Goal: Share content: Share content

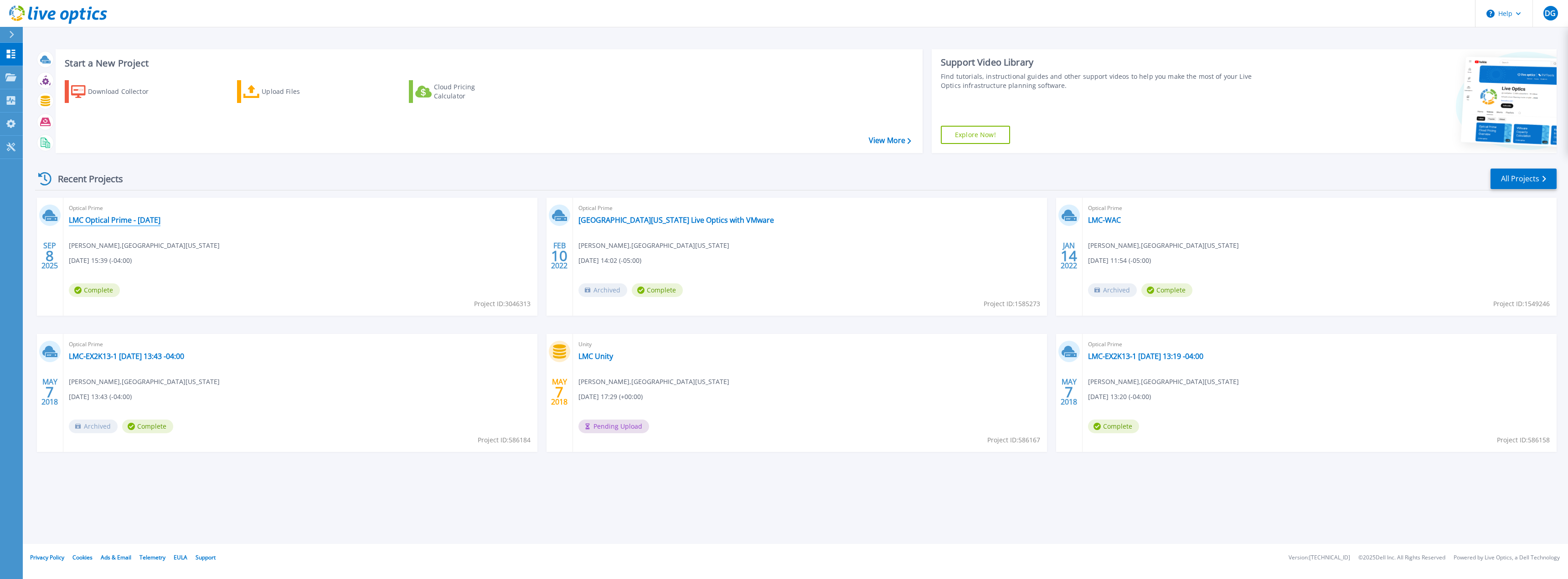
click at [123, 219] on link "LMC Optical Prime - [DATE]" at bounding box center [114, 220] width 91 height 9
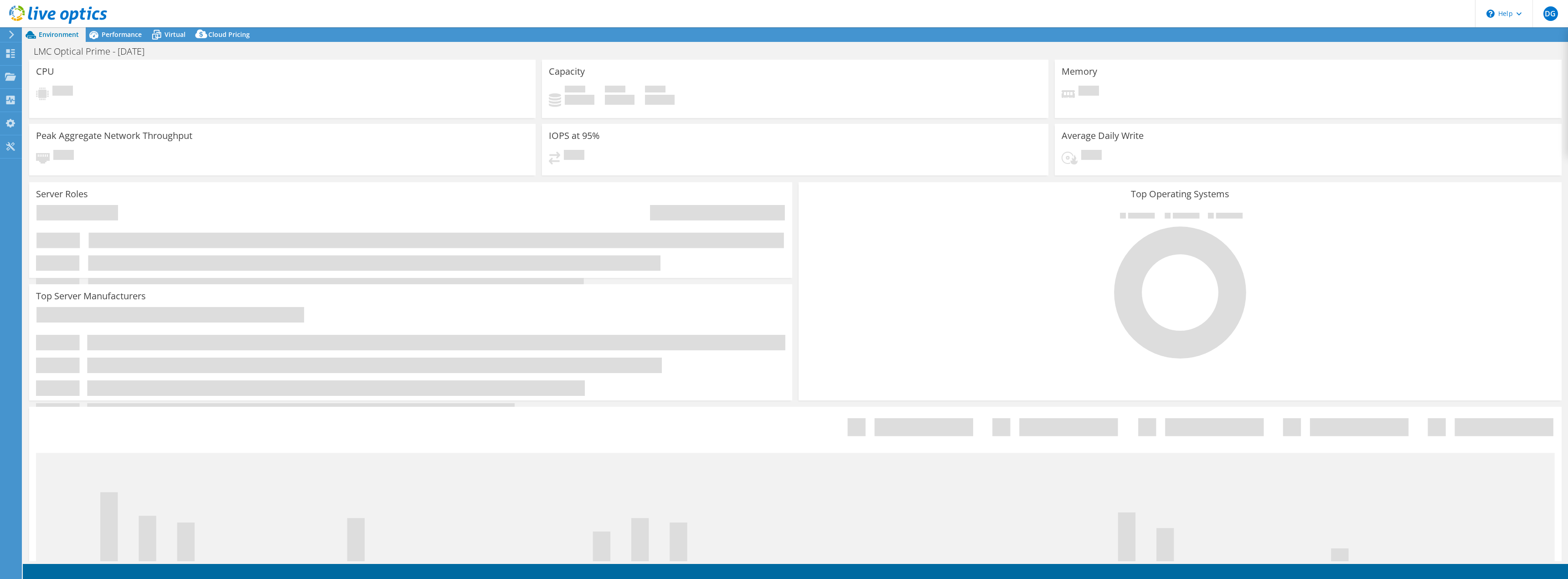
select select "USD"
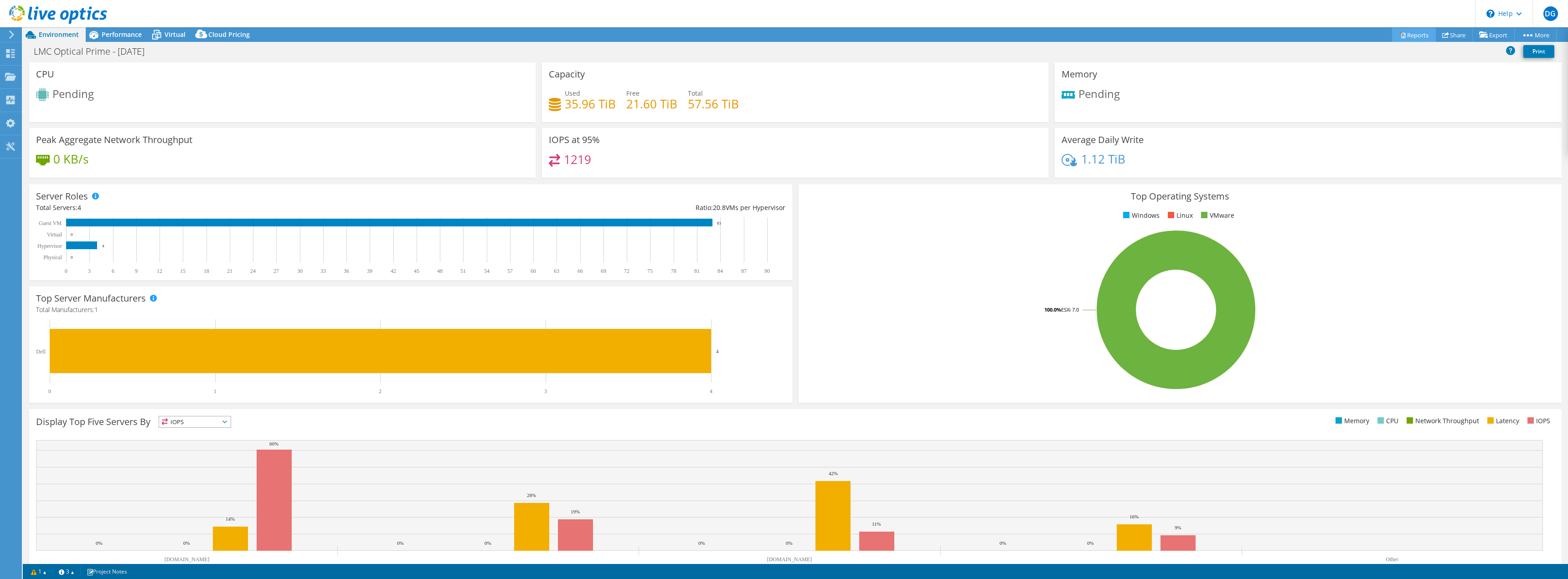
click at [1400, 32] on icon at bounding box center [1403, 35] width 7 height 7
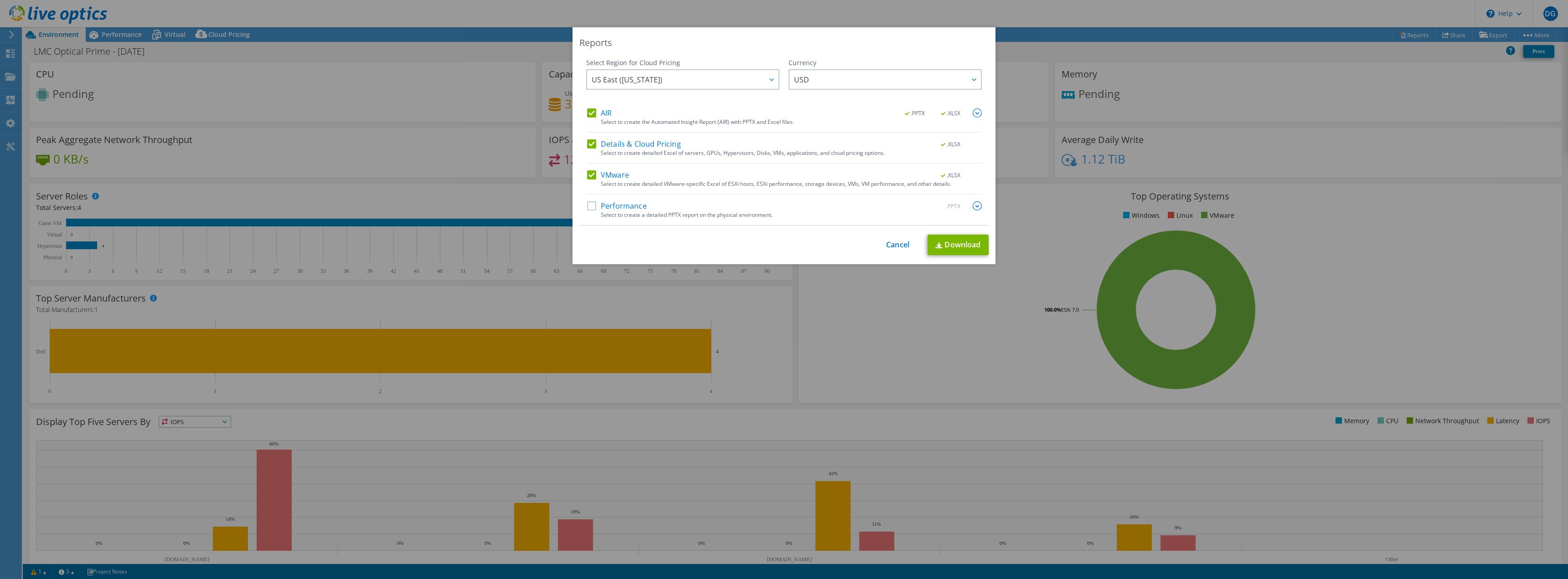
click at [590, 203] on label "Performance" at bounding box center [617, 206] width 60 height 9
click at [0, 0] on input "Performance" at bounding box center [0, 0] width 0 height 0
click at [952, 248] on link "Download" at bounding box center [958, 245] width 61 height 21
click at [895, 246] on link "Cancel" at bounding box center [898, 245] width 23 height 8
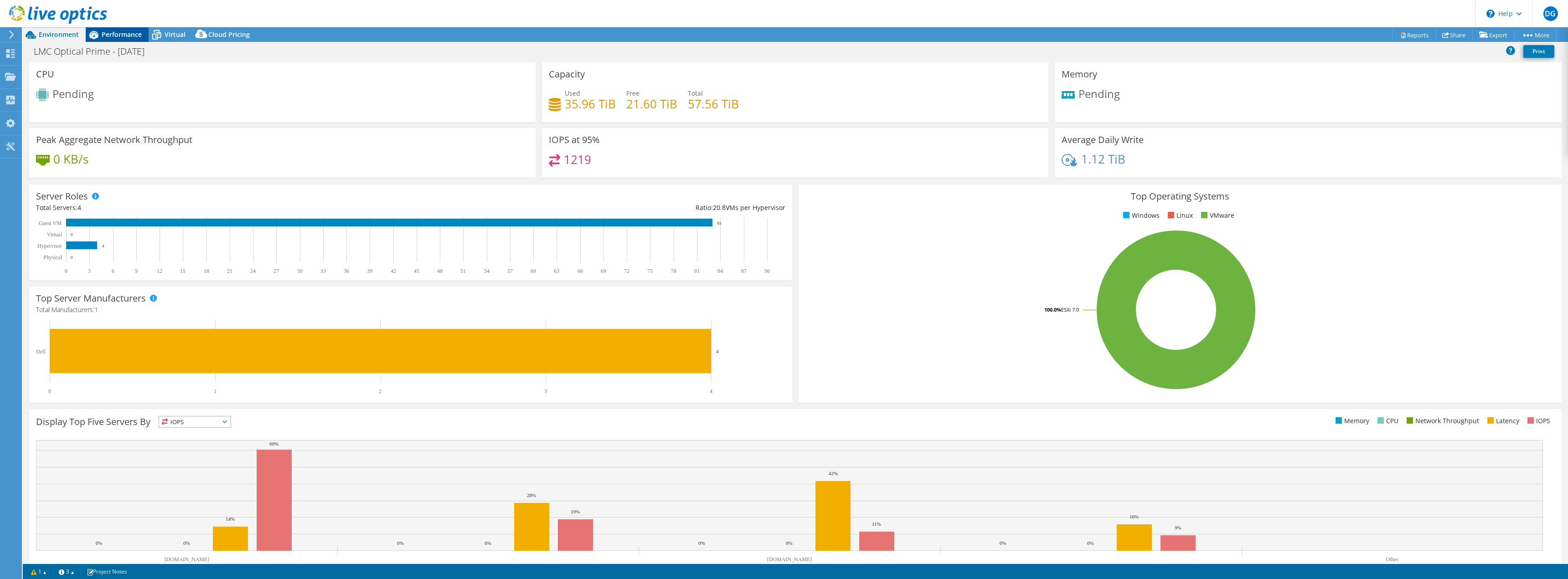
click at [114, 34] on span "Performance" at bounding box center [122, 34] width 40 height 8
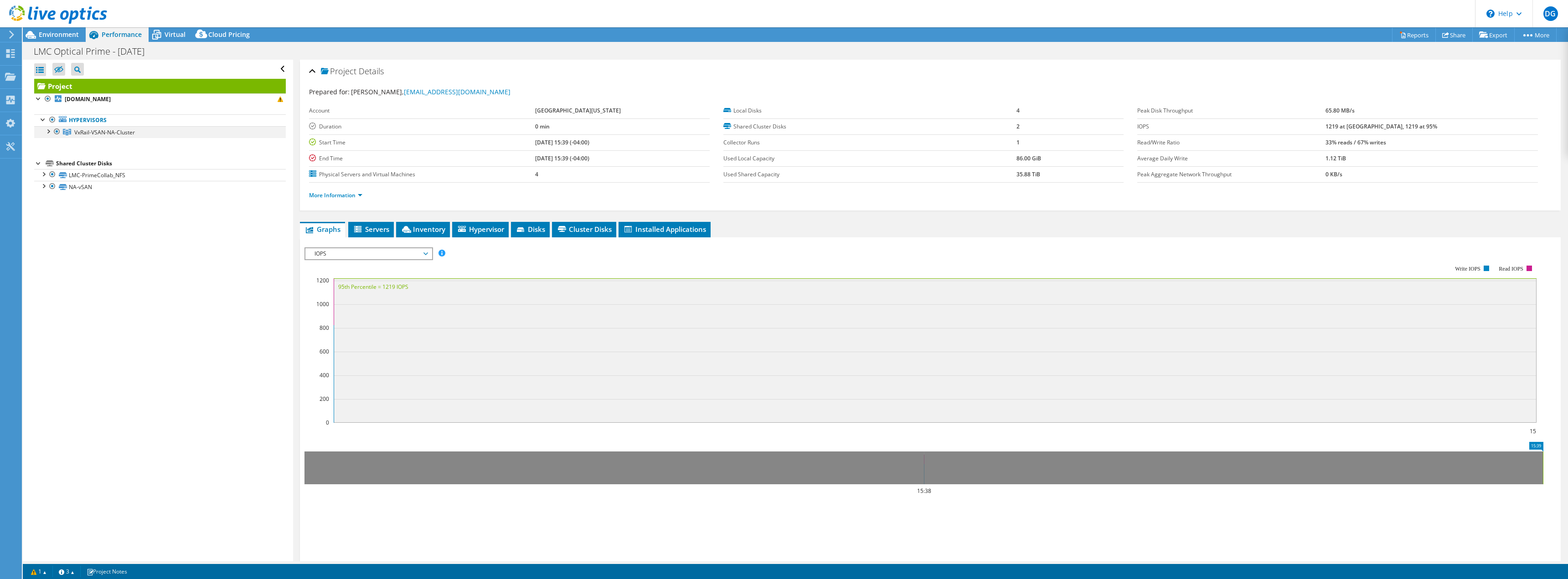
click at [47, 130] on div at bounding box center [47, 130] width 9 height 9
click at [66, 35] on span "Environment" at bounding box center [59, 34] width 40 height 8
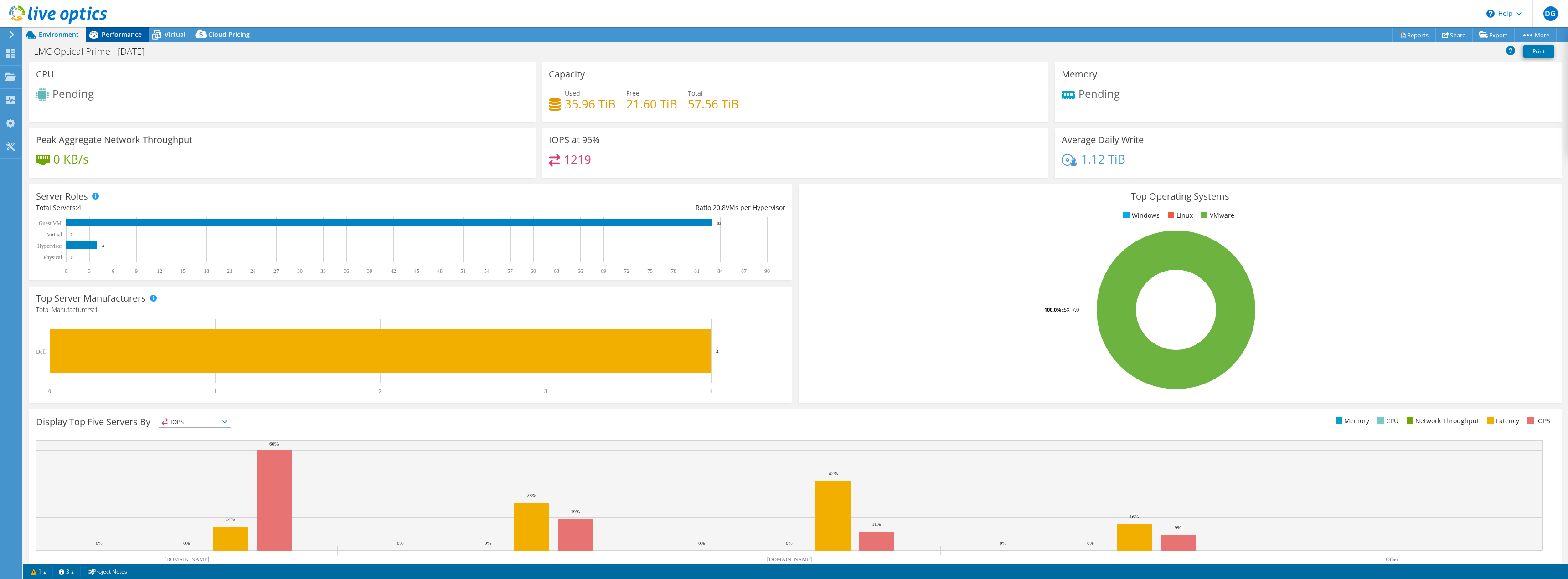
click at [117, 36] on span "Performance" at bounding box center [122, 34] width 40 height 8
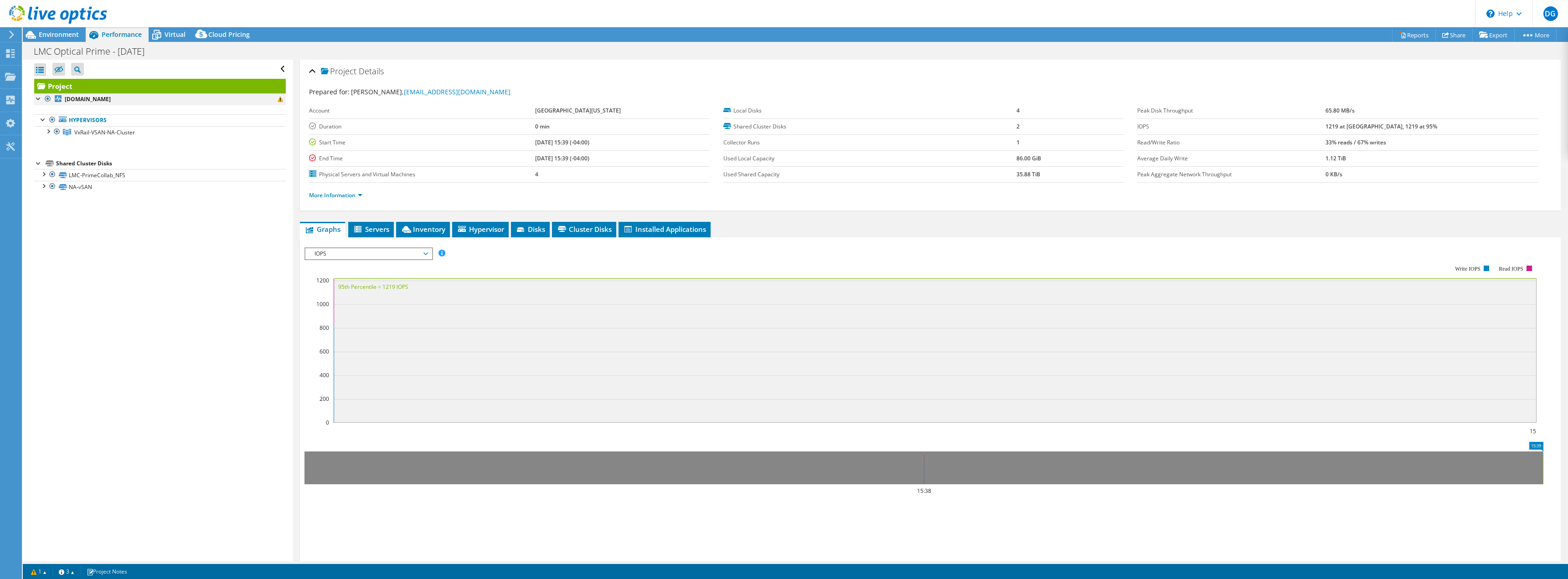
click at [38, 97] on div at bounding box center [38, 98] width 9 height 9
click at [47, 133] on div at bounding box center [47, 130] width 9 height 9
click at [44, 221] on div at bounding box center [43, 221] width 9 height 9
click at [46, 280] on div at bounding box center [43, 281] width 9 height 9
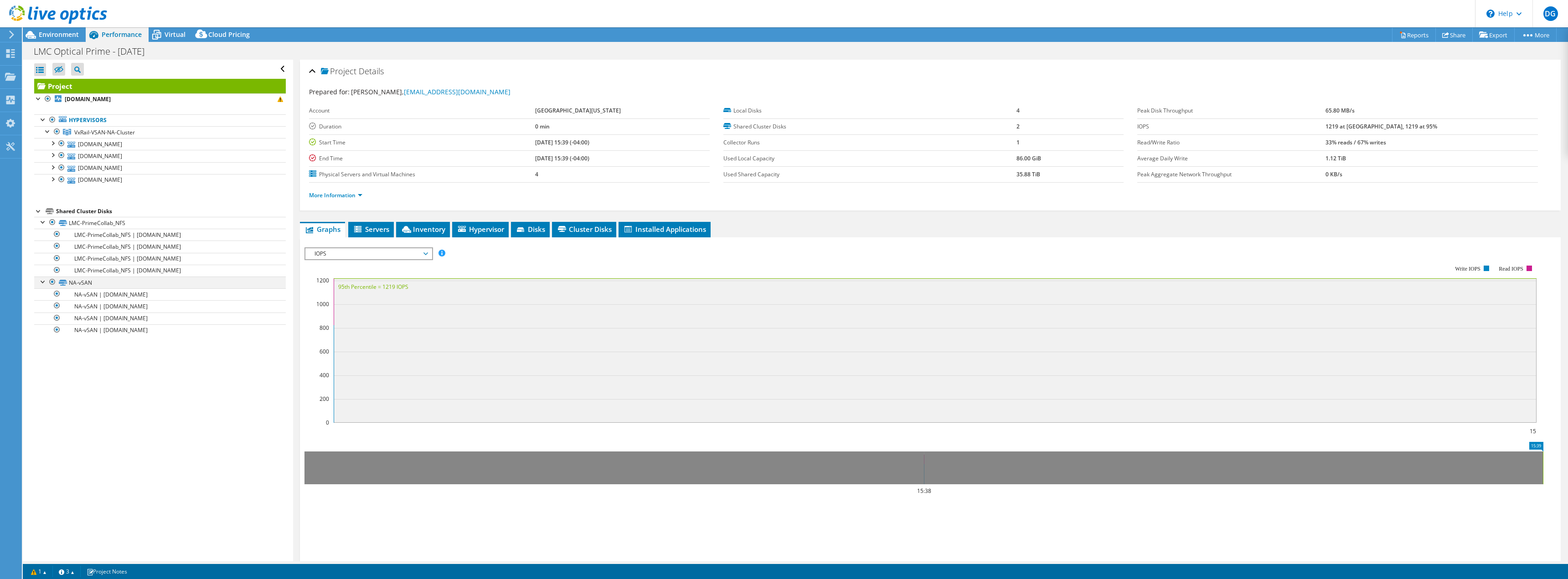
click at [46, 280] on div at bounding box center [43, 281] width 9 height 9
click at [181, 33] on span "Virtual" at bounding box center [174, 34] width 21 height 8
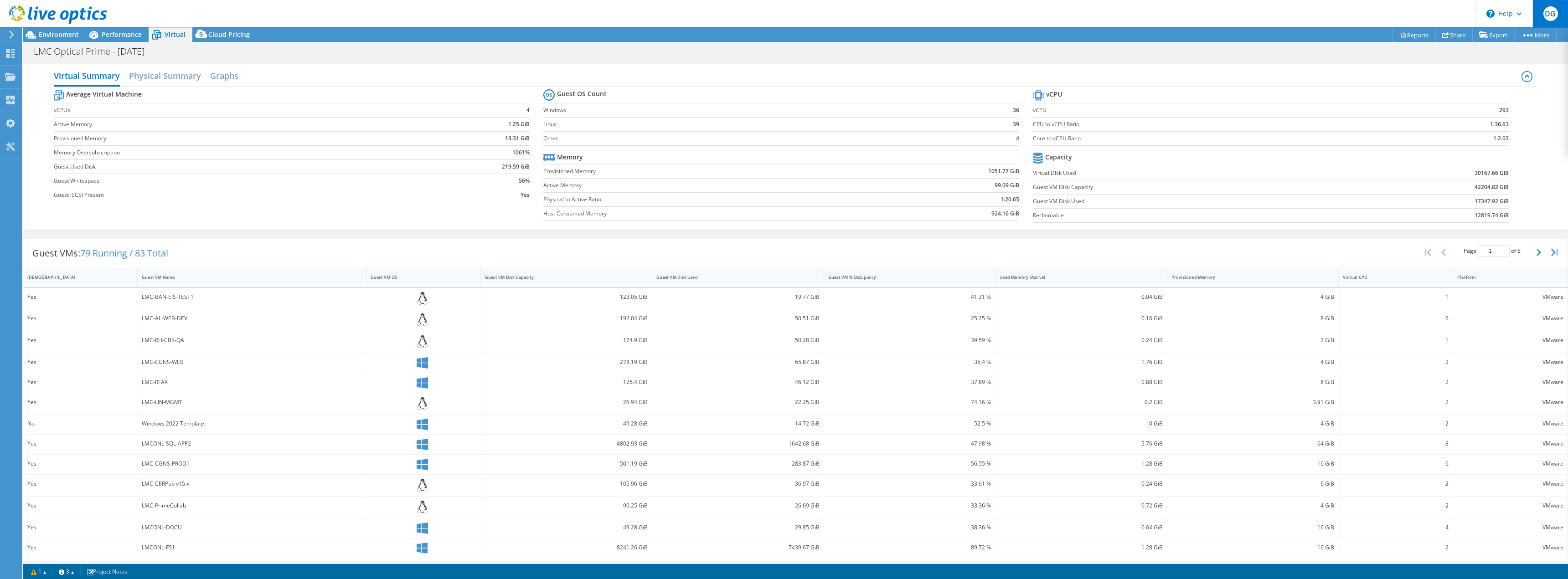
click at [1551, 19] on span "DG" at bounding box center [1551, 14] width 15 height 15
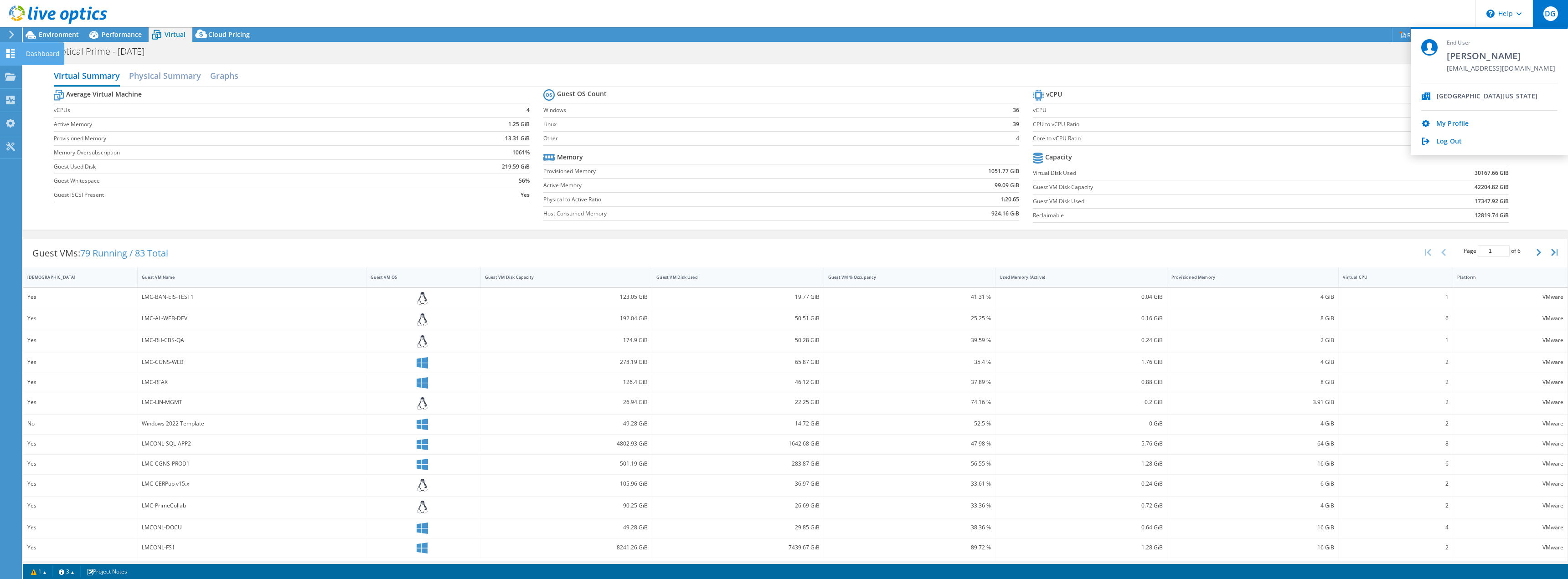
click at [10, 49] on icon at bounding box center [10, 53] width 11 height 8
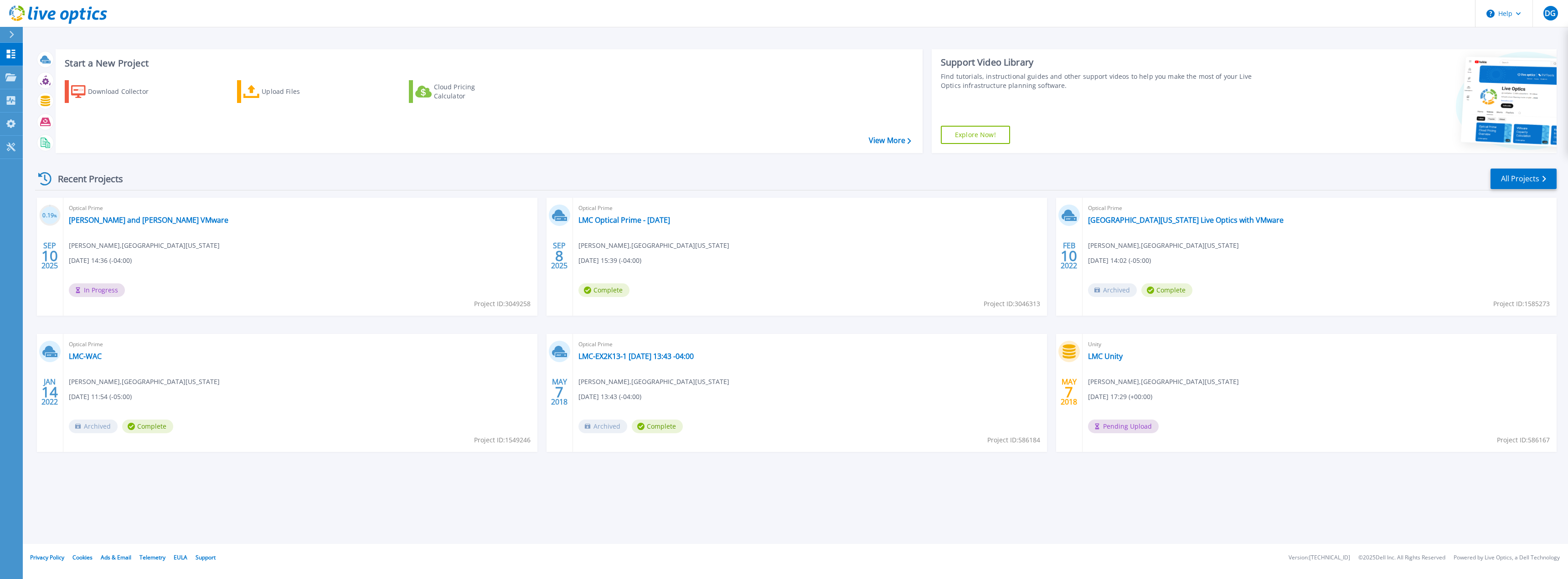
click at [12, 32] on icon at bounding box center [12, 34] width 5 height 7
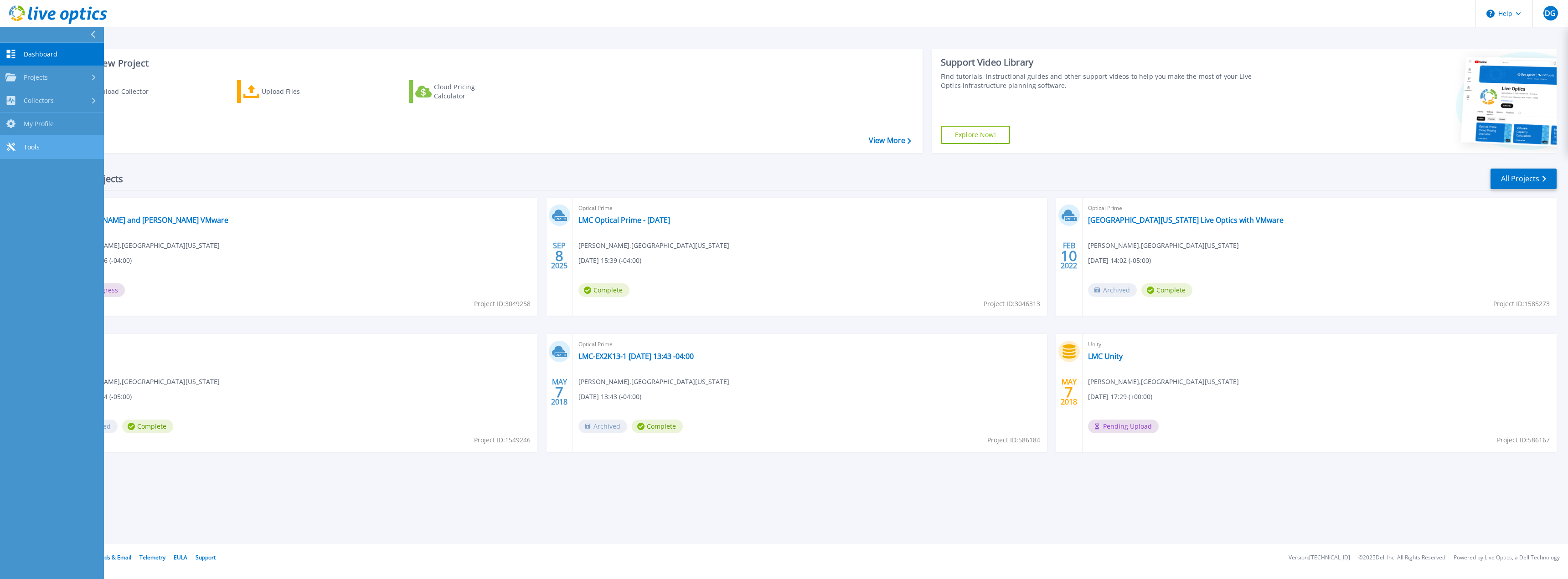
click at [12, 145] on icon at bounding box center [11, 147] width 8 height 8
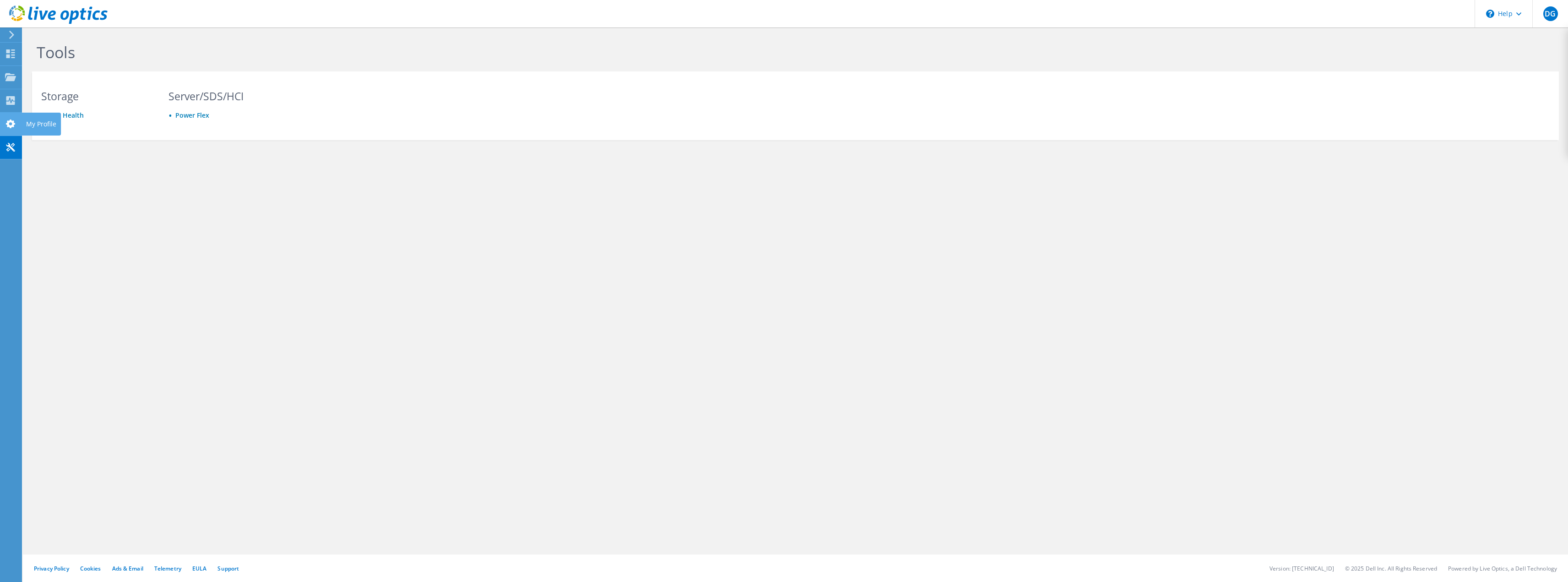
click at [7, 123] on use at bounding box center [10, 123] width 9 height 8
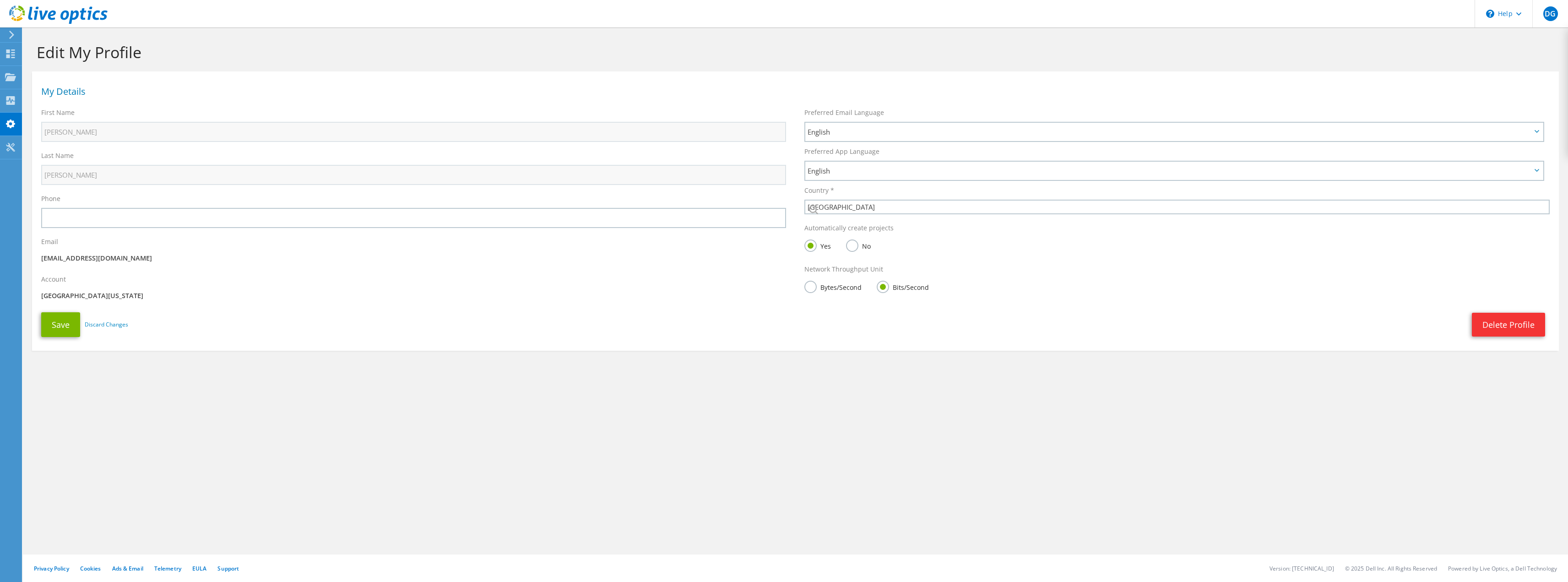
select select "224"
click at [15, 103] on use at bounding box center [11, 100] width 8 height 8
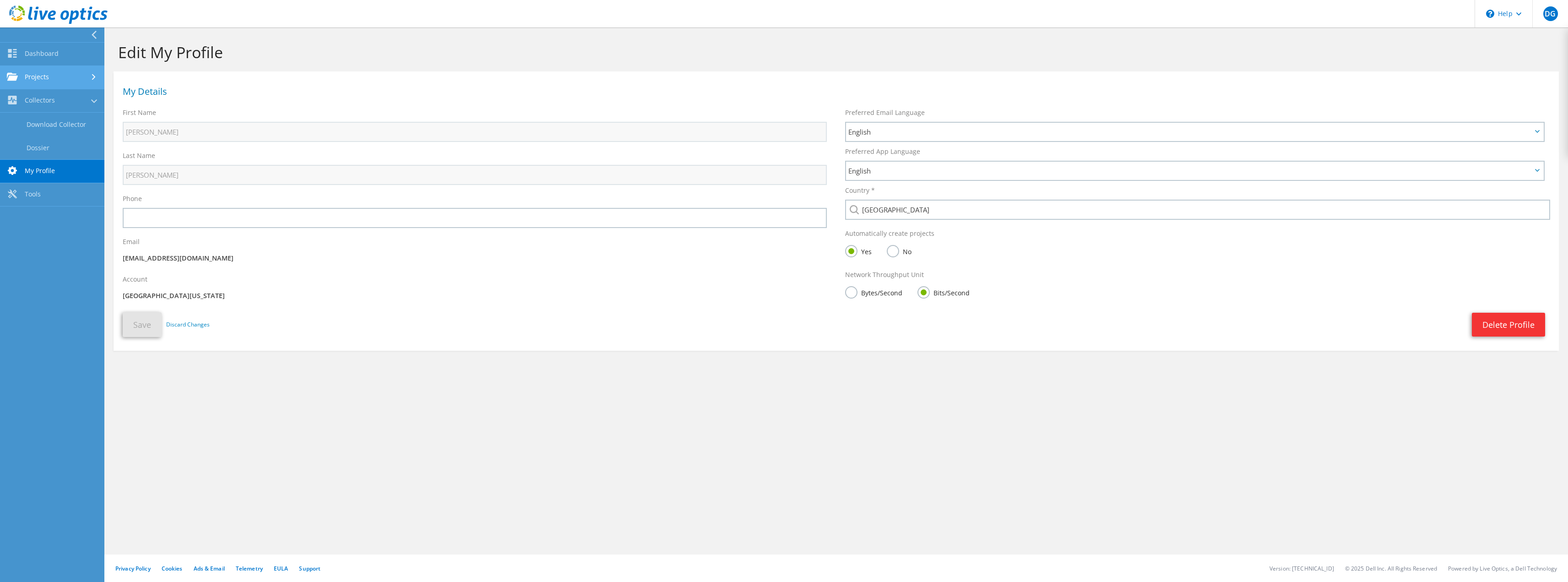
click at [43, 78] on link "Projects" at bounding box center [52, 78] width 104 height 23
click at [47, 53] on link "Dashboard" at bounding box center [52, 54] width 104 height 23
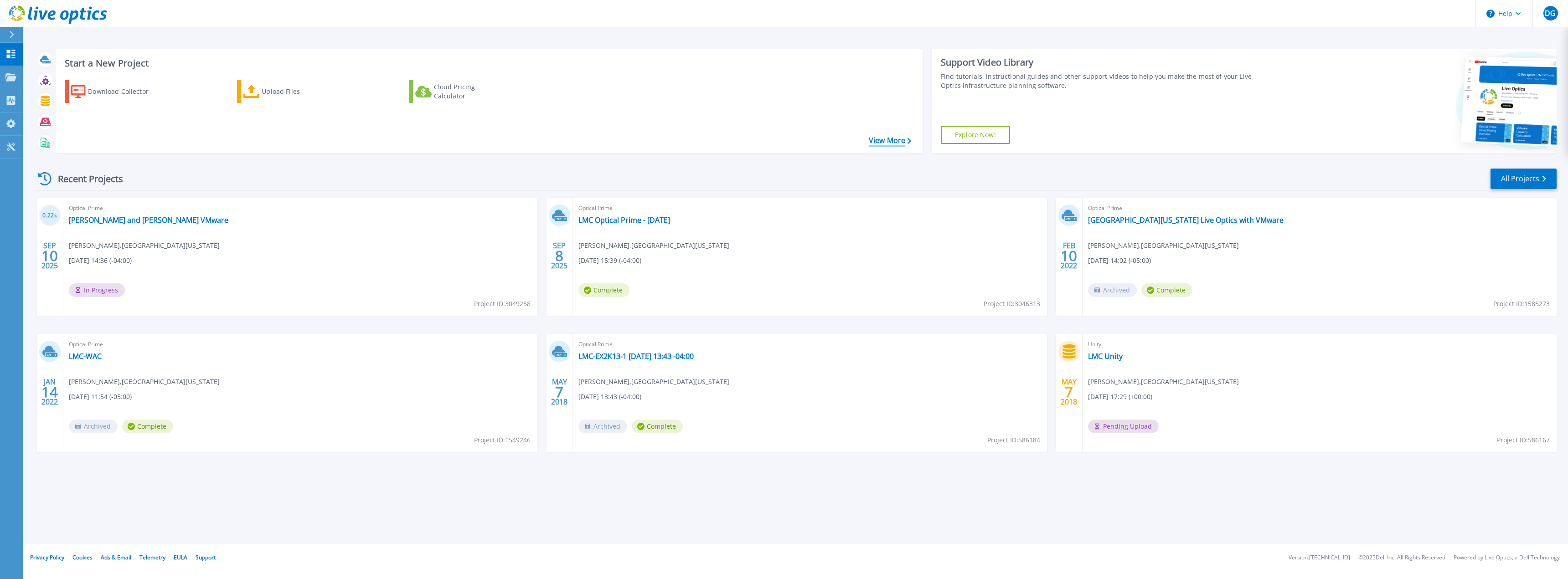
click at [874, 142] on link "View More" at bounding box center [889, 140] width 42 height 8
click at [138, 220] on link "[PERSON_NAME] and [PERSON_NAME] VMware" at bounding box center [149, 220] width 159 height 9
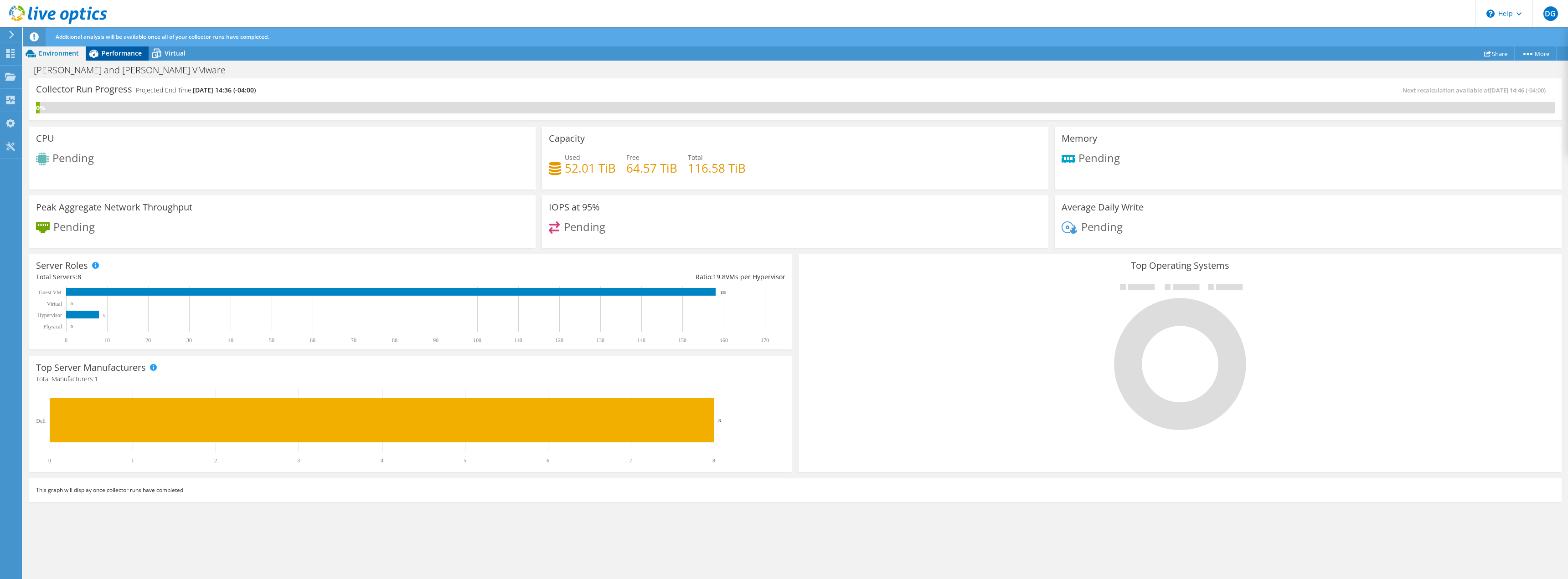
click at [119, 51] on span "Performance" at bounding box center [122, 53] width 40 height 8
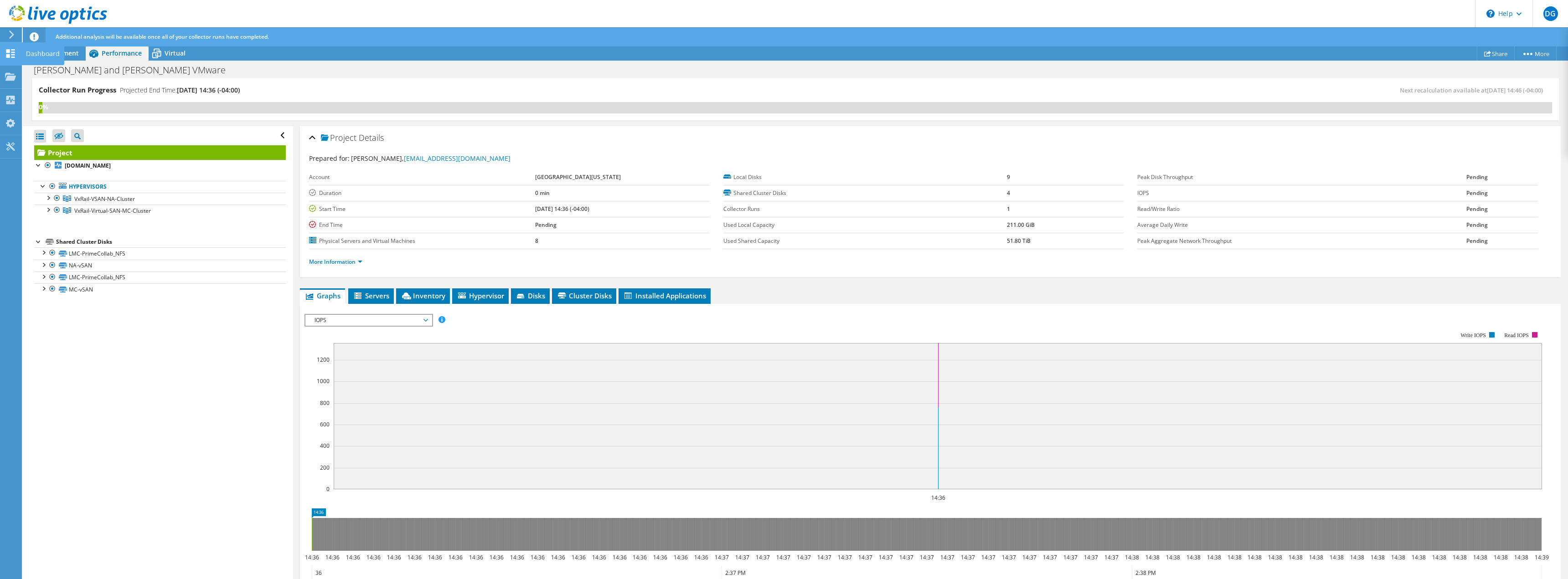
click at [12, 55] on use at bounding box center [11, 53] width 8 height 8
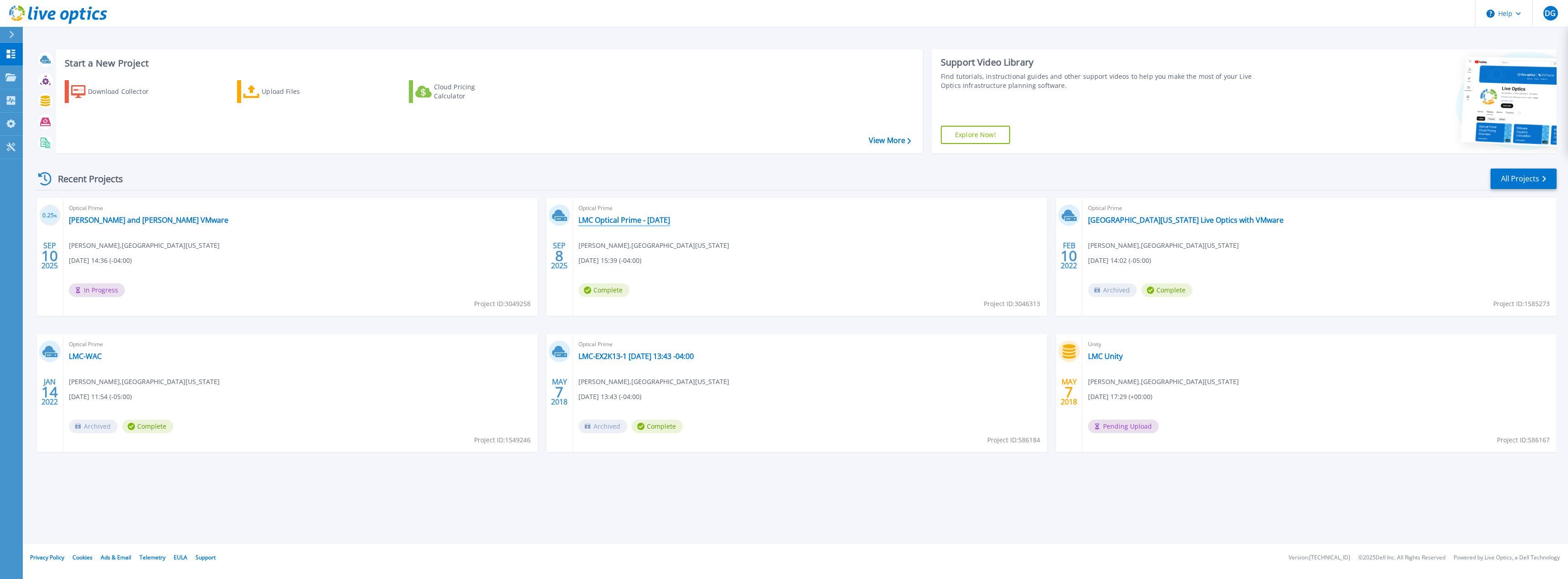
click at [640, 217] on link "LMC Optical Prime - [DATE]" at bounding box center [624, 220] width 91 height 9
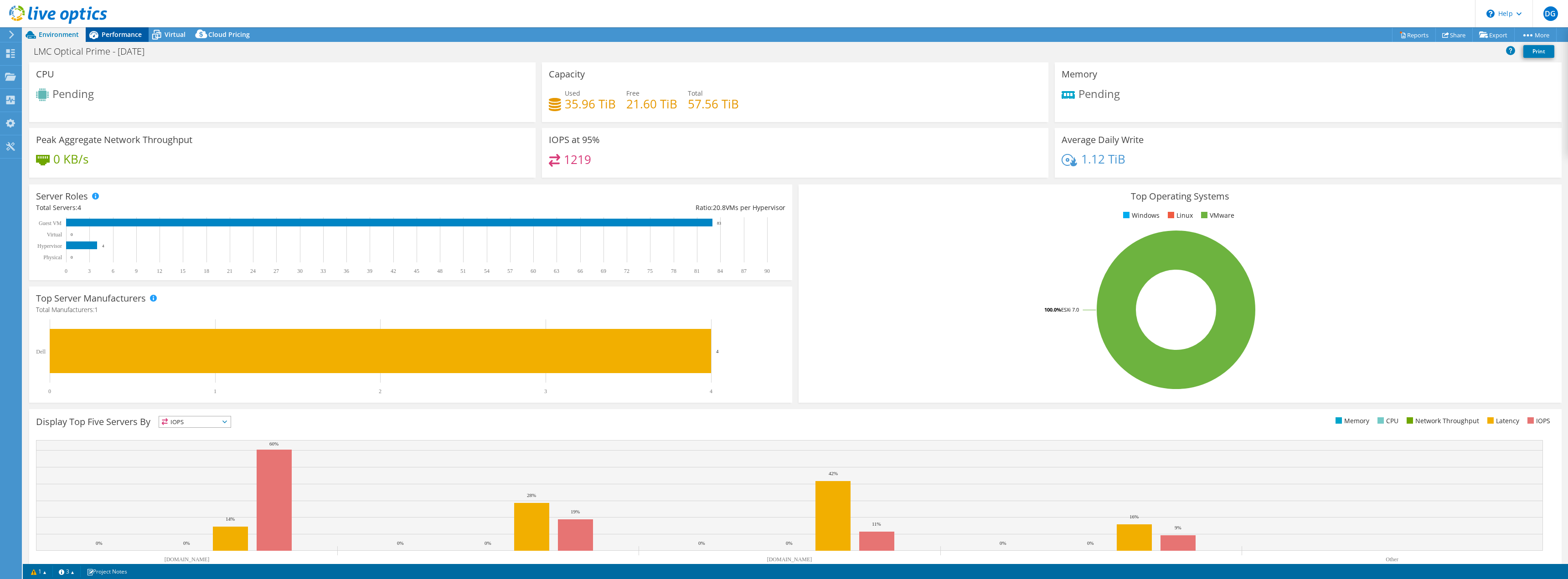
click at [123, 29] on div "Performance" at bounding box center [117, 35] width 63 height 15
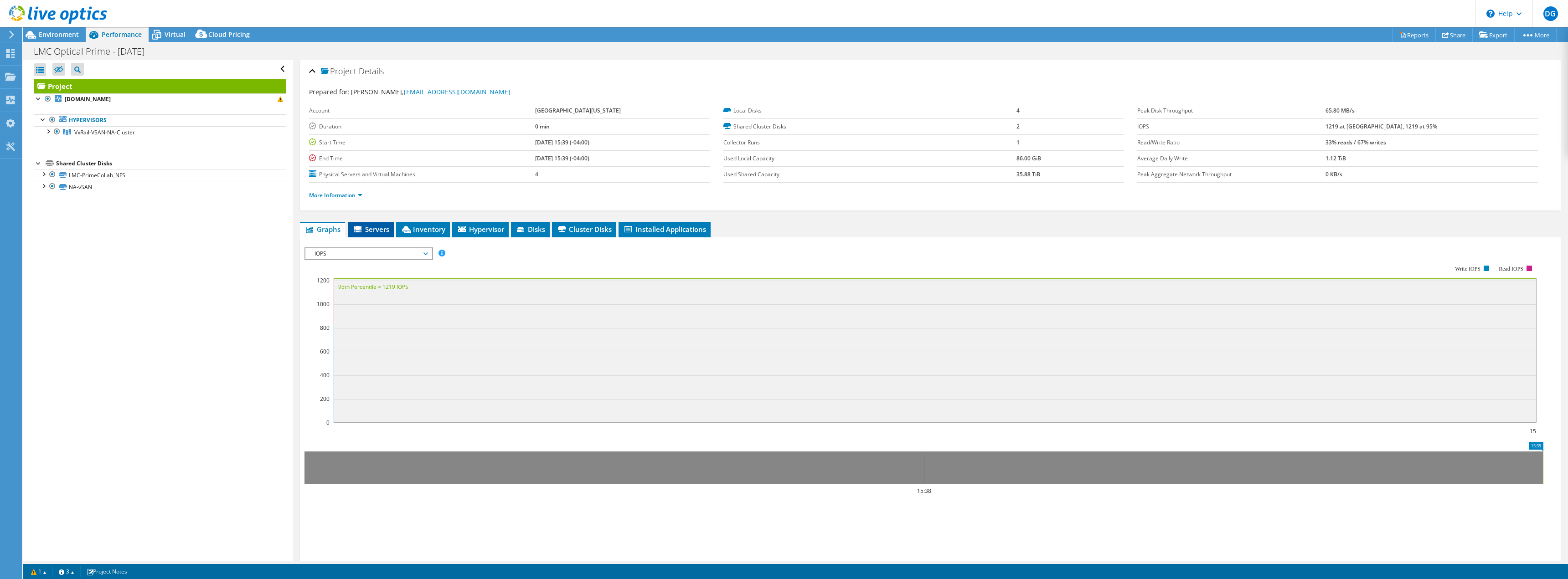
click at [364, 234] on li "Servers" at bounding box center [371, 230] width 46 height 16
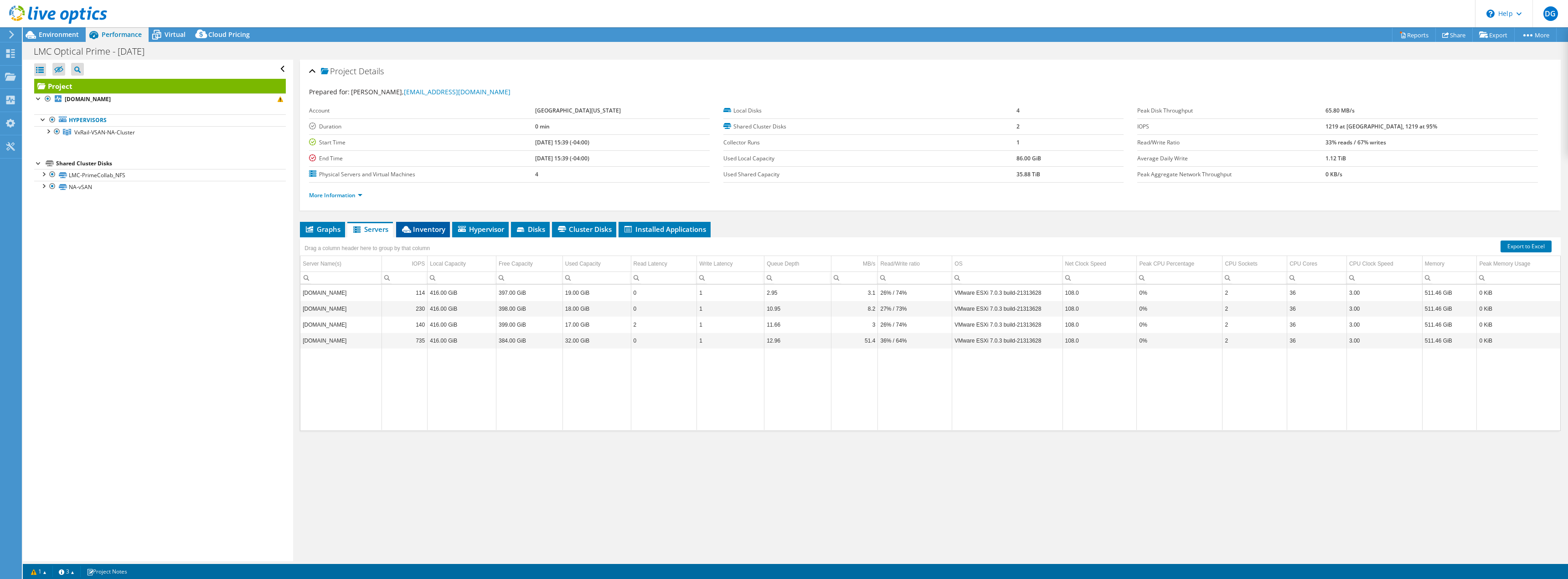
click at [432, 231] on span "Inventory" at bounding box center [423, 229] width 45 height 9
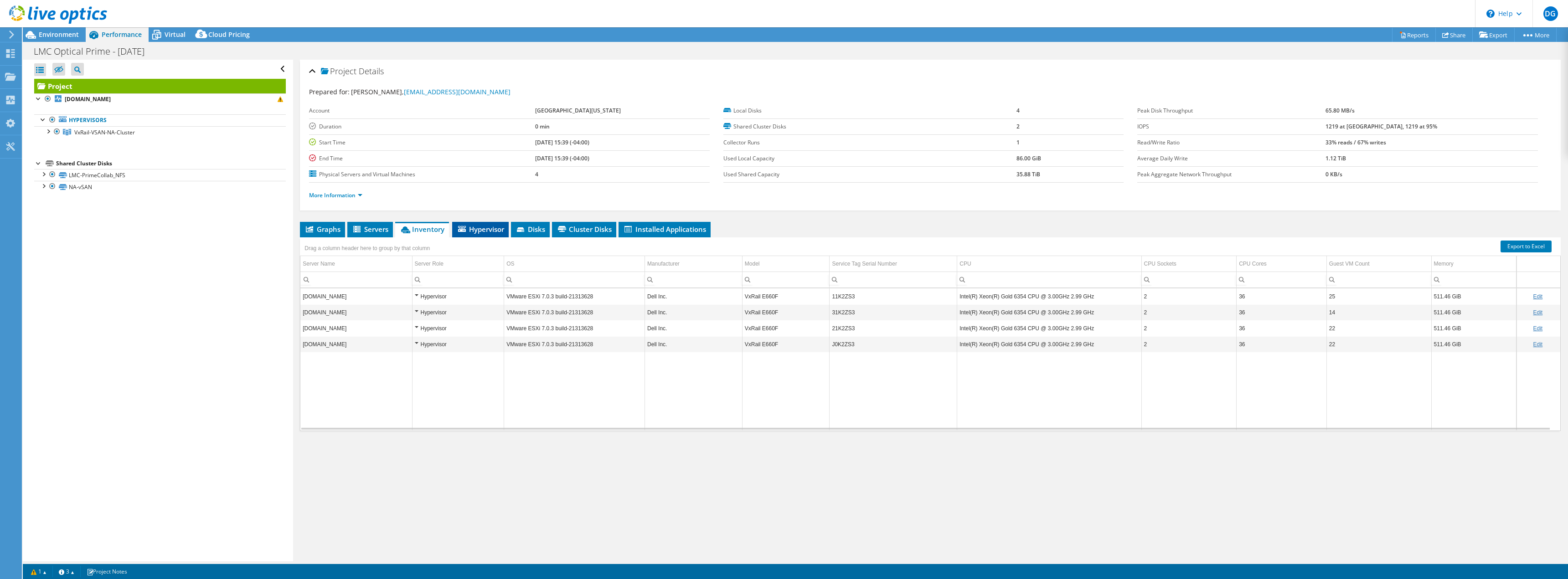
click at [488, 228] on span "Hypervisor" at bounding box center [480, 229] width 47 height 9
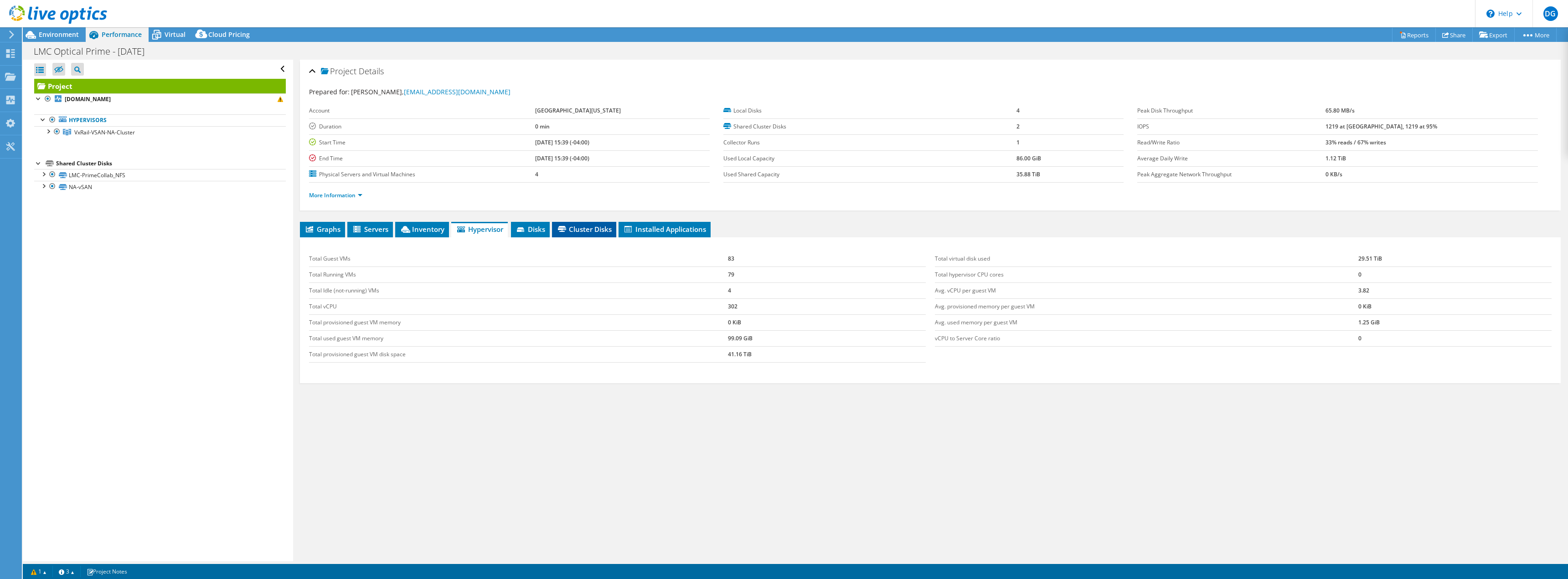
click at [581, 228] on span "Cluster Disks" at bounding box center [584, 229] width 55 height 9
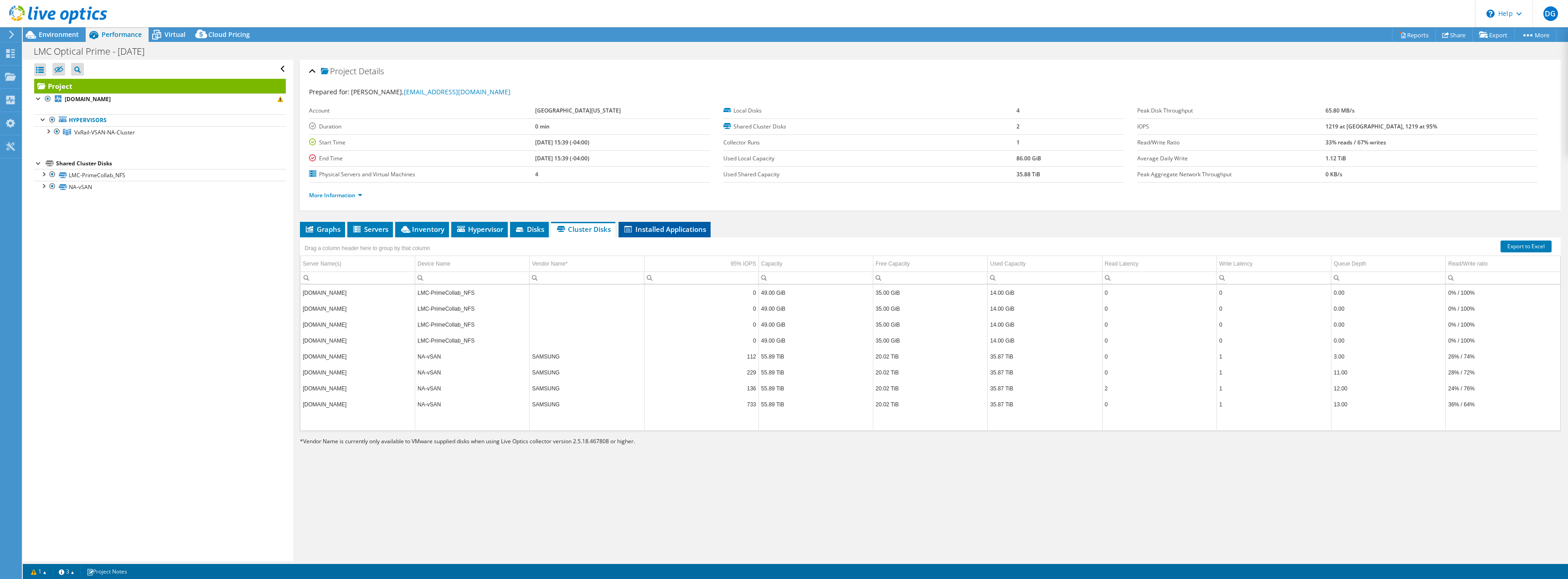
click at [671, 229] on span "Installed Applications" at bounding box center [665, 229] width 83 height 9
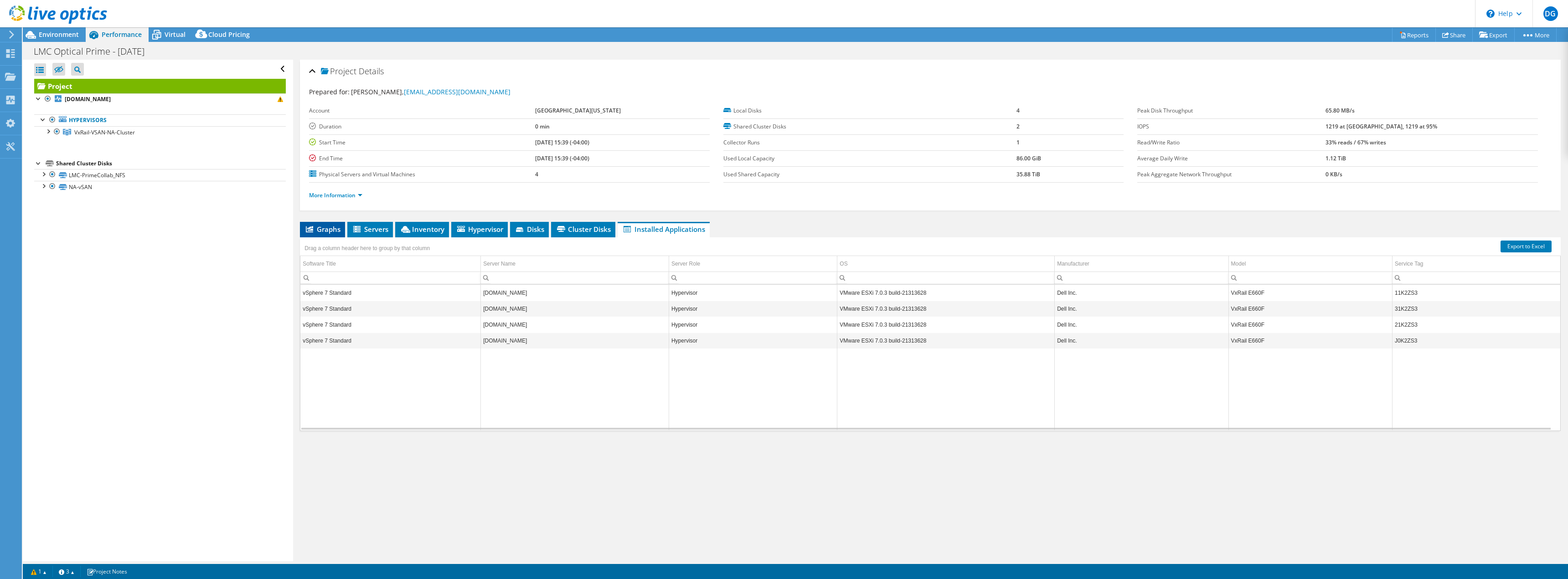
click at [328, 226] on span "Graphs" at bounding box center [322, 229] width 36 height 9
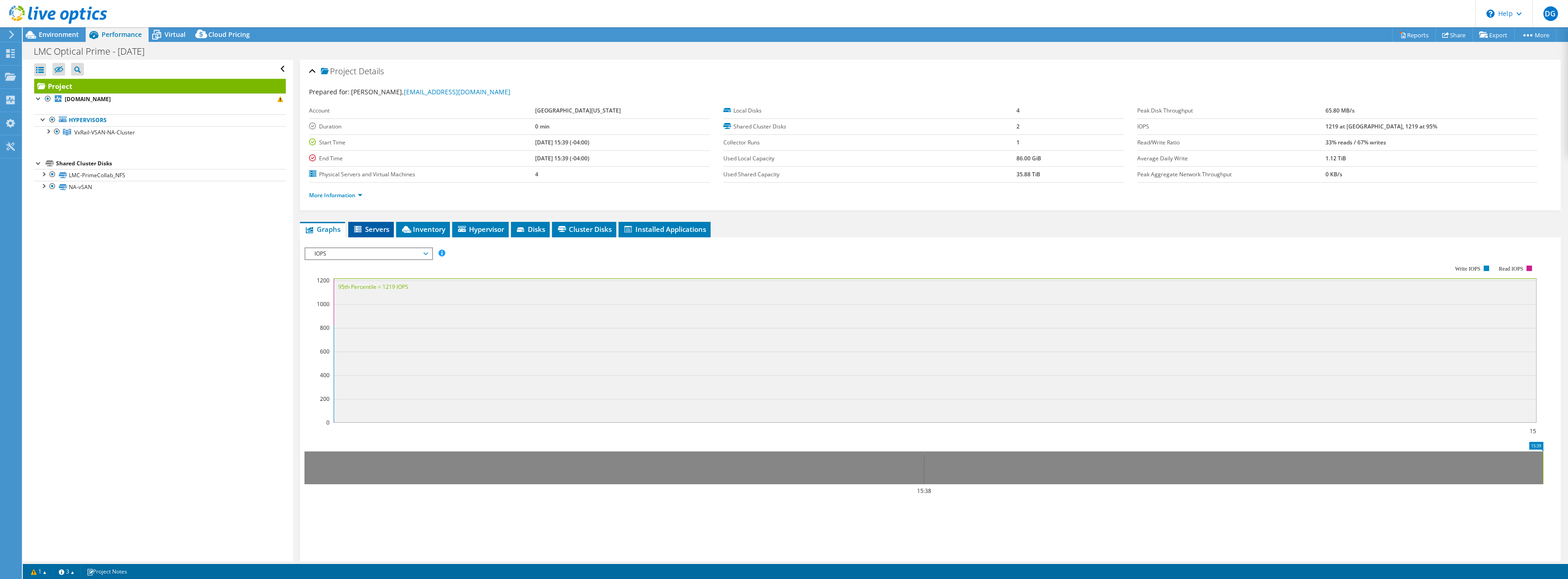
click at [371, 232] on span "Servers" at bounding box center [371, 229] width 37 height 9
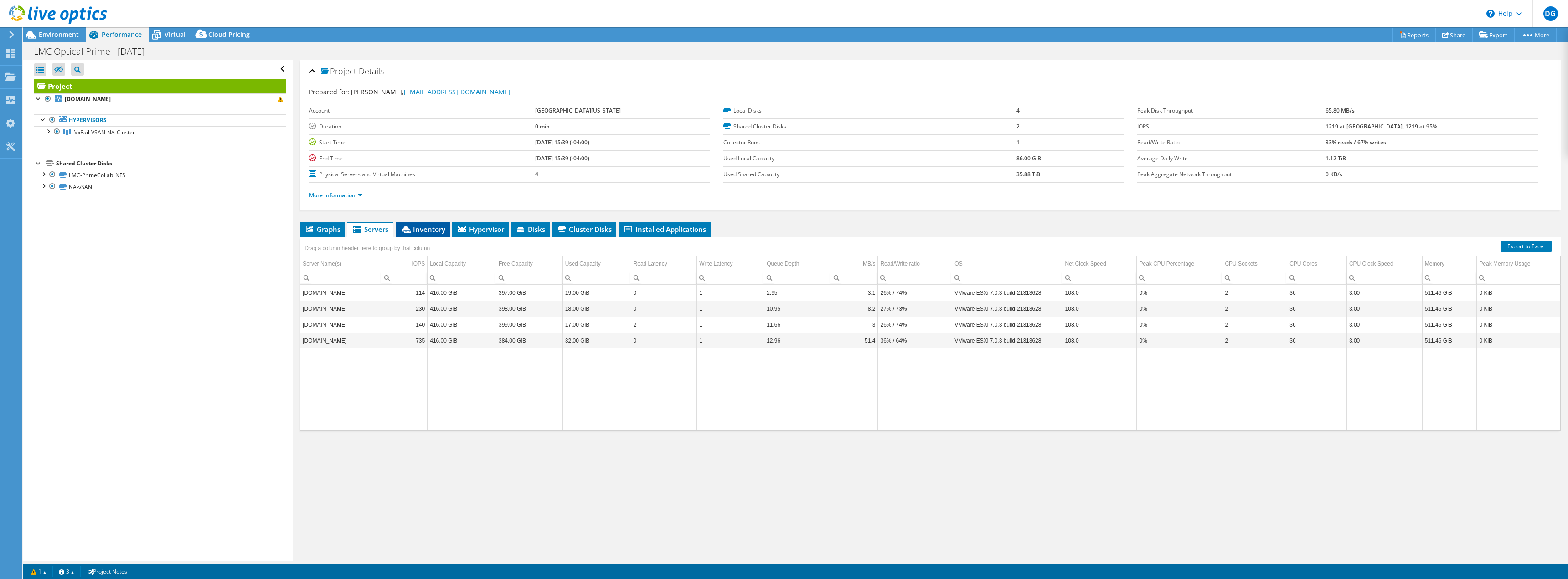
click at [429, 227] on span "Inventory" at bounding box center [423, 229] width 45 height 9
click at [416, 296] on div "Hypervisor" at bounding box center [458, 296] width 87 height 11
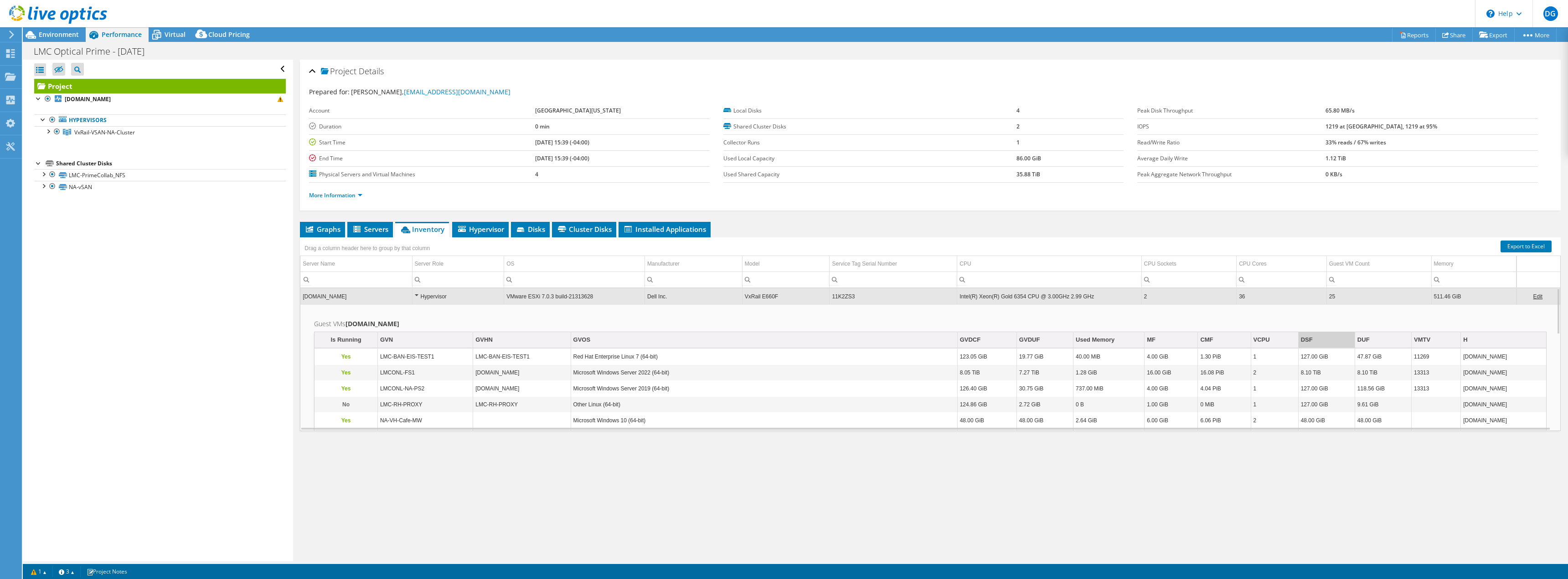
click at [1327, 339] on td "DSF" at bounding box center [1327, 340] width 56 height 16
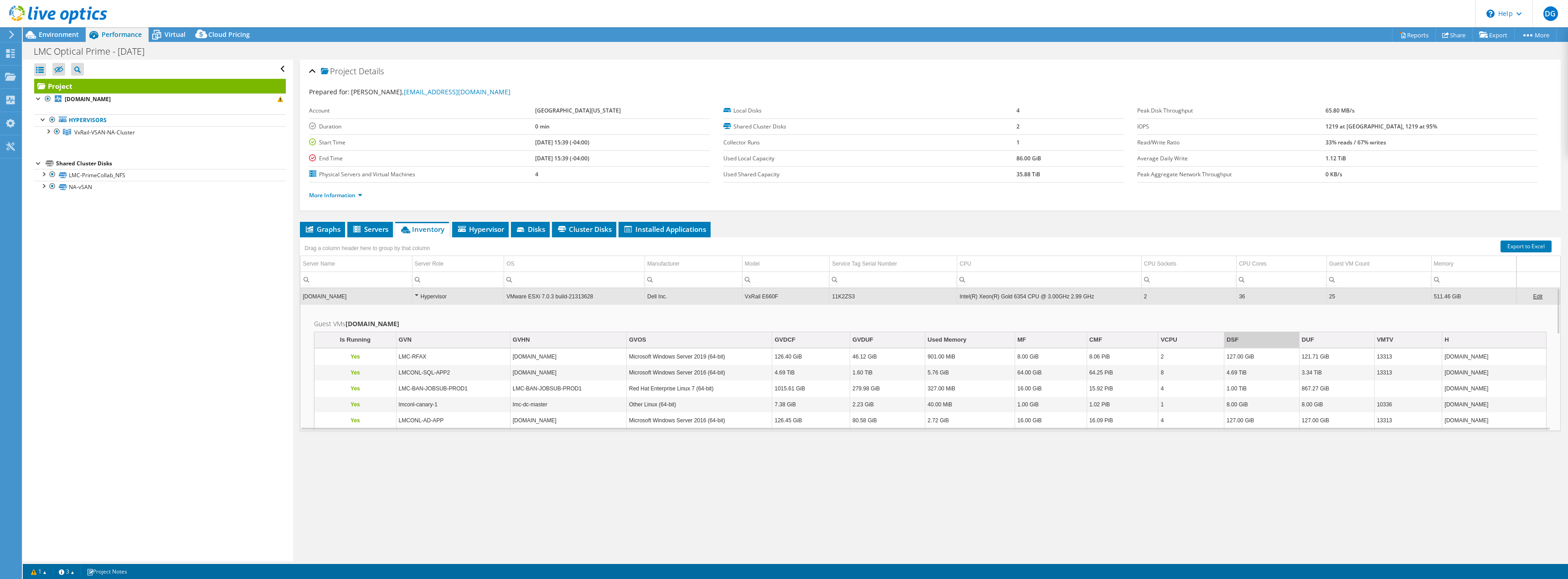
click at [1255, 341] on td "DSF" at bounding box center [1262, 340] width 75 height 16
click at [417, 294] on div "Hypervisor" at bounding box center [458, 296] width 87 height 11
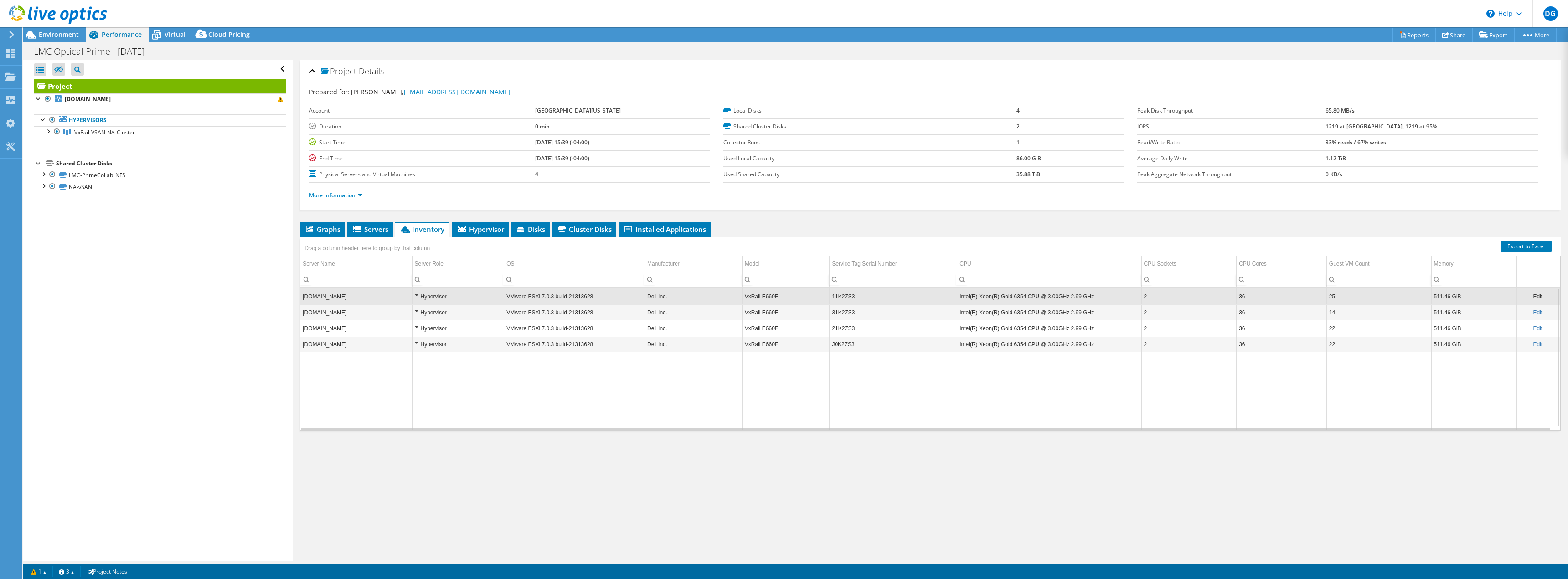
click at [417, 311] on div "Hypervisor" at bounding box center [458, 312] width 87 height 11
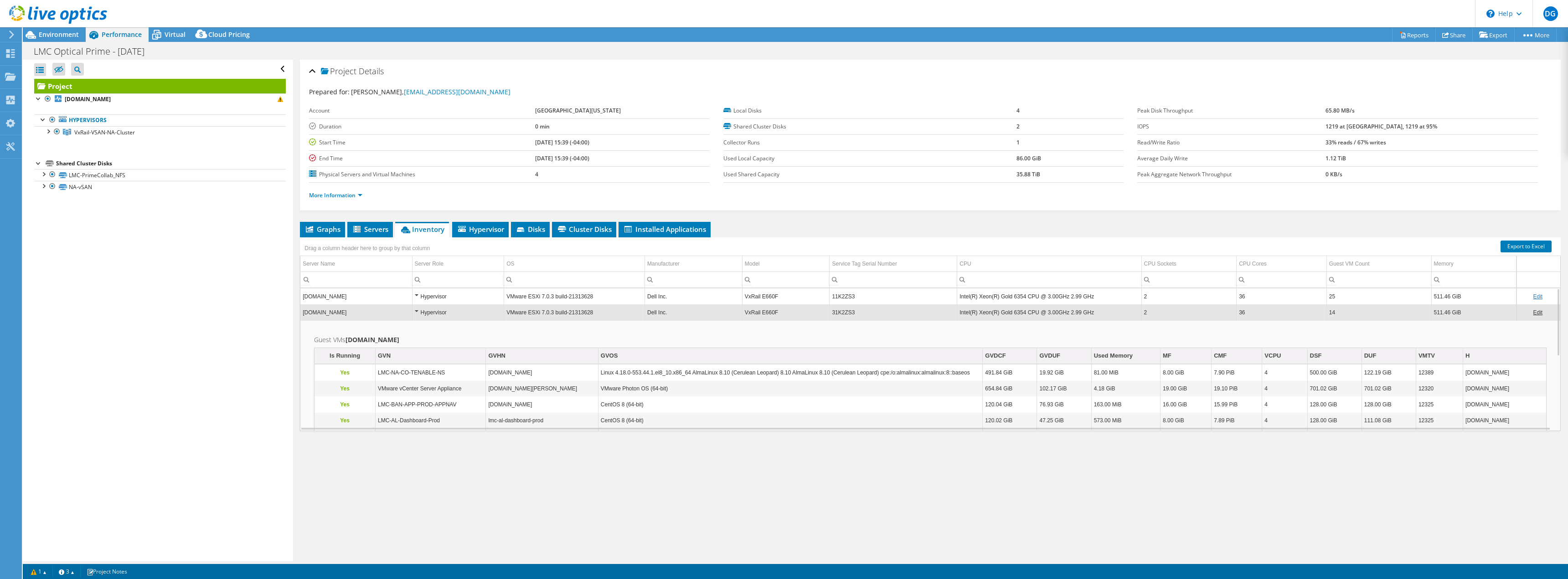
click at [420, 314] on div "Hypervisor" at bounding box center [458, 312] width 87 height 11
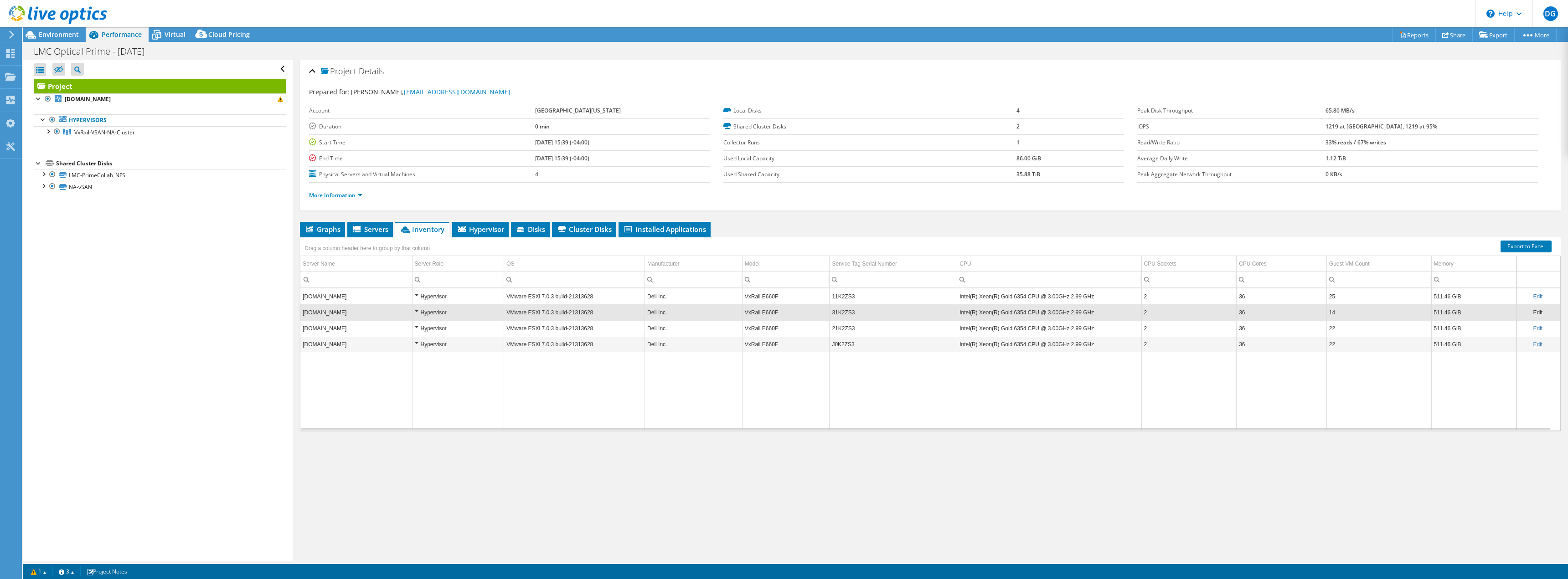
click at [416, 328] on div "Hypervisor" at bounding box center [458, 328] width 87 height 11
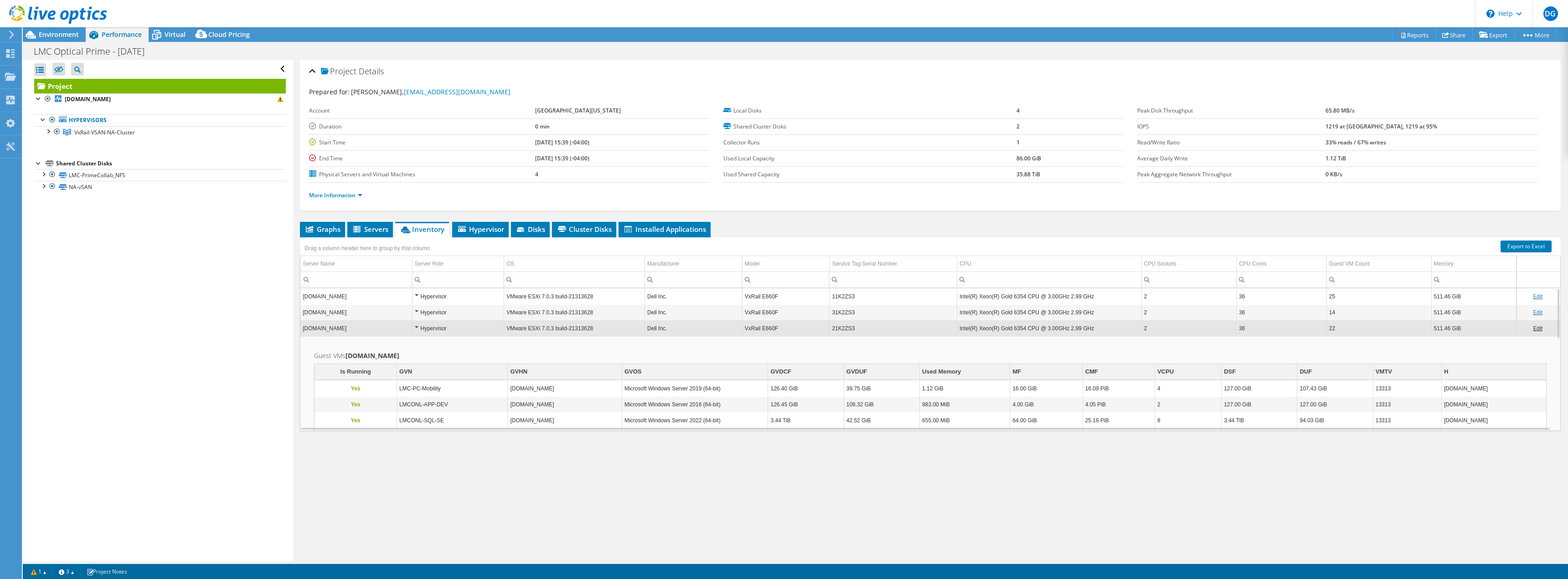
click at [418, 327] on div "Hypervisor" at bounding box center [458, 328] width 87 height 11
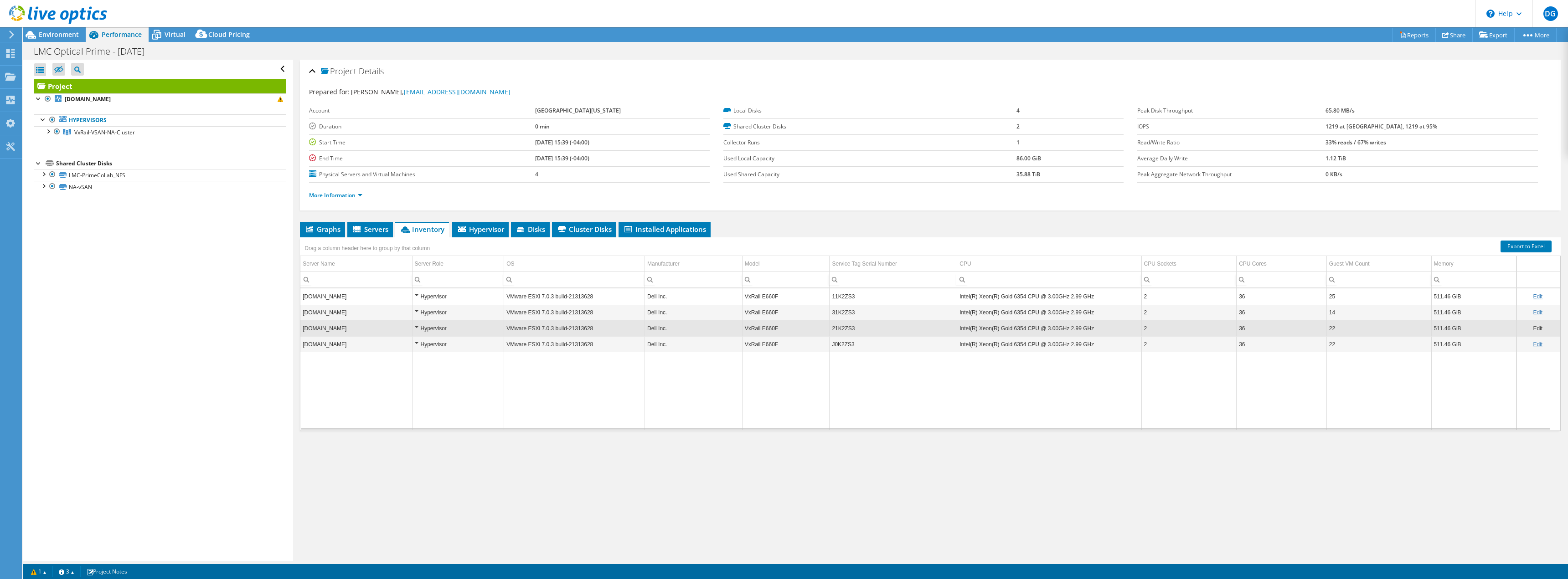
click at [417, 343] on div "Hypervisor" at bounding box center [458, 344] width 87 height 11
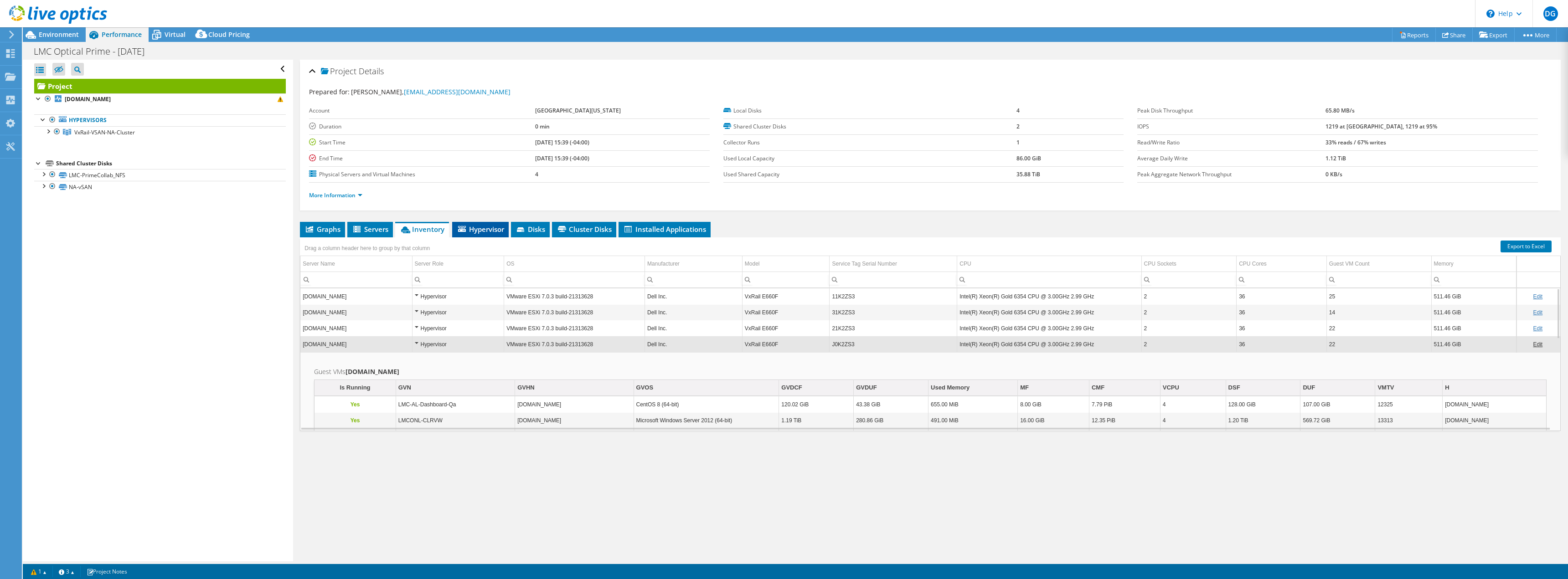
click at [483, 228] on span "Hypervisor" at bounding box center [480, 229] width 47 height 9
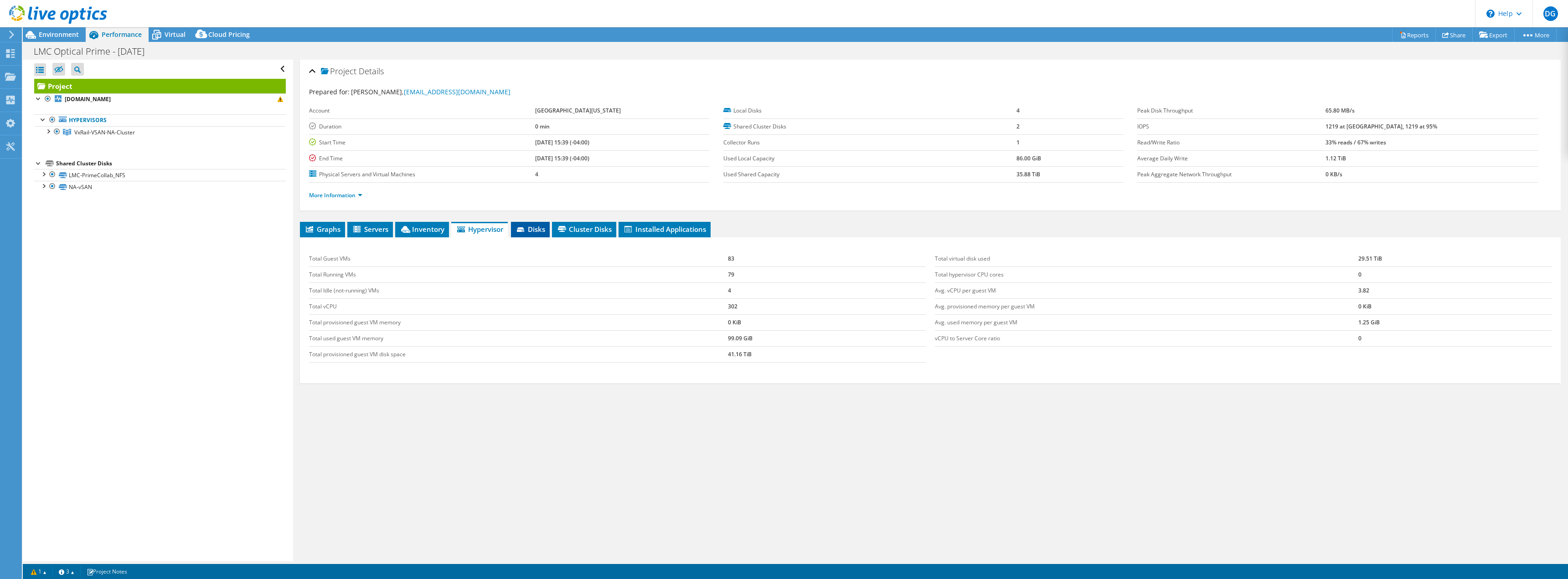
click at [537, 225] on span "Disks" at bounding box center [530, 229] width 30 height 9
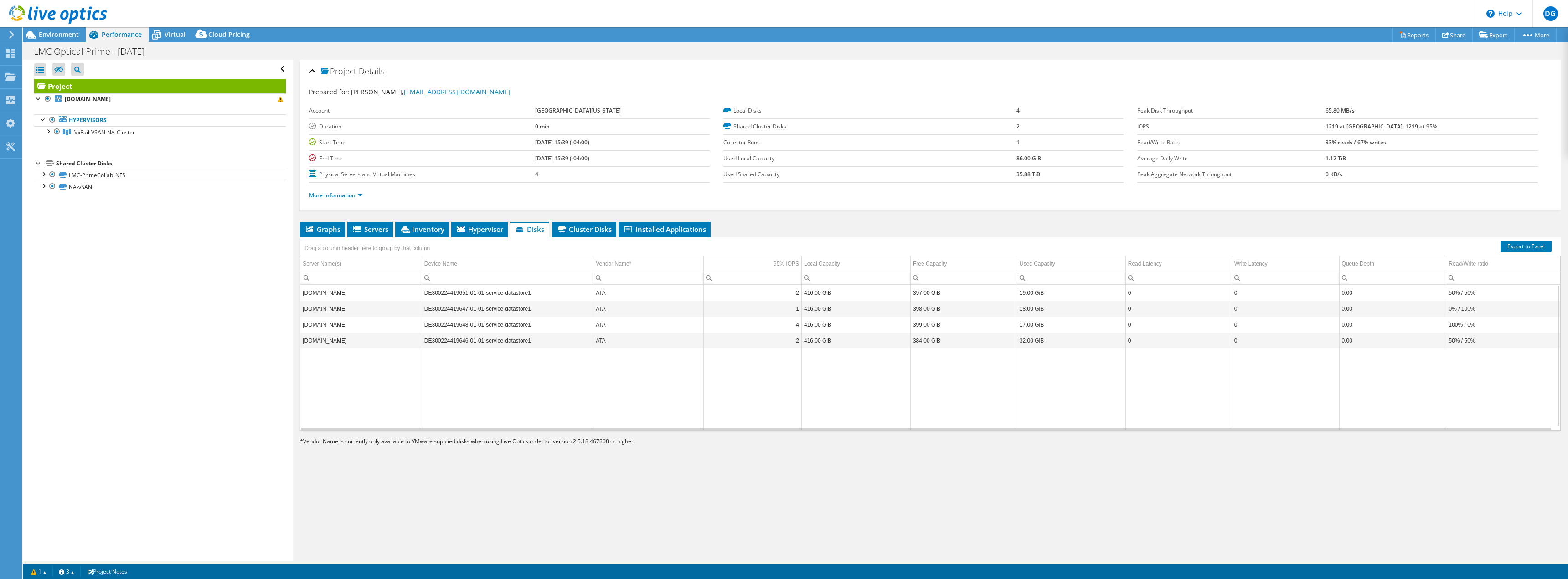
drag, startPoint x: 1503, startPoint y: 343, endPoint x: 1334, endPoint y: 369, distance: 171.0
click at [1334, 369] on tbody "[DOMAIN_NAME] DE300224419651-01-01-service-datastore1 ATA 2 416.00 GiB 397.00 G…" at bounding box center [930, 357] width 1260 height 145
click at [46, 187] on div at bounding box center [43, 185] width 9 height 9
click at [164, 202] on link "NA-vSAN | [DOMAIN_NAME]" at bounding box center [159, 199] width 251 height 12
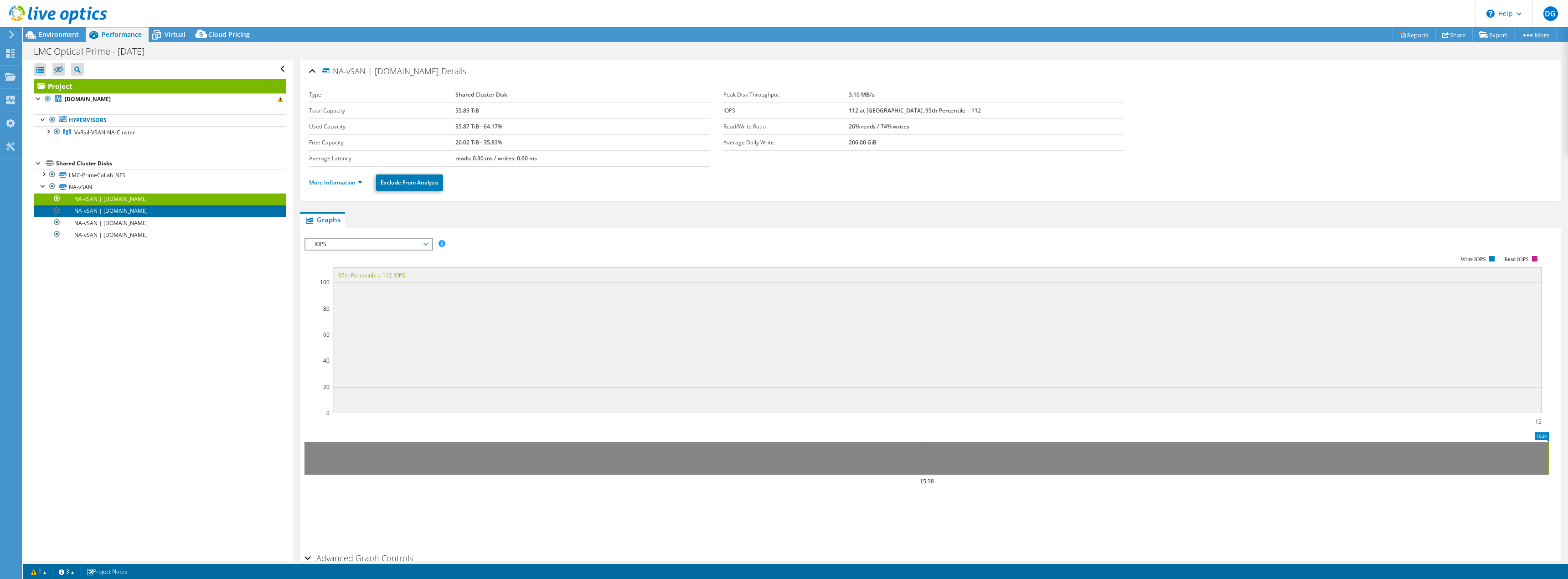
click at [167, 208] on link "NA-vSAN | [DOMAIN_NAME]" at bounding box center [159, 211] width 251 height 12
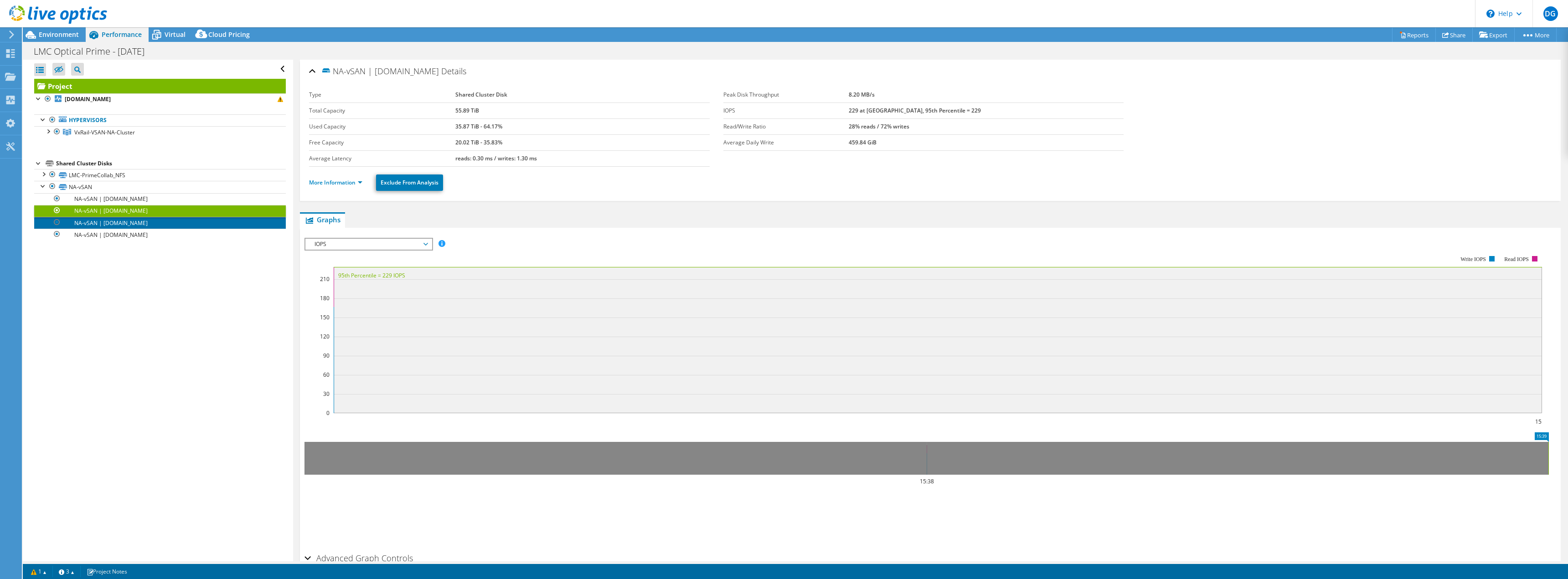
click at [167, 219] on link "NA-vSAN | [DOMAIN_NAME]" at bounding box center [159, 223] width 251 height 12
click at [165, 234] on link "NA-vSAN | [DOMAIN_NAME]" at bounding box center [159, 235] width 251 height 12
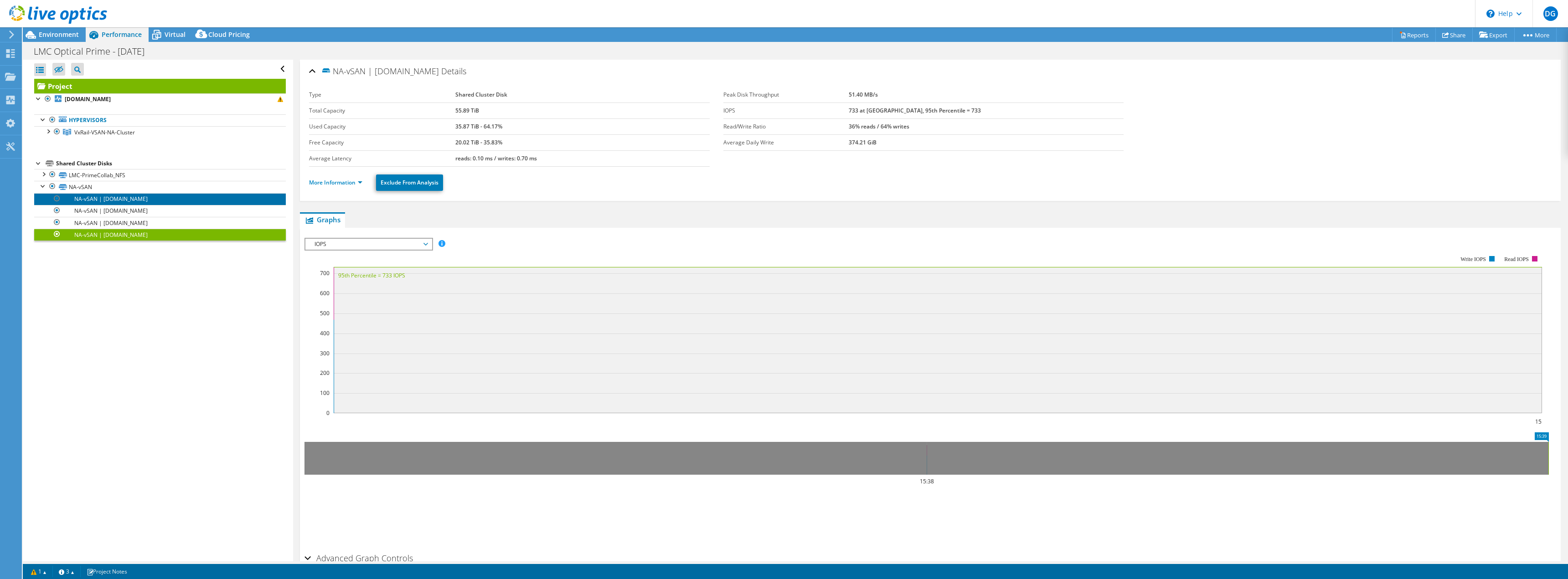
click at [141, 199] on link "NA-vSAN | [DOMAIN_NAME]" at bounding box center [159, 199] width 251 height 12
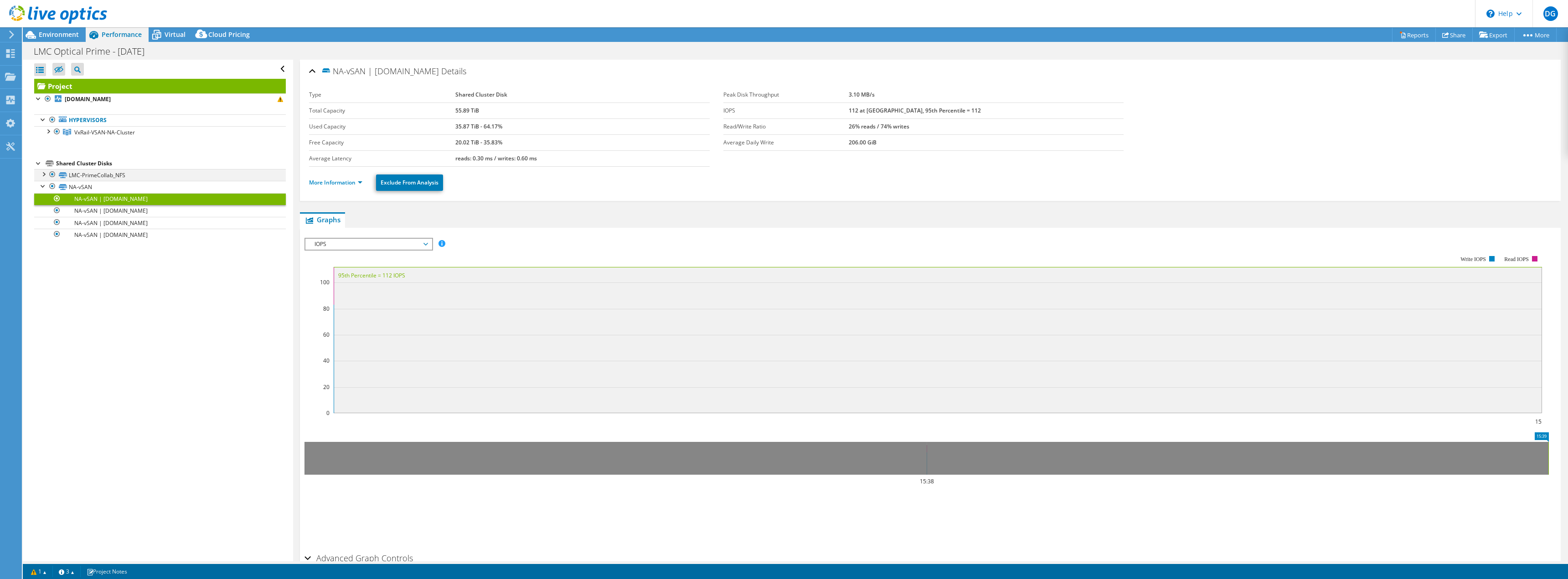
click at [43, 173] on div at bounding box center [43, 173] width 9 height 9
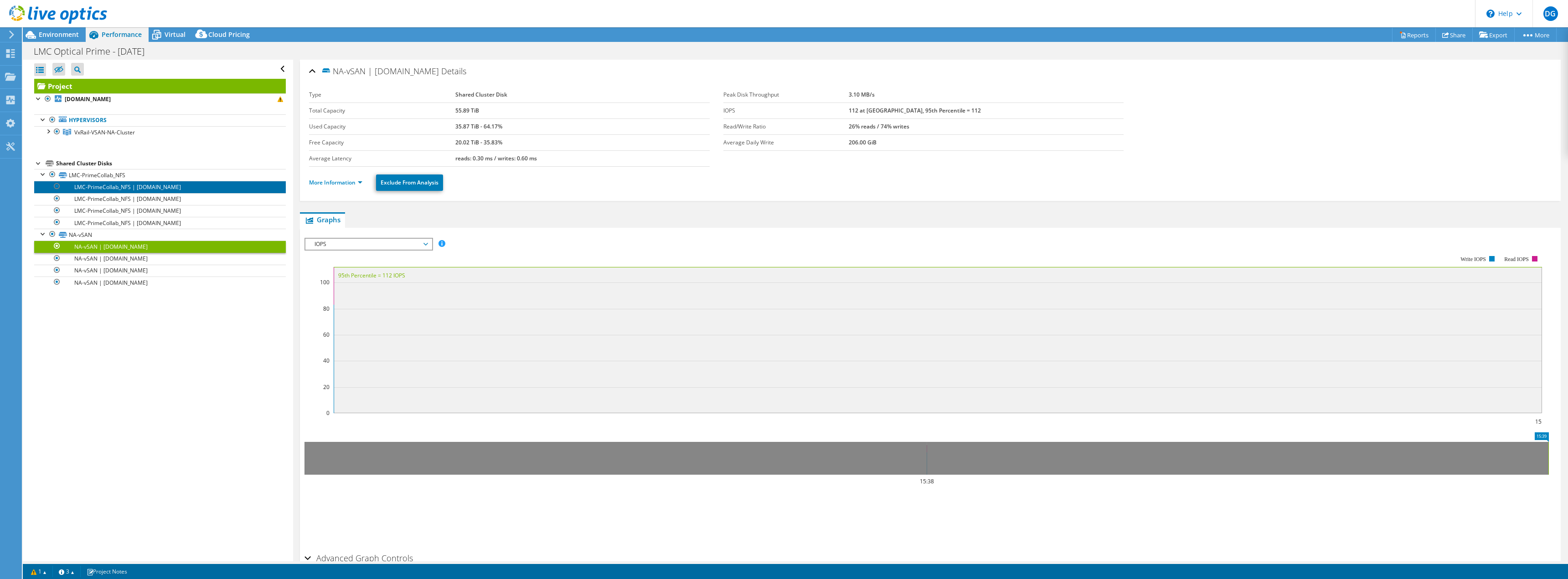
click at [136, 185] on link "LMC-PrimeCollab_NFS | [DOMAIN_NAME]" at bounding box center [159, 187] width 251 height 12
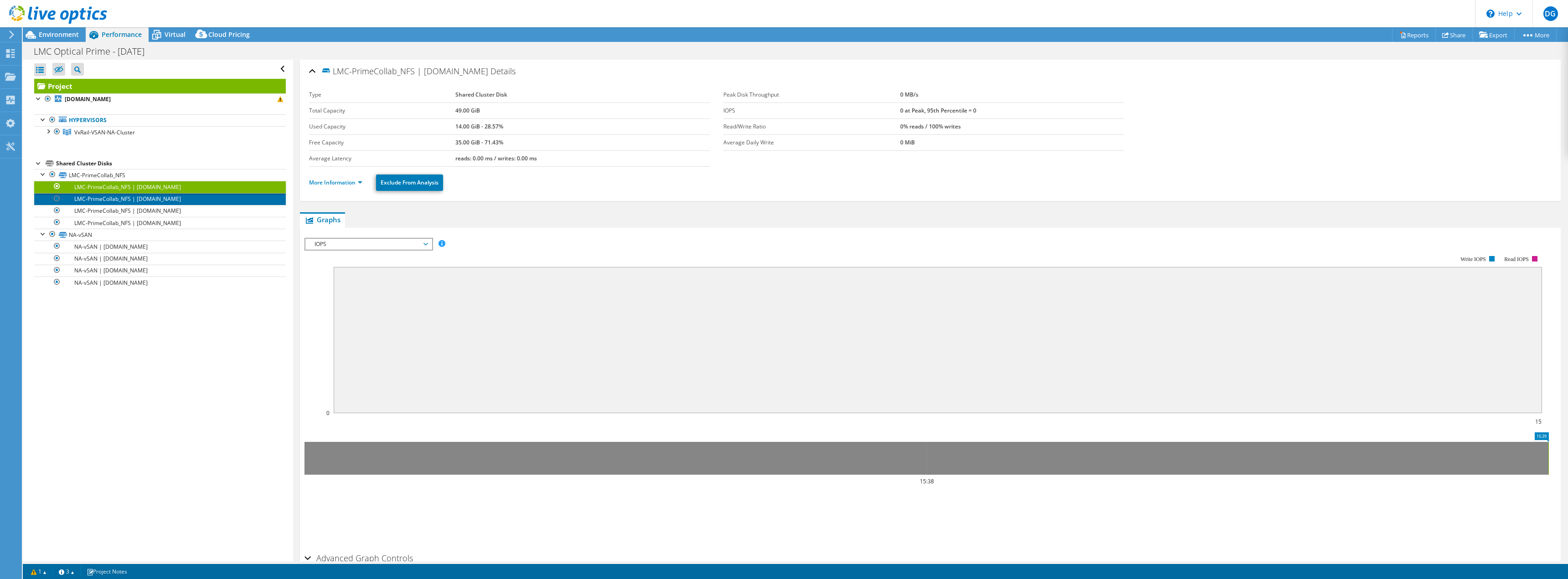
click at [122, 194] on link "LMC-PrimeCollab_NFS | [DOMAIN_NAME]" at bounding box center [159, 199] width 251 height 12
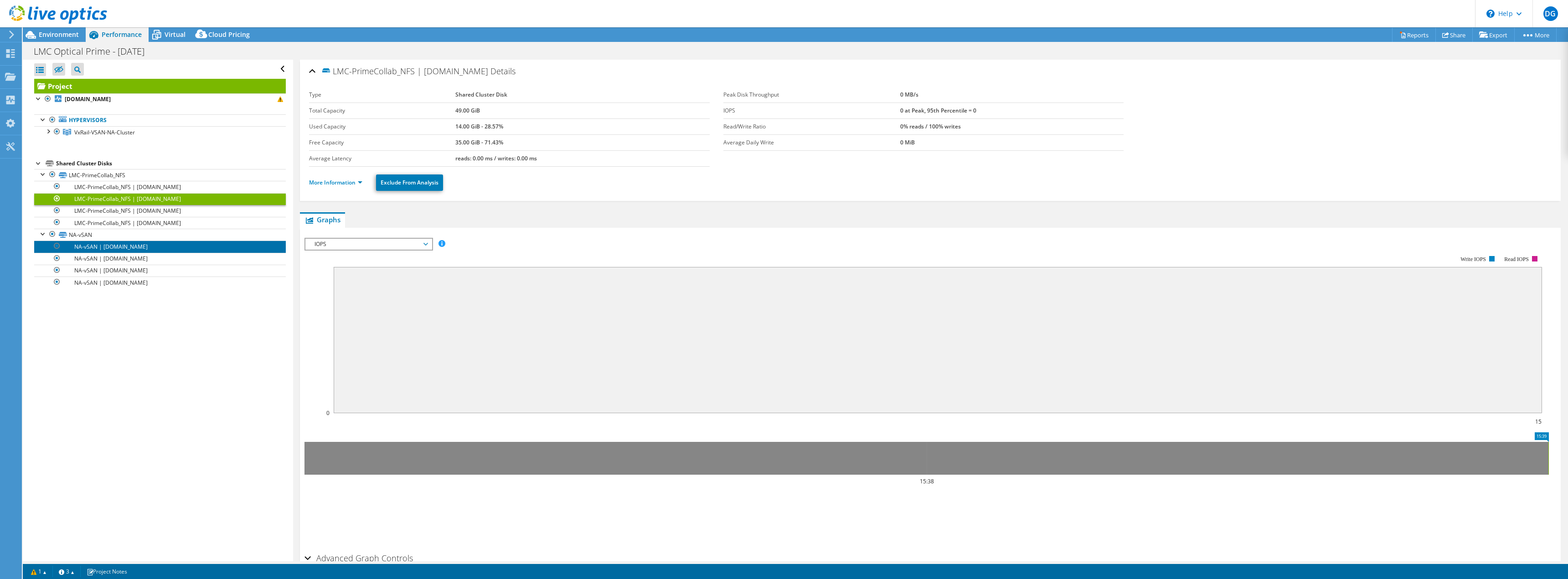
click at [140, 245] on link "NA-vSAN | [DOMAIN_NAME]" at bounding box center [159, 246] width 251 height 12
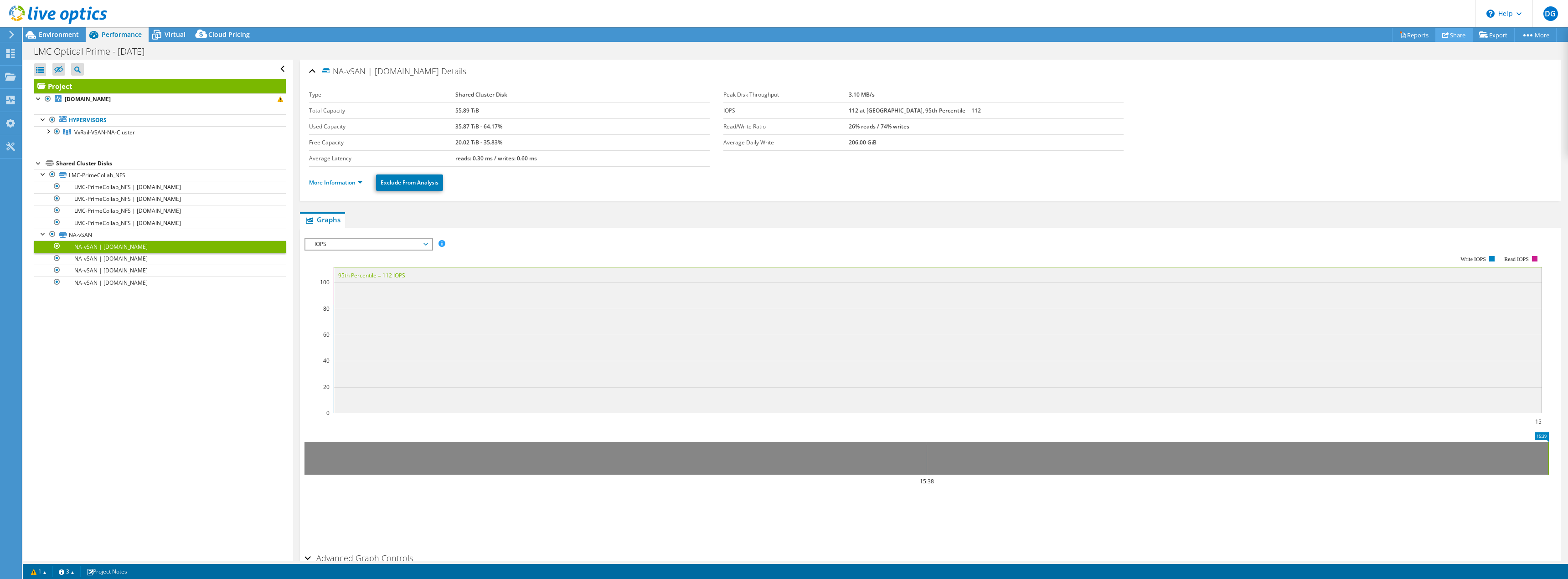
click at [1446, 35] on link "Share" at bounding box center [1454, 35] width 37 height 14
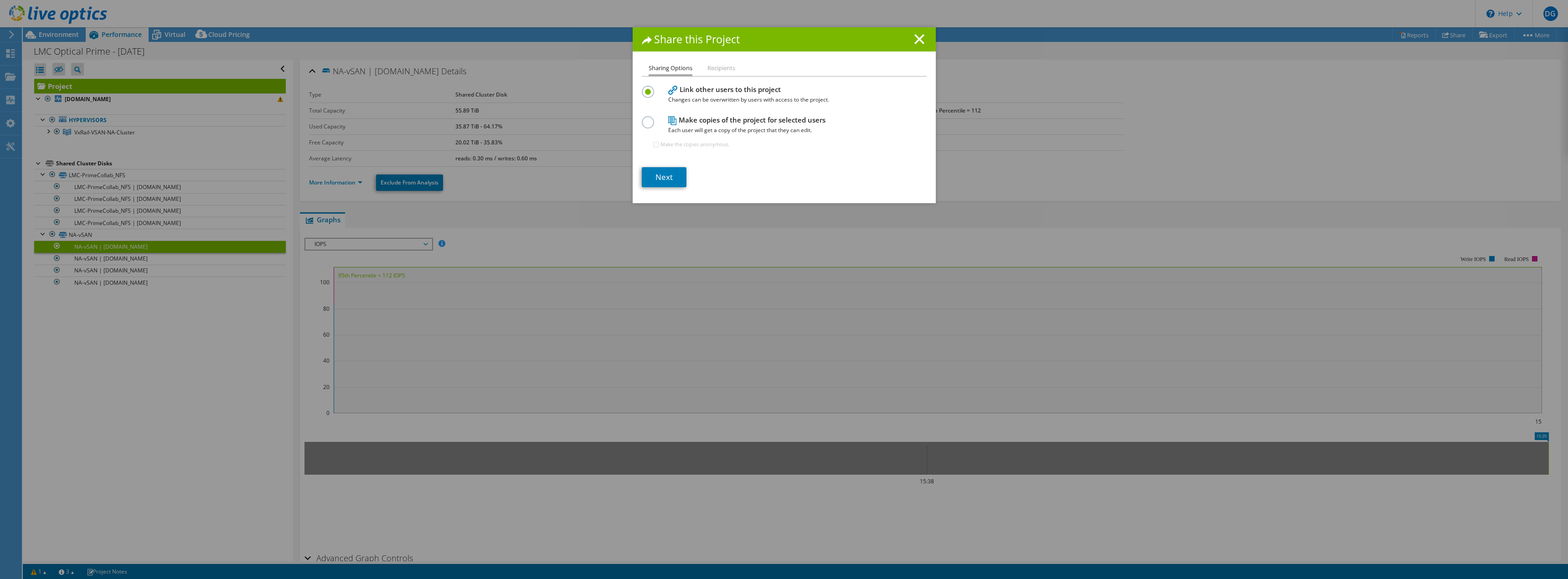
click at [723, 71] on li "Recipients" at bounding box center [722, 69] width 28 height 12
click at [726, 67] on li "Recipients" at bounding box center [722, 69] width 28 height 12
click at [645, 119] on label at bounding box center [650, 117] width 16 height 2
click at [0, 0] on input "radio" at bounding box center [0, 0] width 0 height 0
click at [655, 179] on link "Next" at bounding box center [665, 178] width 45 height 20
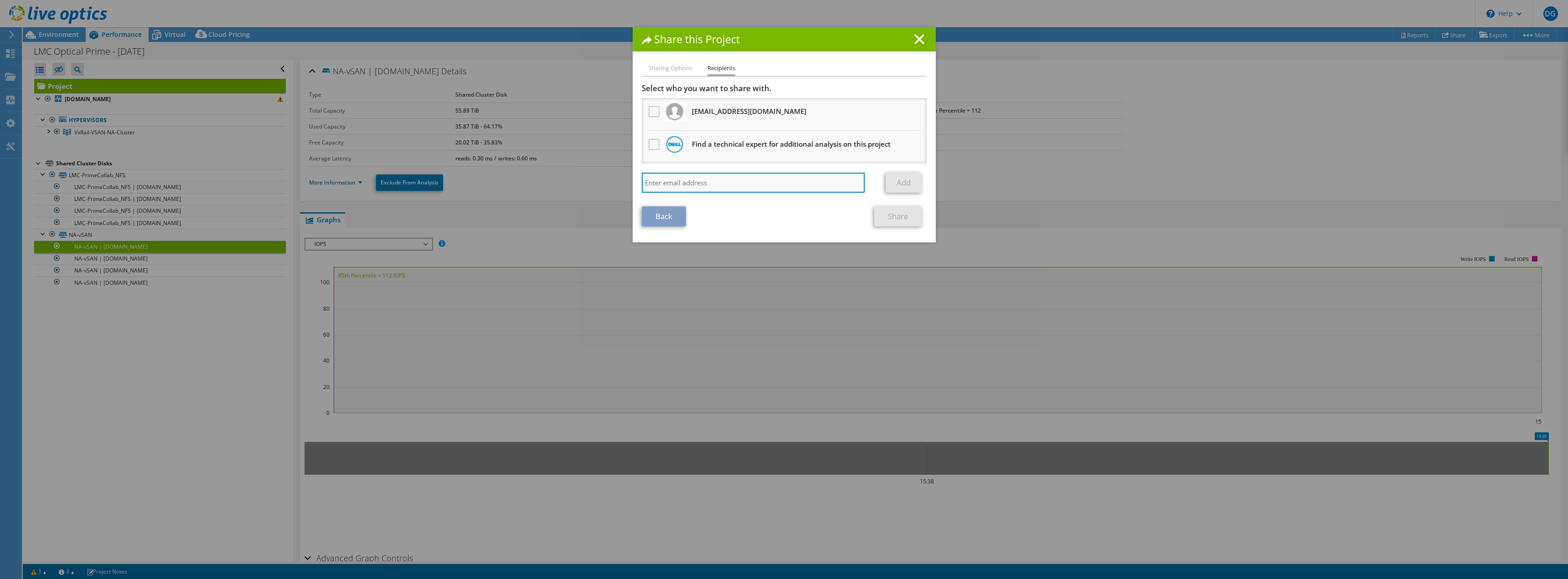
click at [757, 182] on input "search" at bounding box center [753, 182] width 223 height 20
type input "[EMAIL_ADDRESS][DOMAIN_NAME]"
click at [902, 182] on link "Add" at bounding box center [903, 182] width 36 height 20
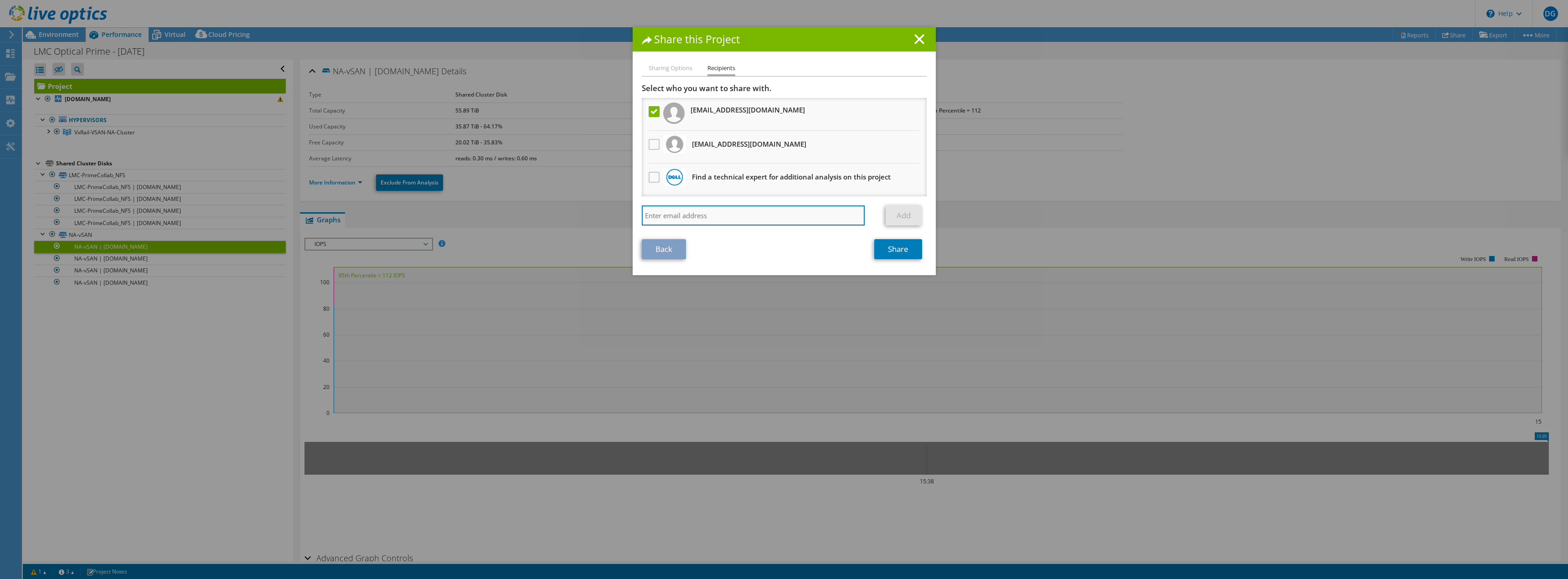
click at [791, 219] on input "search" at bounding box center [753, 216] width 223 height 20
type input "[PERSON_NAME][EMAIL_ADDRESS][DOMAIN_NAME]"
click at [899, 217] on link "Add" at bounding box center [903, 216] width 36 height 20
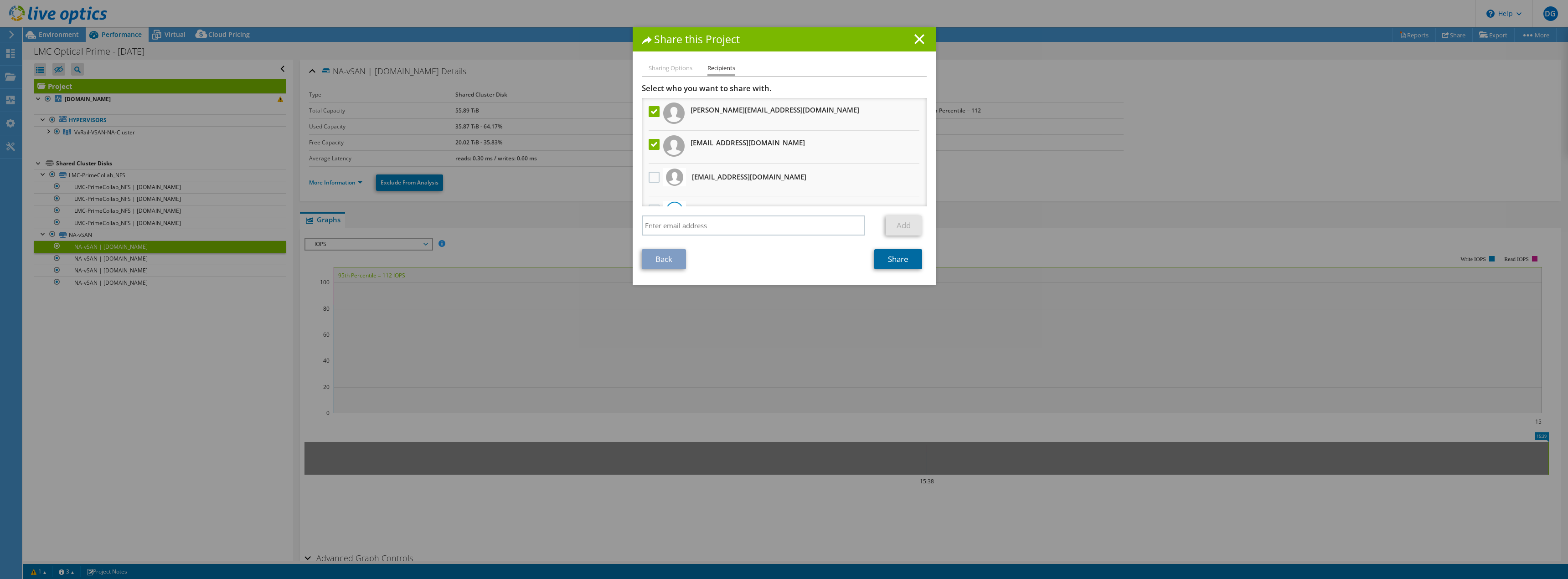
click at [908, 258] on link "Share" at bounding box center [898, 260] width 48 height 20
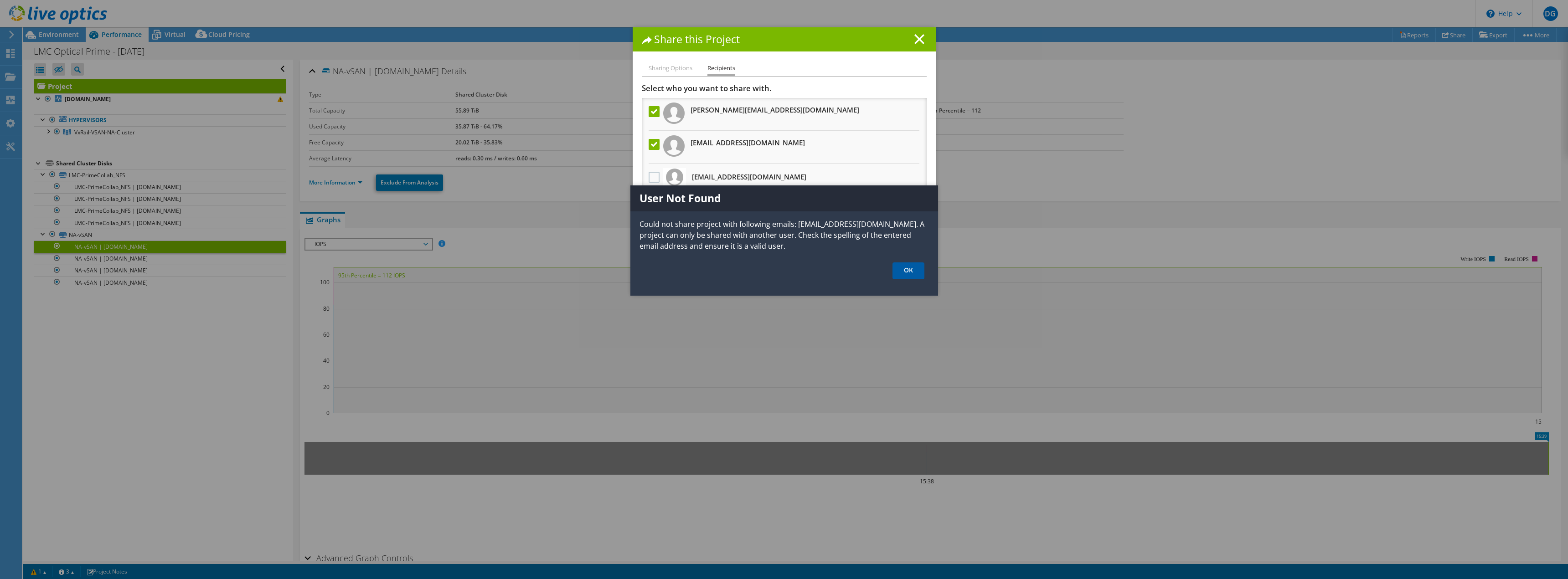
click at [912, 275] on link "OK" at bounding box center [908, 270] width 32 height 17
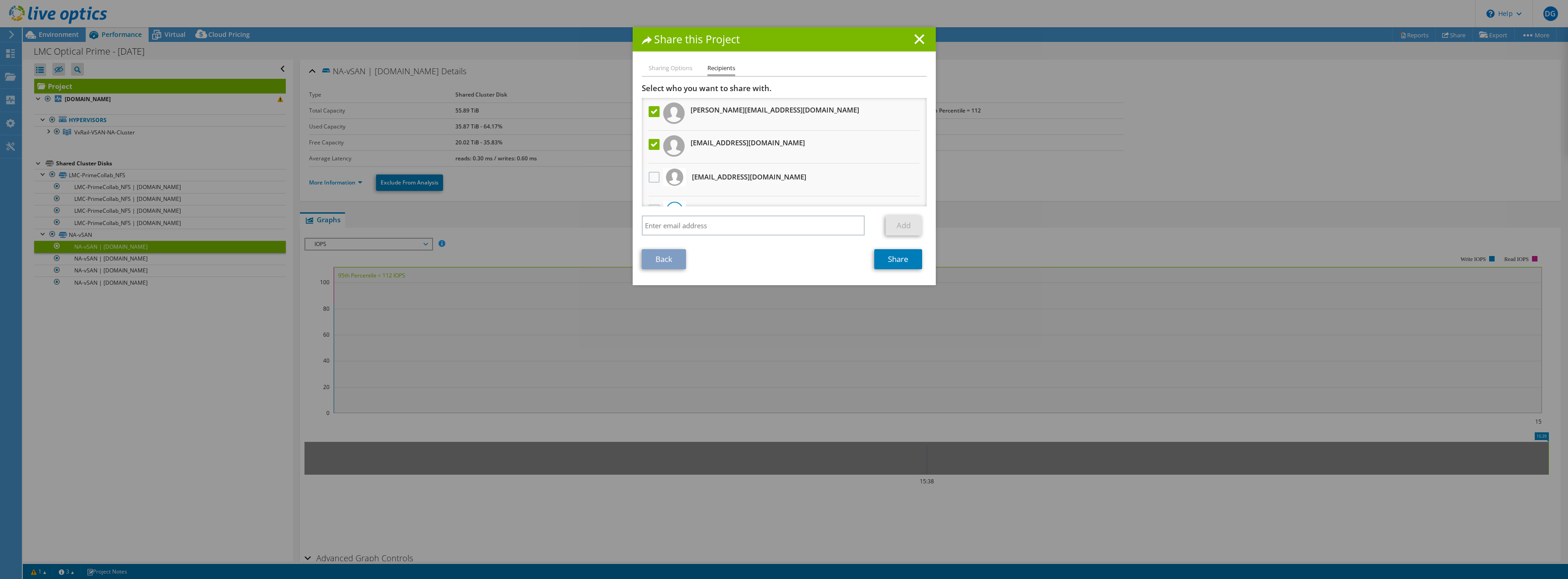
click at [651, 109] on label at bounding box center [655, 111] width 13 height 11
click at [0, 0] on input "checkbox" at bounding box center [0, 0] width 0 height 0
click at [899, 260] on link "Share" at bounding box center [898, 260] width 48 height 20
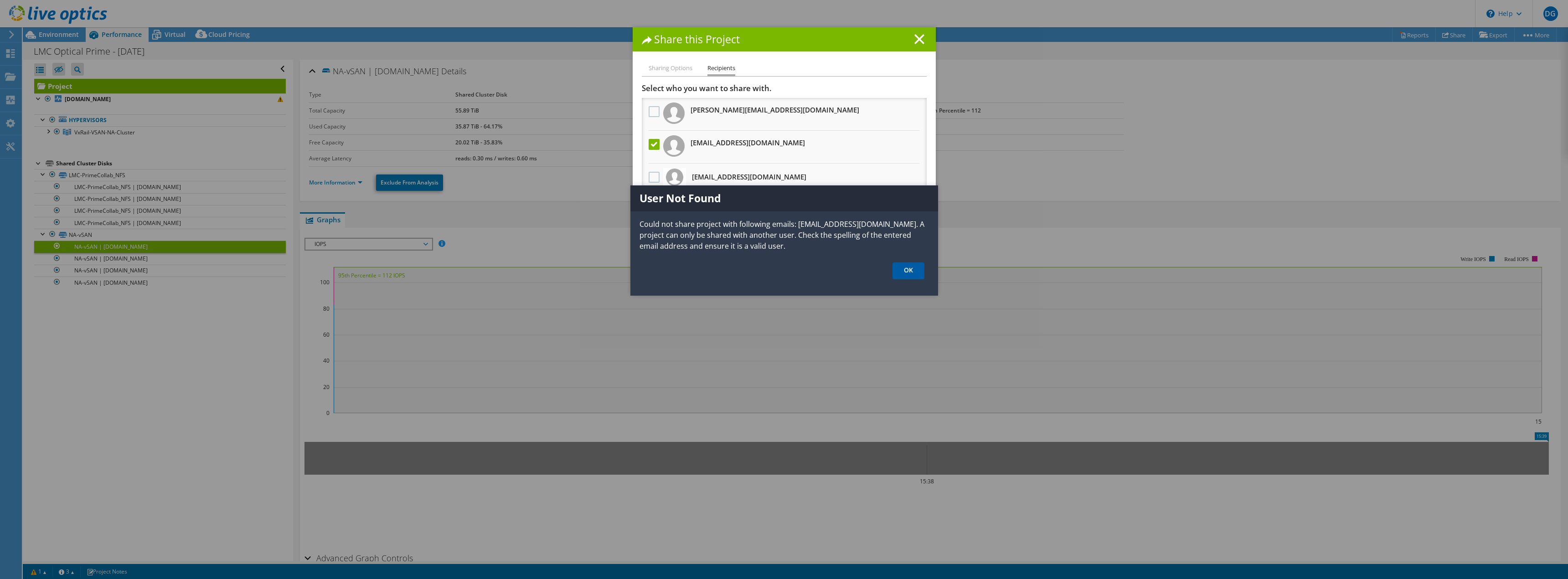
click at [913, 274] on link "OK" at bounding box center [908, 270] width 32 height 17
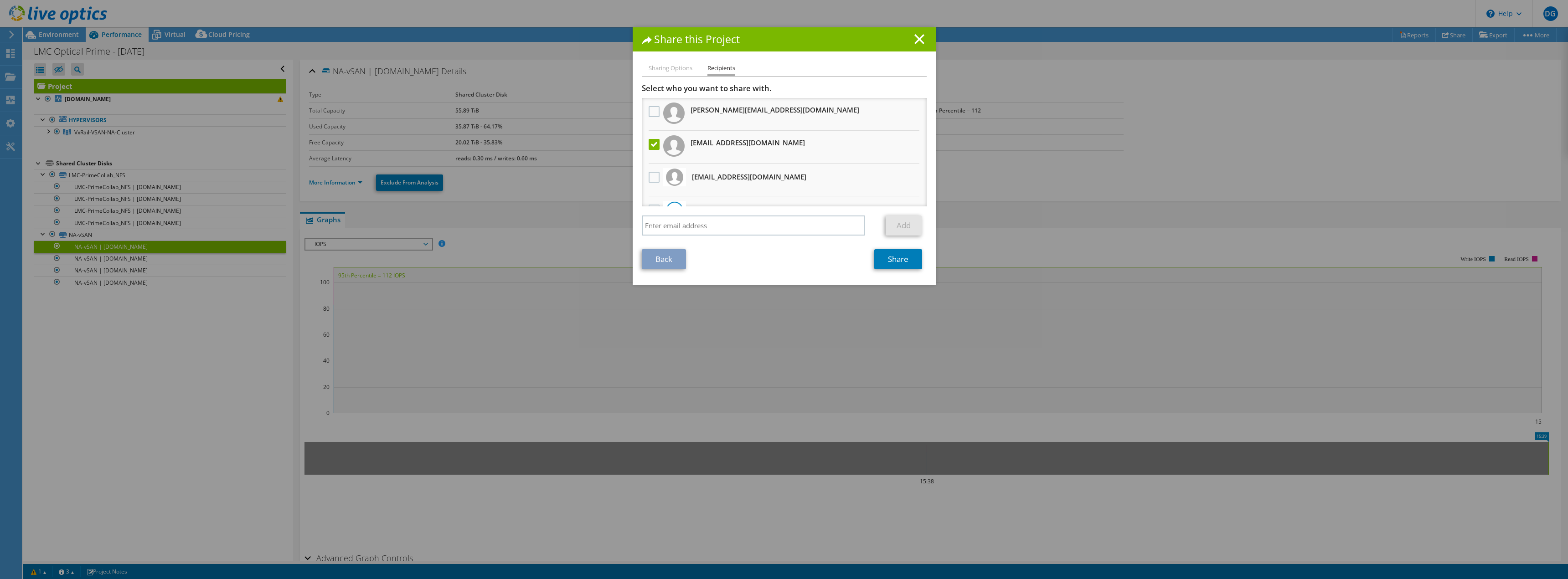
click at [923, 33] on div "Share this Project" at bounding box center [784, 39] width 303 height 24
click at [905, 40] on h1 "Share this Project" at bounding box center [784, 39] width 285 height 11
click at [671, 255] on link "Back" at bounding box center [664, 260] width 44 height 20
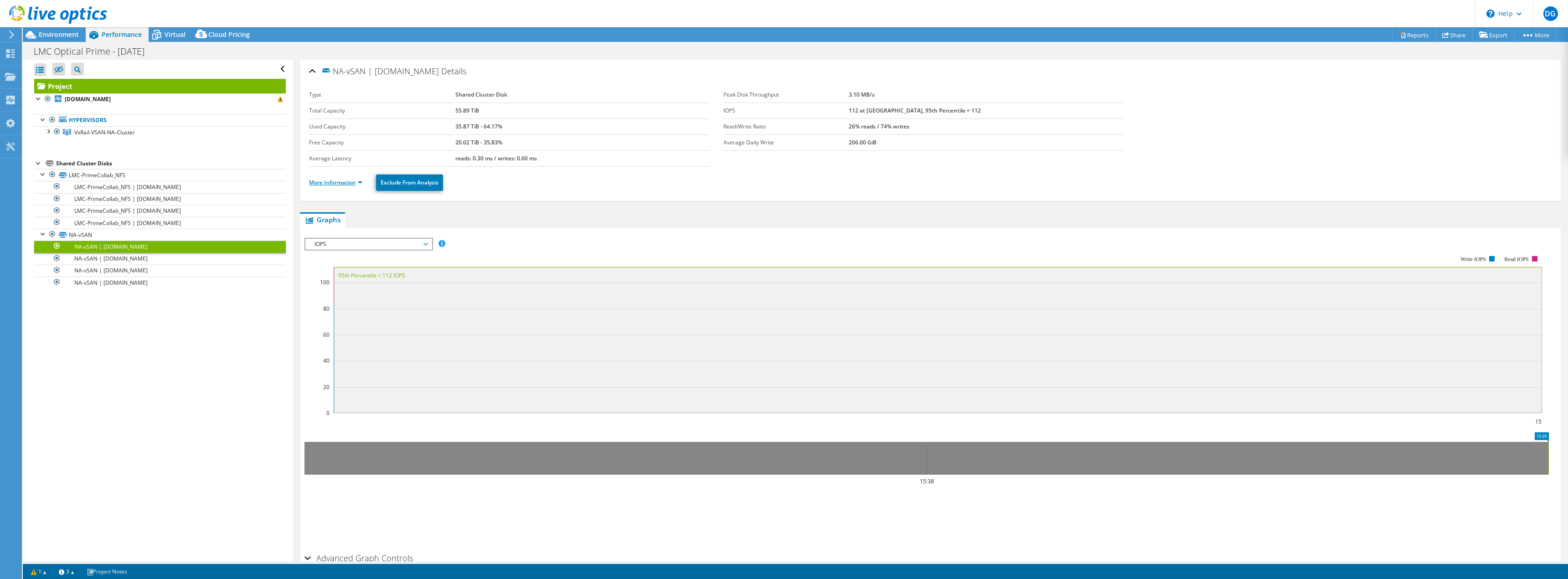
click at [328, 182] on link "More Information" at bounding box center [336, 182] width 53 height 7
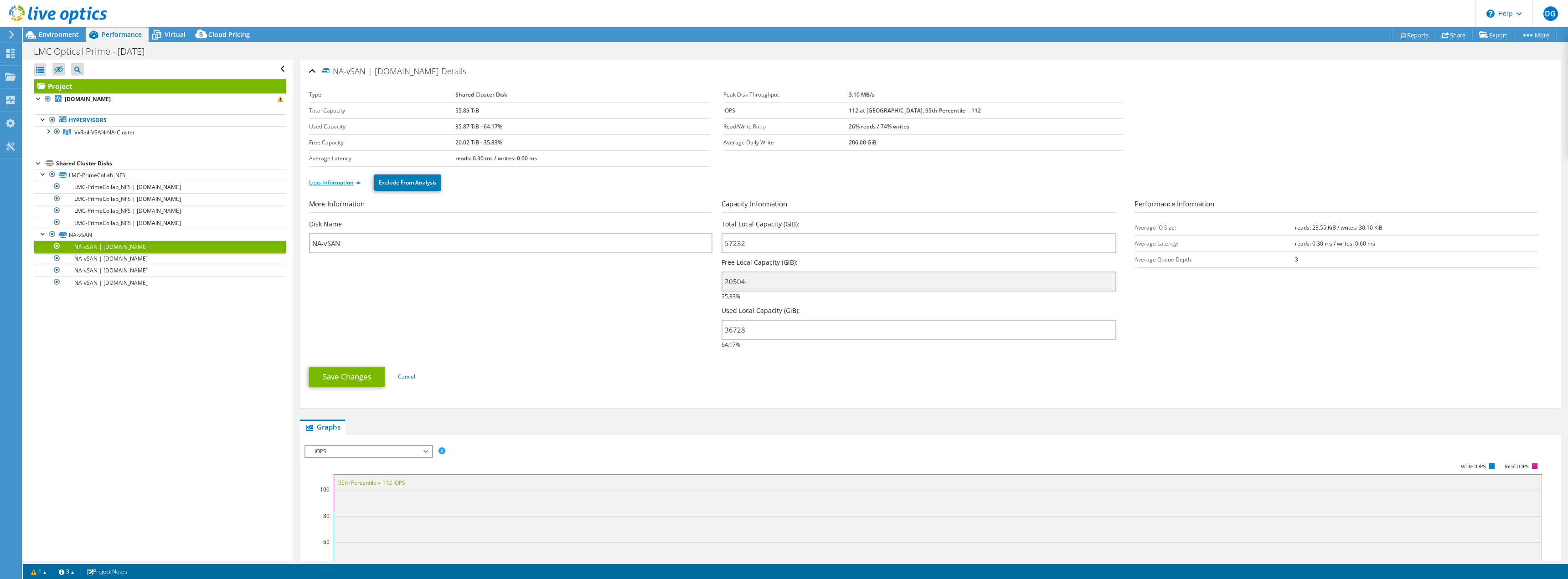
click at [328, 182] on link "Less Information" at bounding box center [335, 182] width 51 height 7
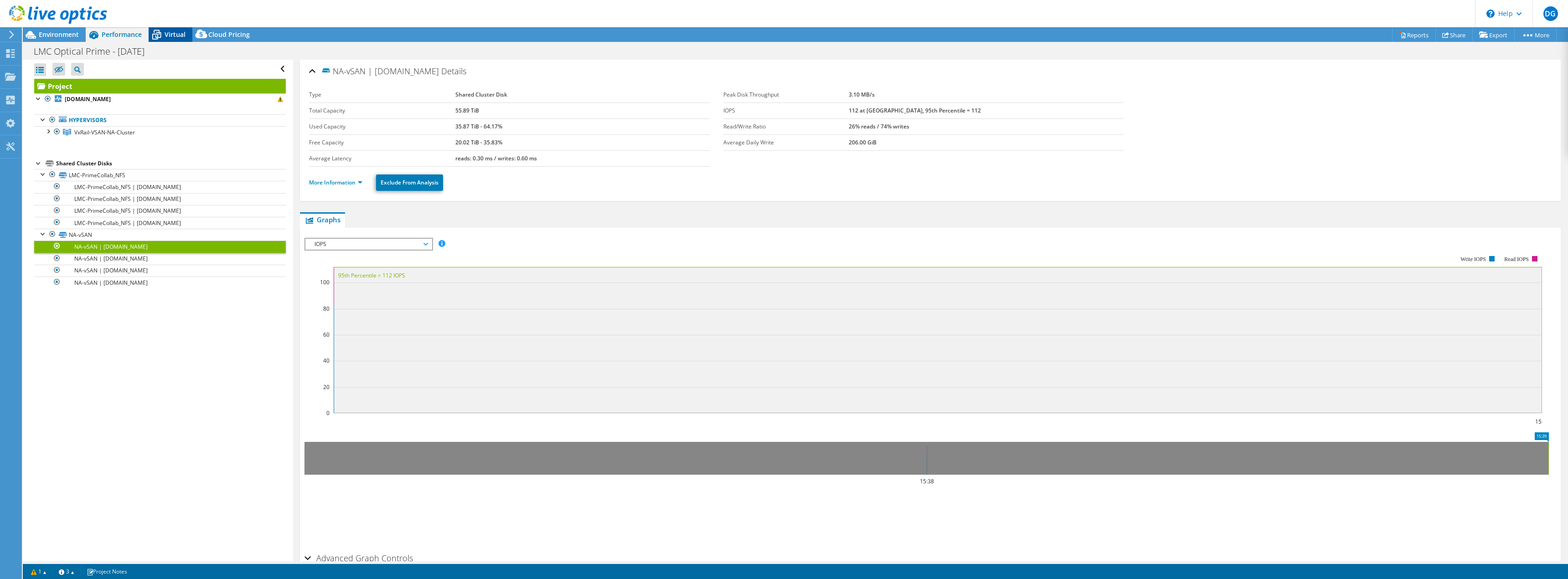
click at [172, 29] on div "Virtual" at bounding box center [170, 35] width 44 height 15
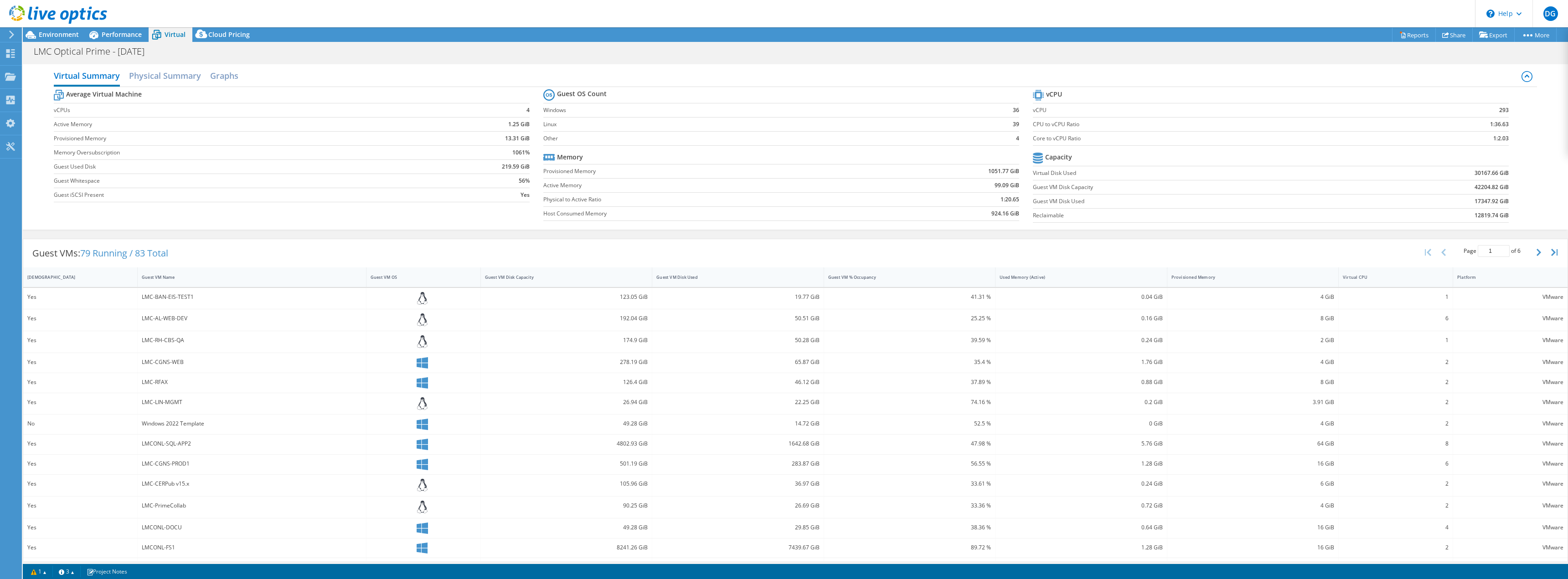
scroll to position [43, 0]
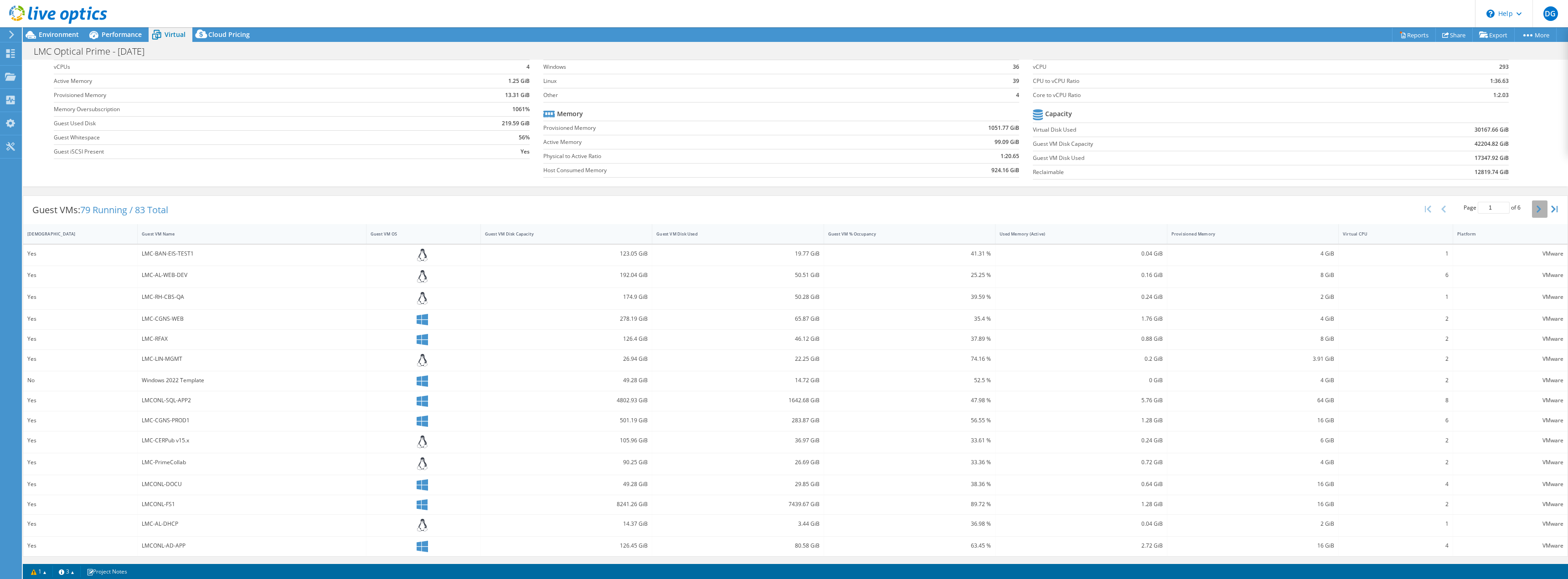
click at [1532, 212] on button "button" at bounding box center [1540, 209] width 16 height 17
click at [1532, 212] on button "button" at bounding box center [1540, 212] width 16 height 17
click at [1532, 212] on button "button" at bounding box center [1540, 209] width 16 height 17
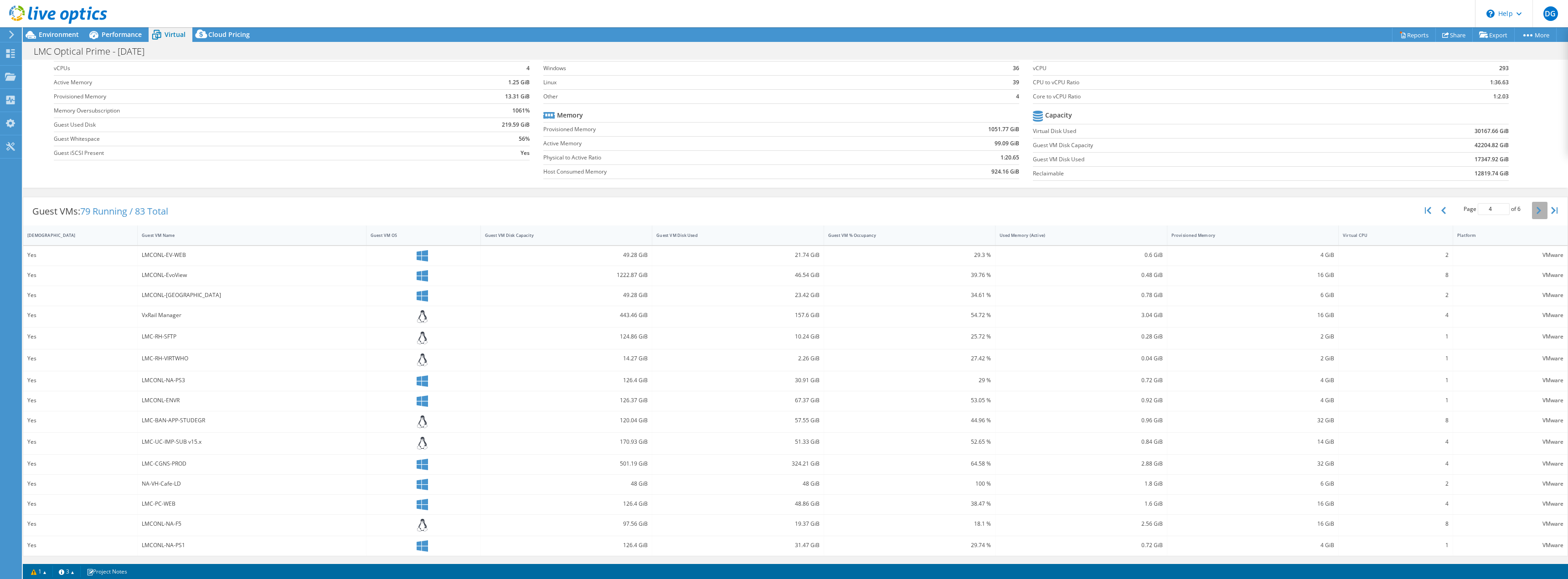
scroll to position [42, 0]
click at [1532, 212] on button "button" at bounding box center [1540, 210] width 16 height 17
click at [1532, 212] on button "button" at bounding box center [1540, 209] width 16 height 17
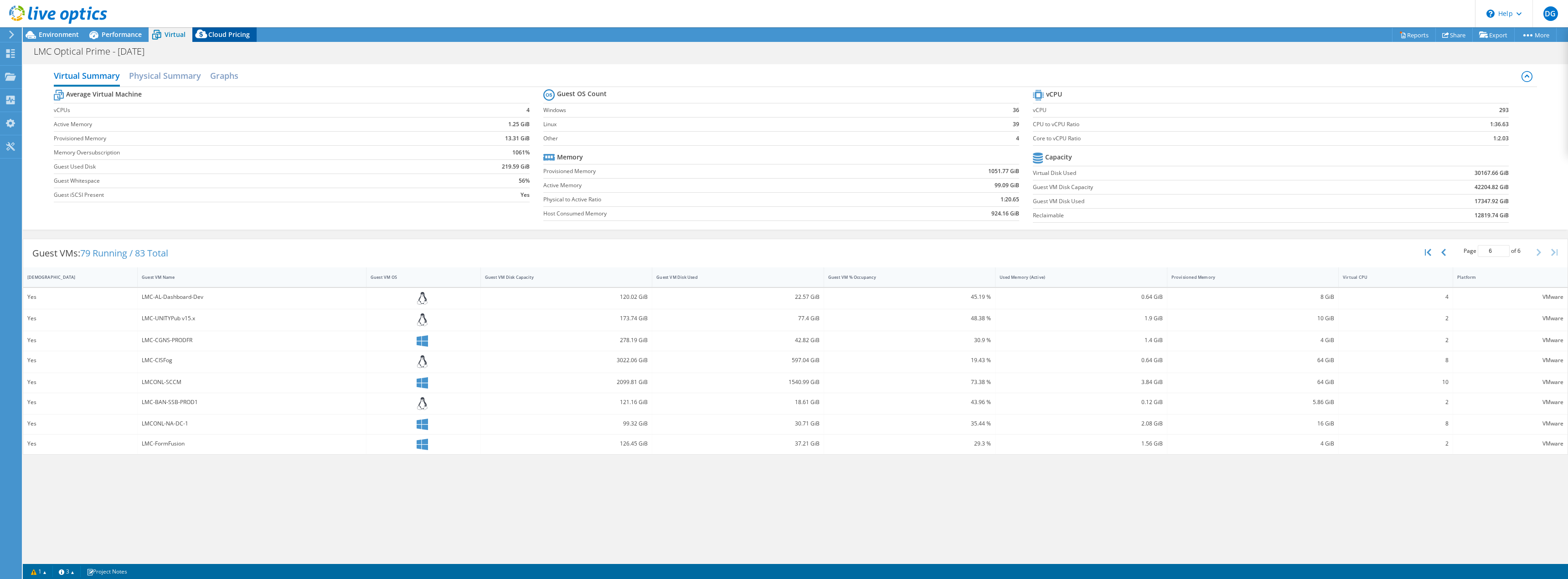
click at [215, 35] on span "Cloud Pricing" at bounding box center [229, 34] width 41 height 8
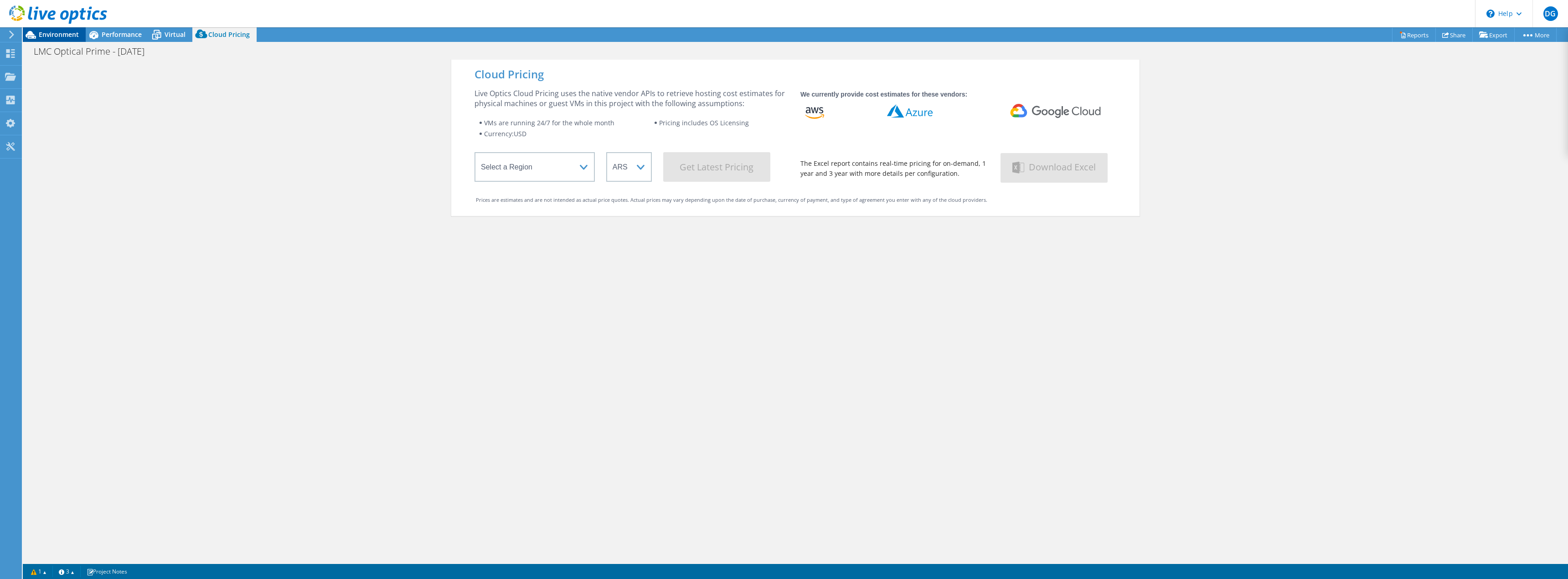
click at [56, 33] on span "Environment" at bounding box center [59, 34] width 40 height 8
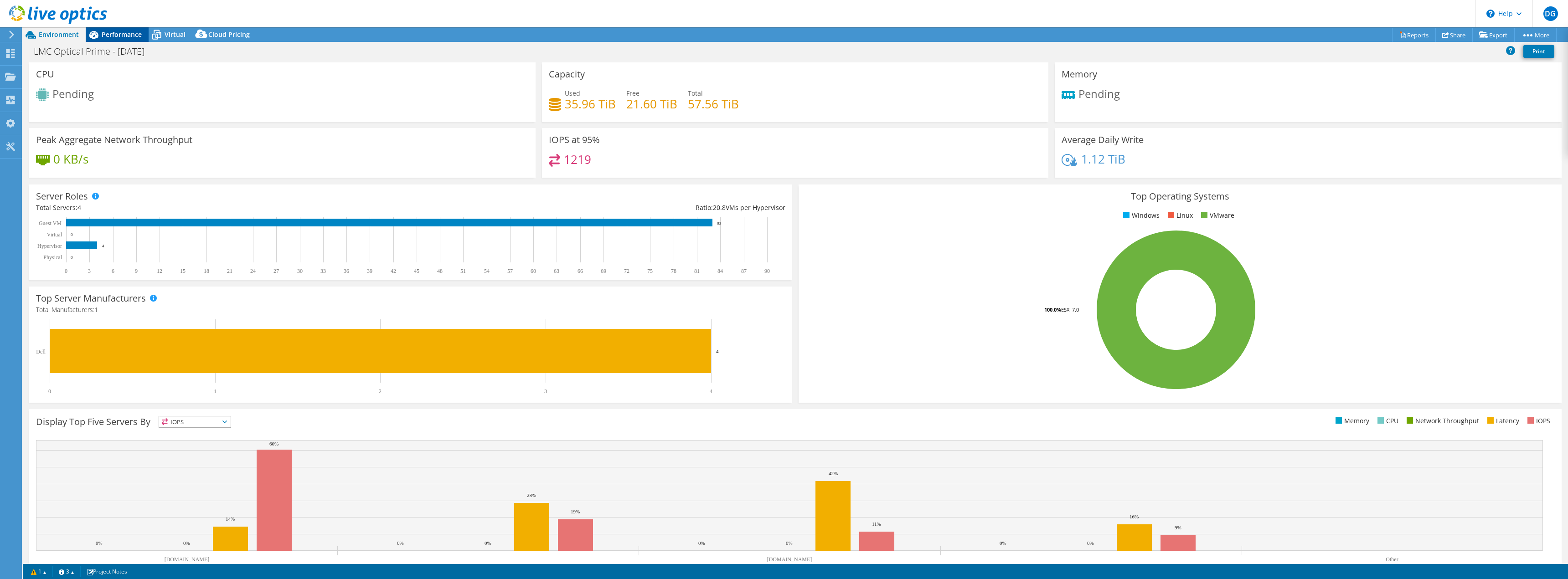
click at [131, 33] on span "Performance" at bounding box center [122, 34] width 40 height 8
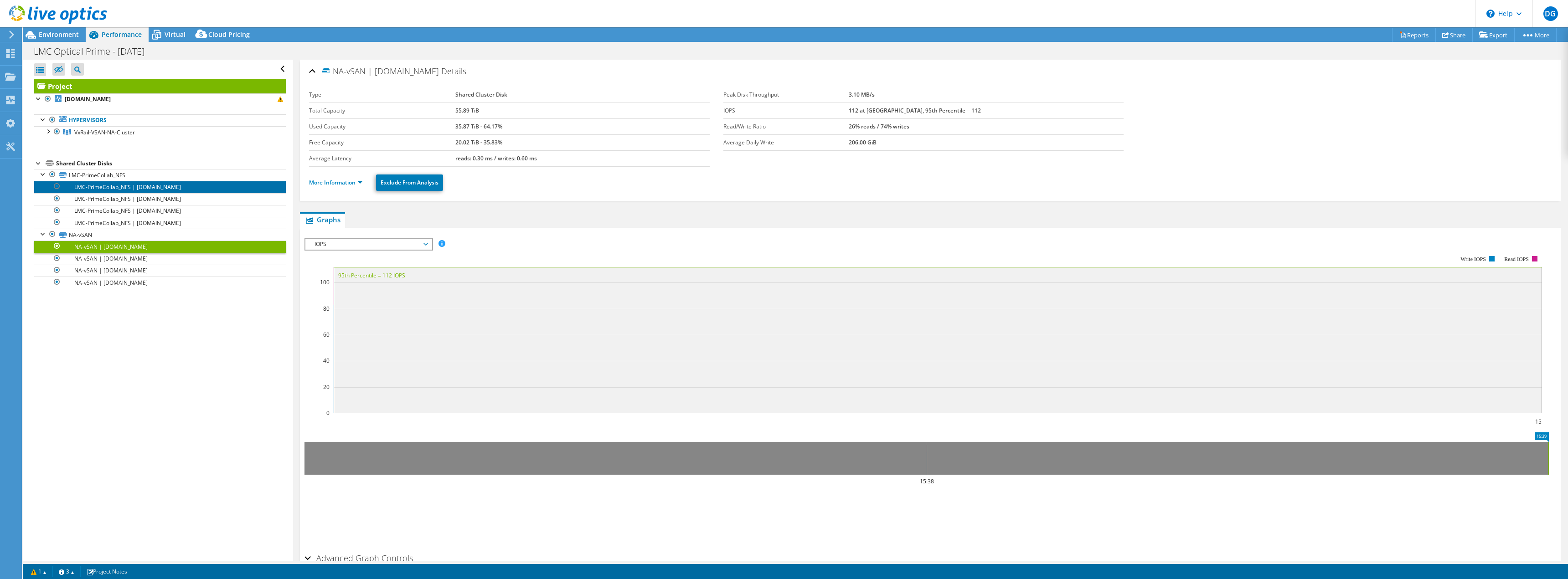
click at [95, 186] on link "LMC-PrimeCollab_NFS | [DOMAIN_NAME]" at bounding box center [159, 187] width 251 height 12
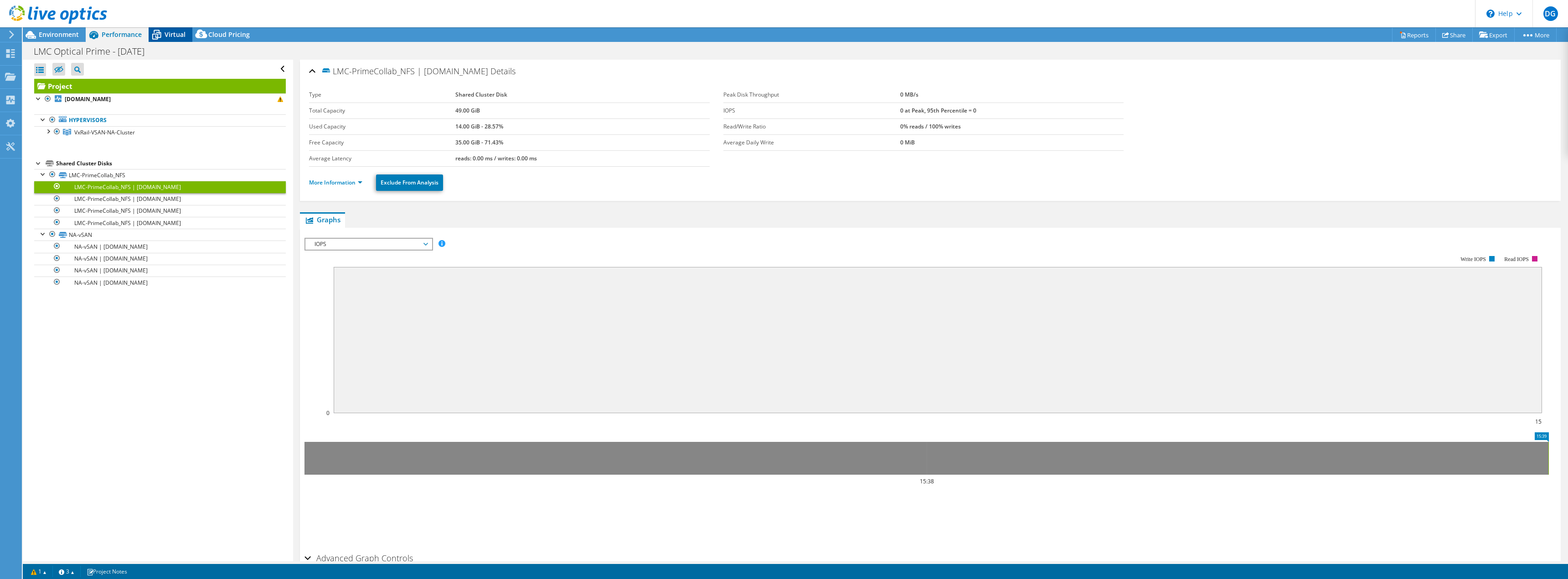
click at [172, 30] on span "Virtual" at bounding box center [174, 34] width 21 height 8
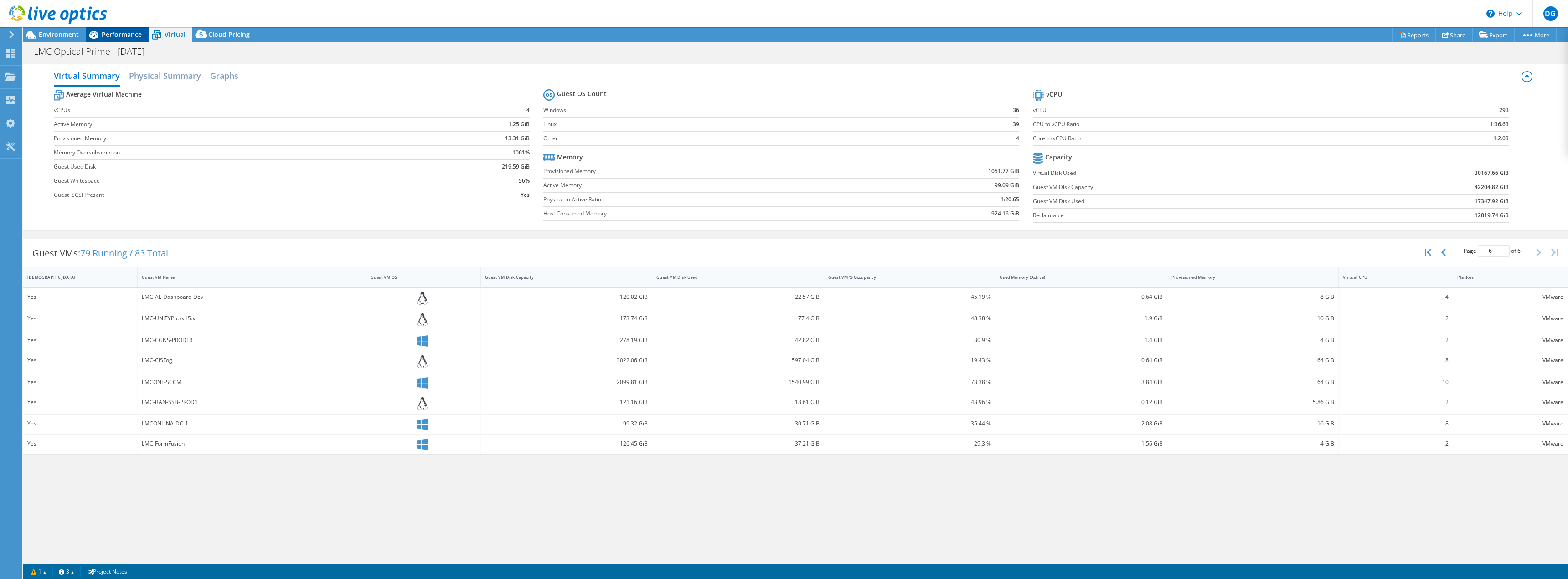
click at [124, 33] on span "Performance" at bounding box center [122, 34] width 40 height 8
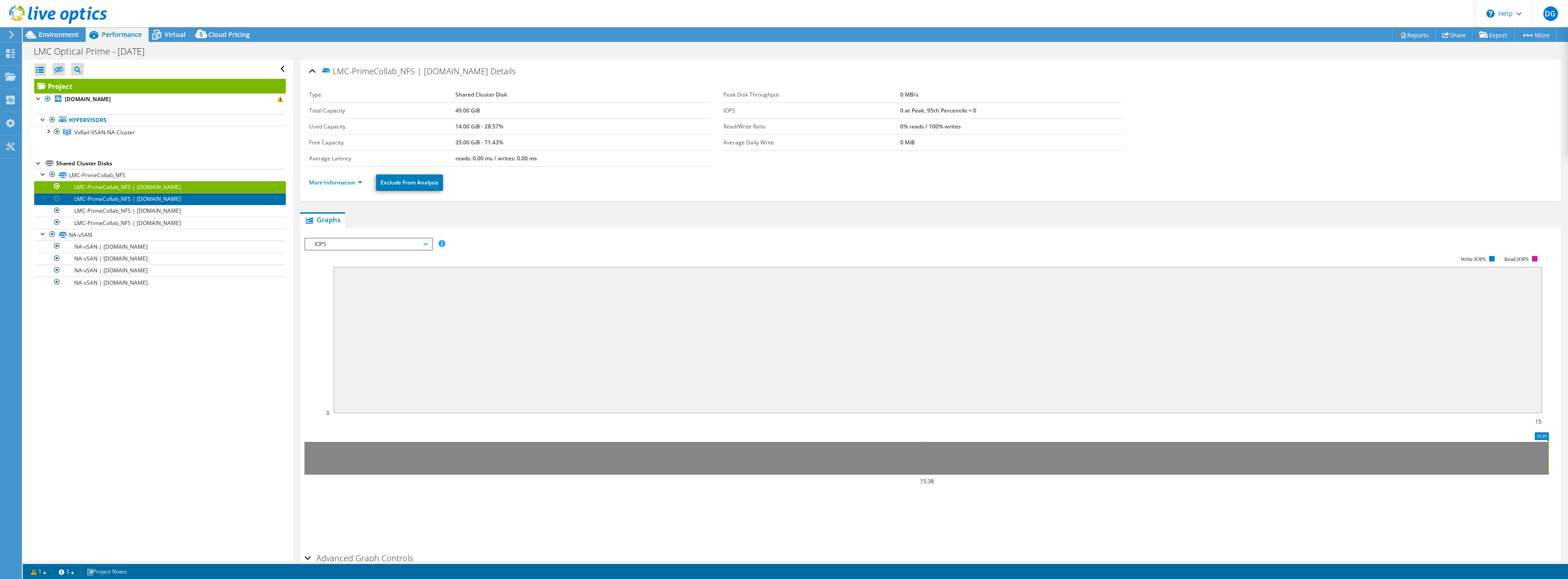
click at [100, 200] on link "LMC-PrimeCollab_NFS | [DOMAIN_NAME]" at bounding box center [159, 199] width 251 height 12
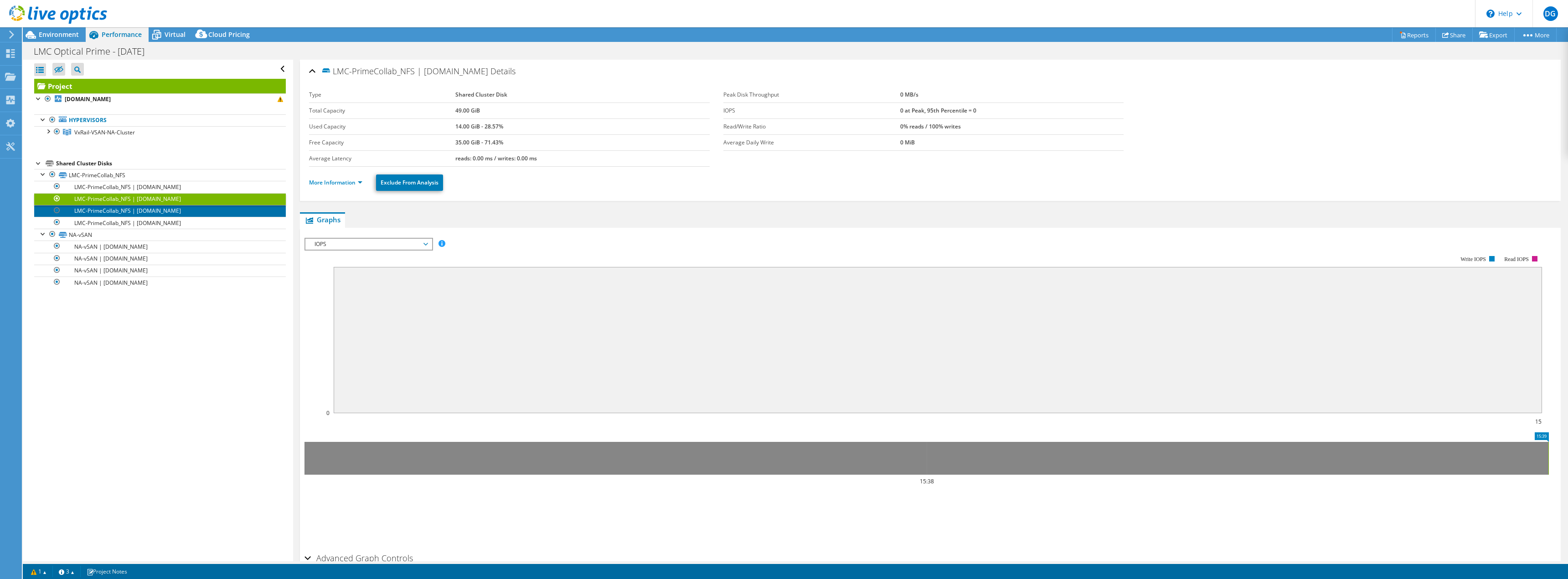
click at [118, 210] on link "LMC-PrimeCollab_NFS | [DOMAIN_NAME]" at bounding box center [159, 211] width 251 height 12
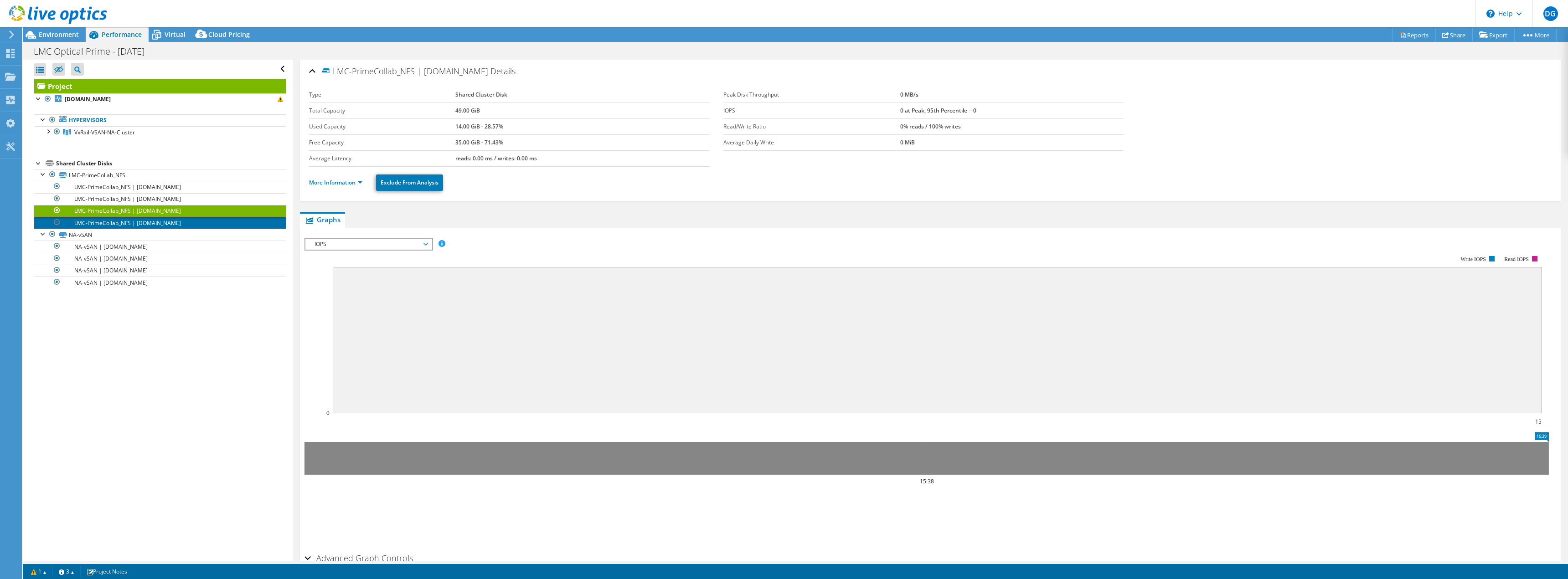
click at [124, 220] on link "LMC-PrimeCollab_NFS | [DOMAIN_NAME]" at bounding box center [159, 223] width 251 height 12
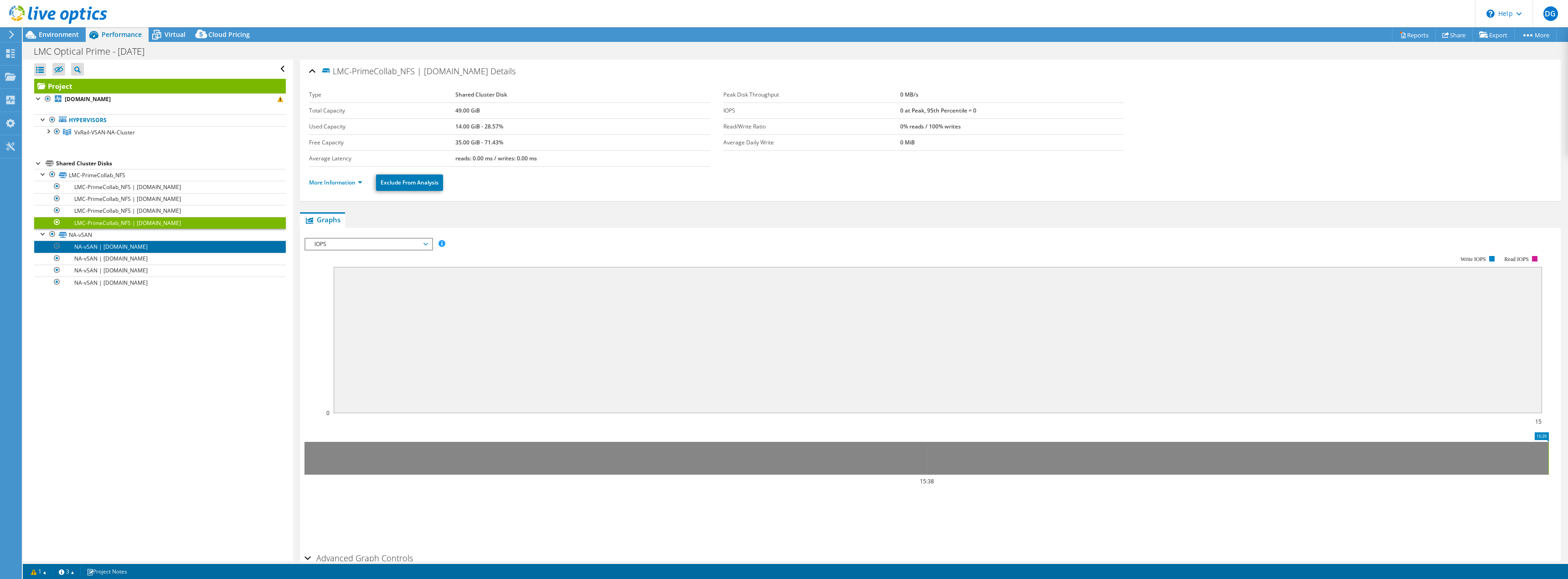
click at [124, 245] on link "NA-vSAN | [DOMAIN_NAME]" at bounding box center [159, 246] width 251 height 12
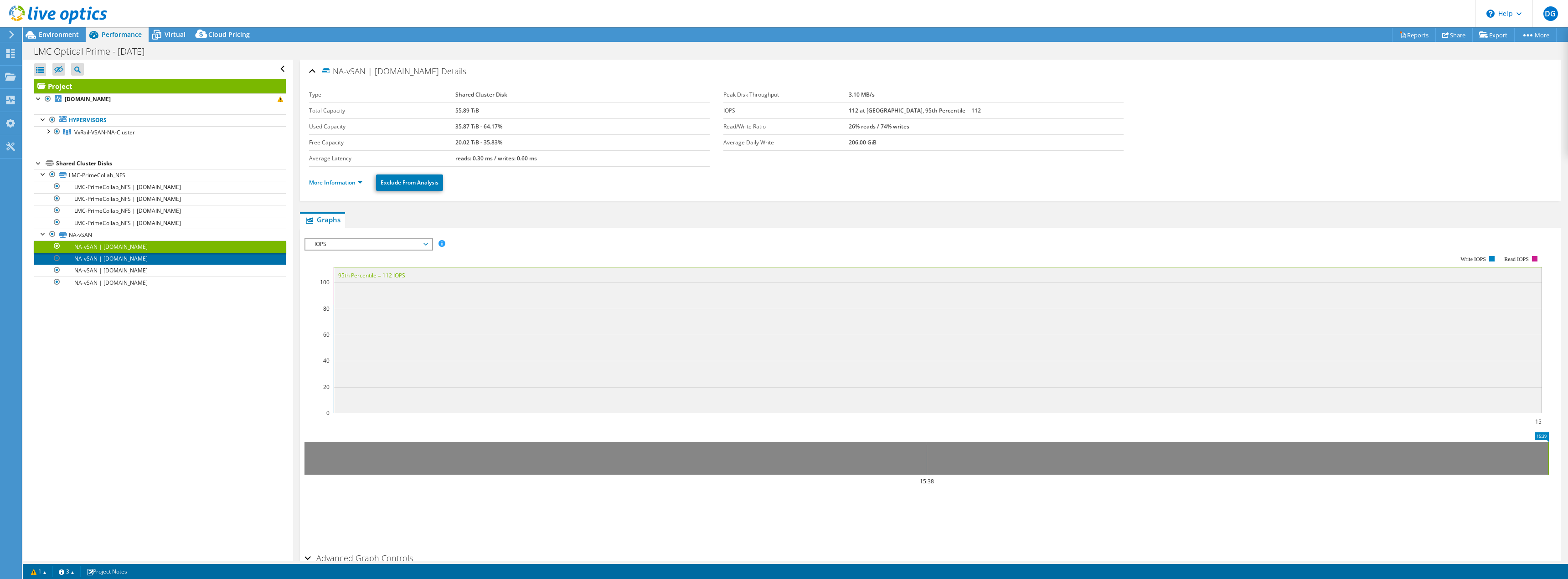
click at [124, 259] on link "NA-vSAN | [DOMAIN_NAME]" at bounding box center [159, 259] width 251 height 12
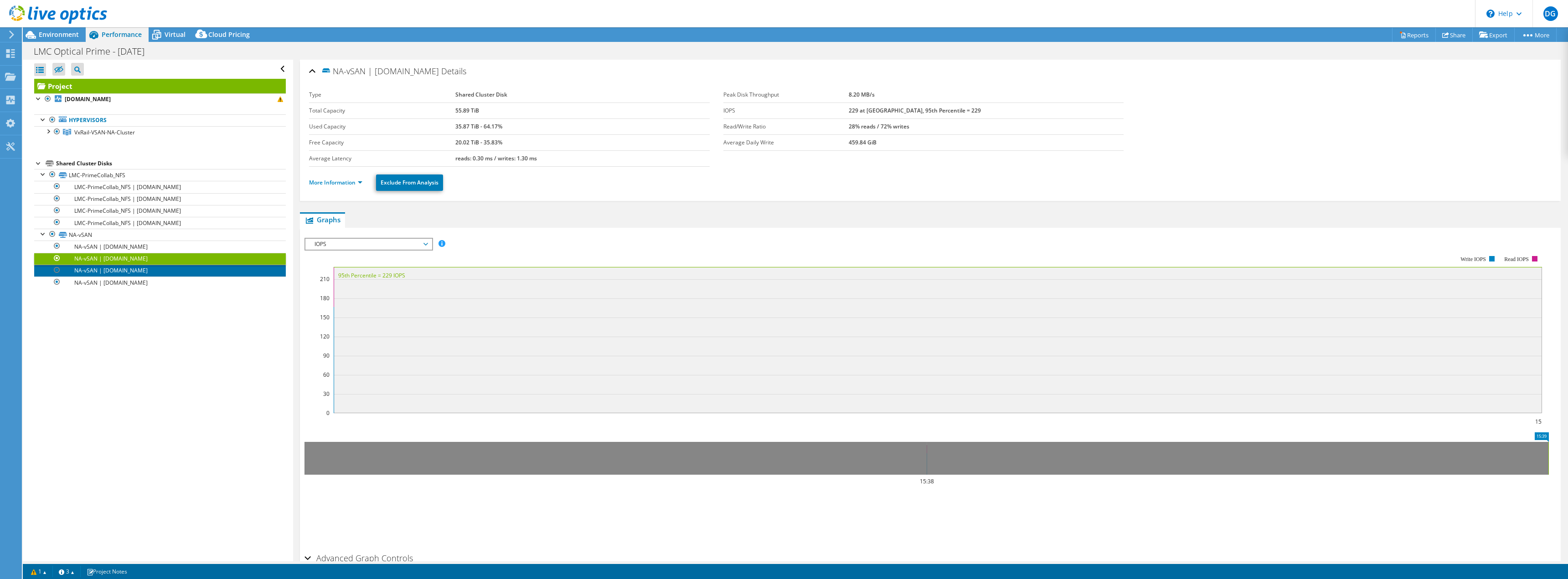
click at [124, 270] on link "NA-vSAN | [DOMAIN_NAME]" at bounding box center [159, 270] width 251 height 12
click at [124, 290] on div "Open All Close All Hide Excluded Nodes Project Tree Filter" at bounding box center [157, 310] width 270 height 502
click at [124, 286] on link "NA-vSAN | [DOMAIN_NAME]" at bounding box center [159, 283] width 251 height 12
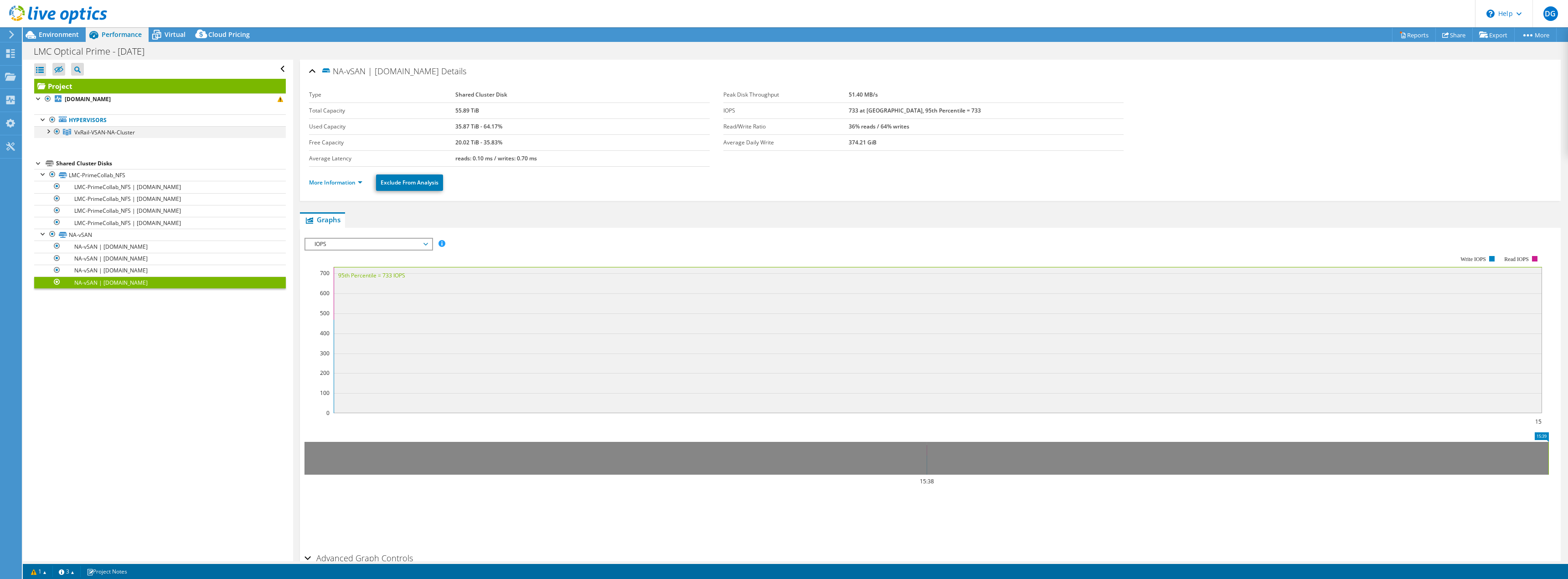
click at [49, 133] on div at bounding box center [47, 130] width 9 height 9
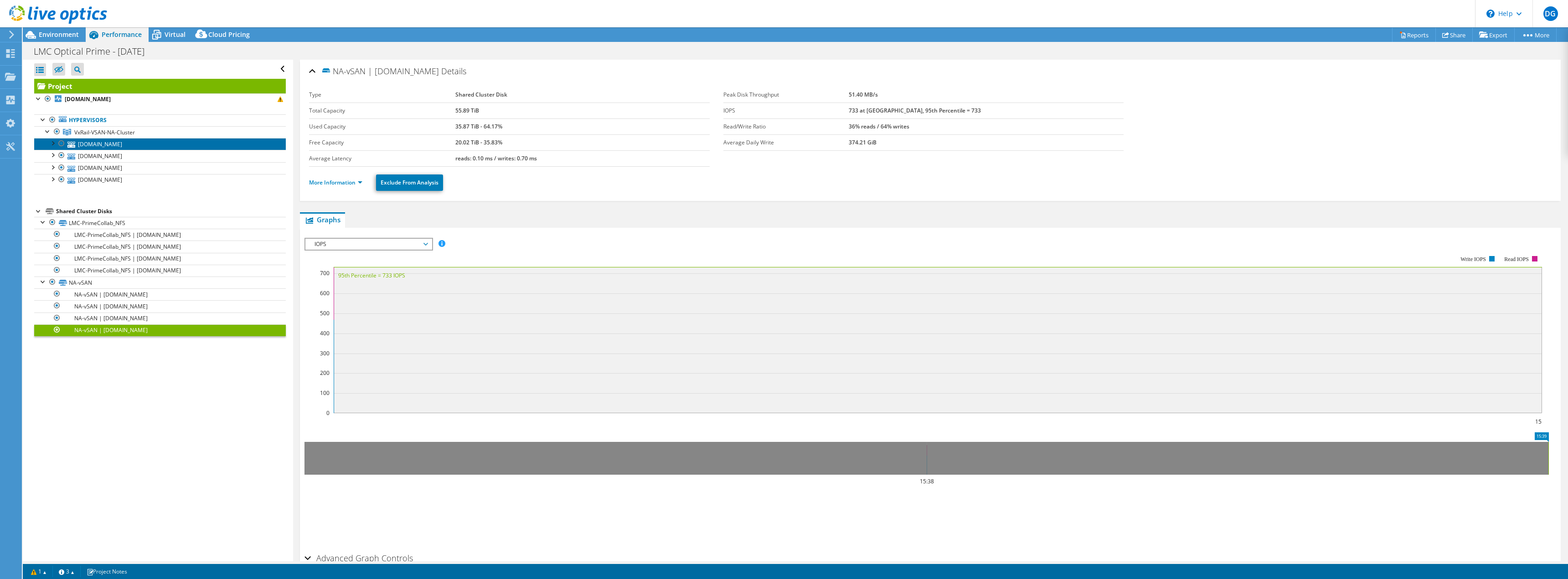
click at [85, 141] on link "[DOMAIN_NAME]" at bounding box center [159, 144] width 251 height 12
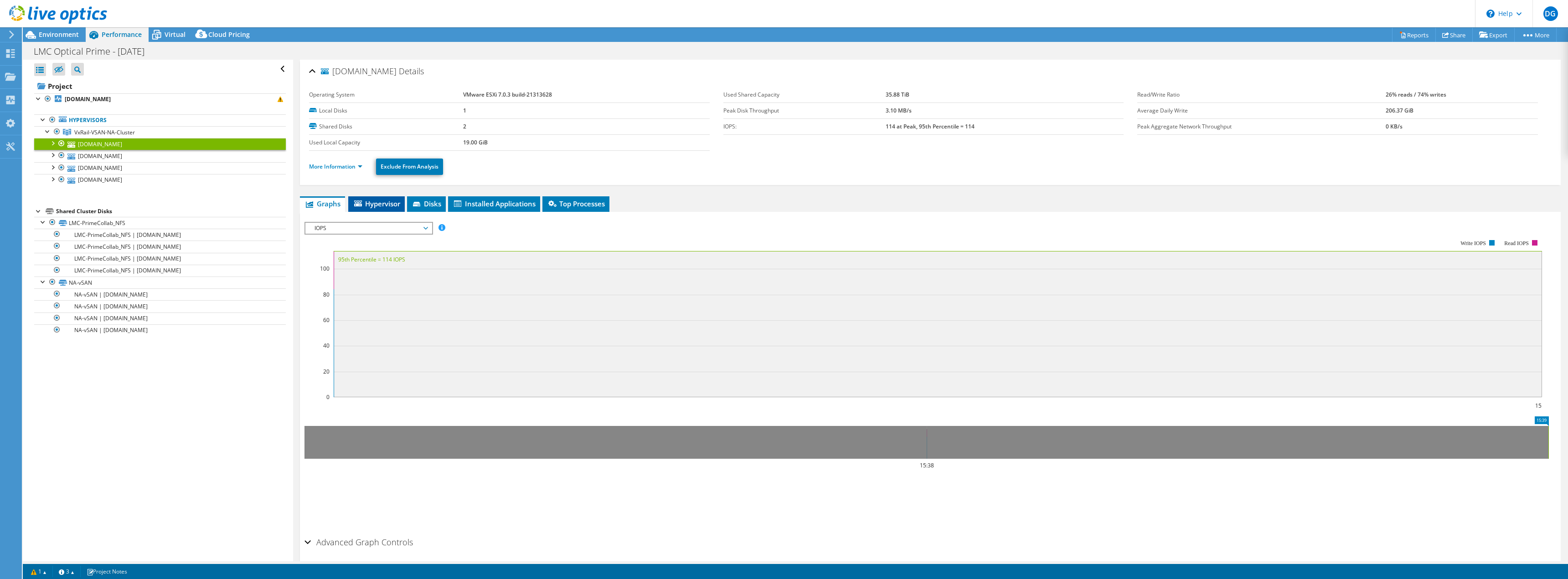
click at [392, 203] on span "Hypervisor" at bounding box center [376, 203] width 47 height 9
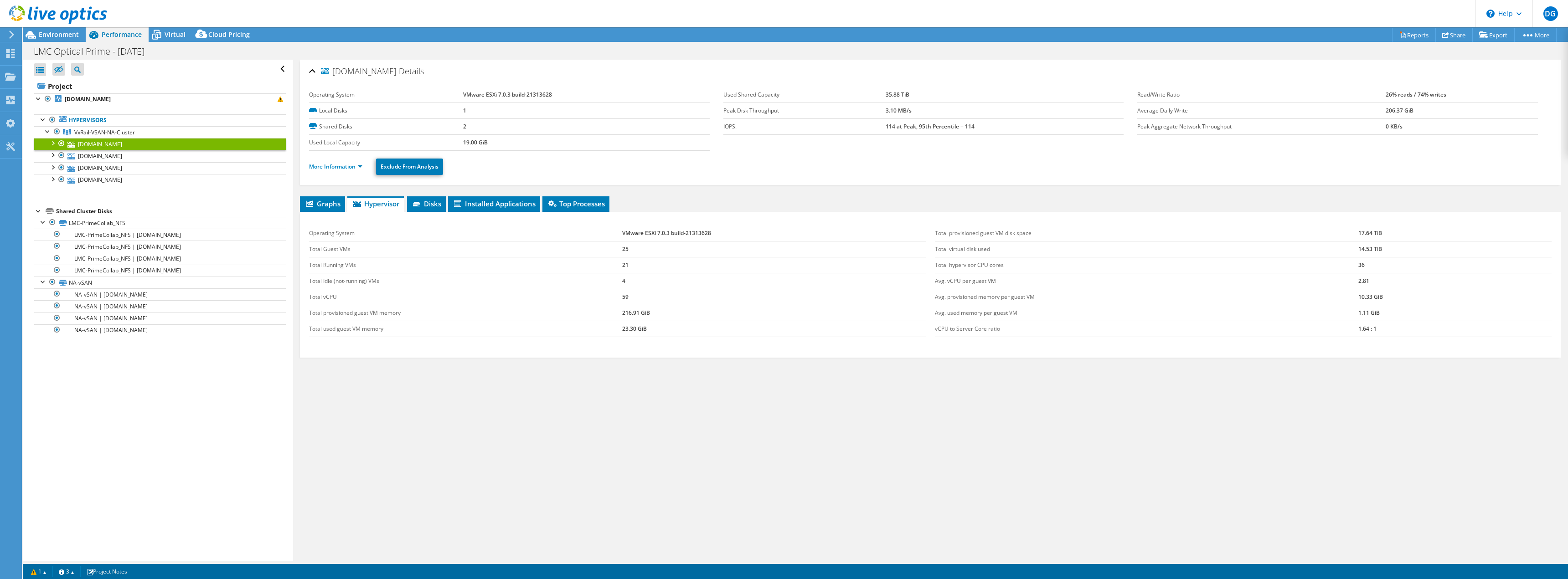
click at [51, 141] on div at bounding box center [52, 142] width 9 height 9
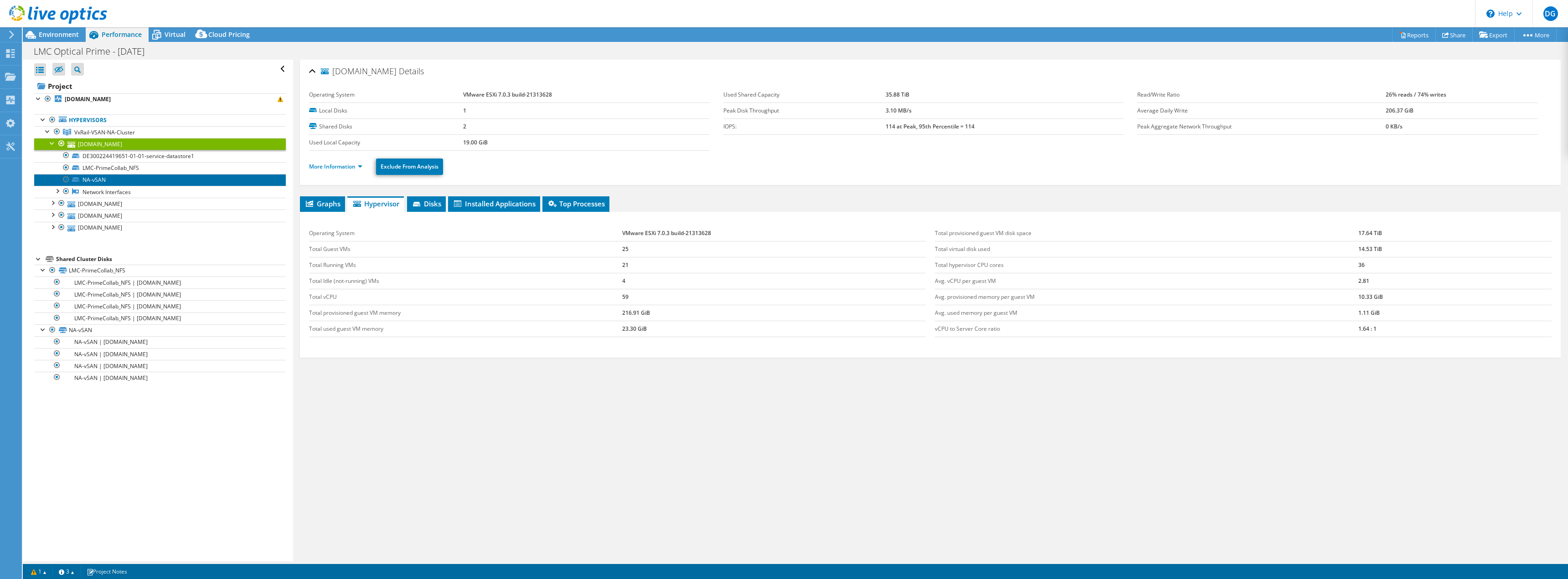
click at [127, 178] on link "NA-vSAN" at bounding box center [159, 180] width 251 height 12
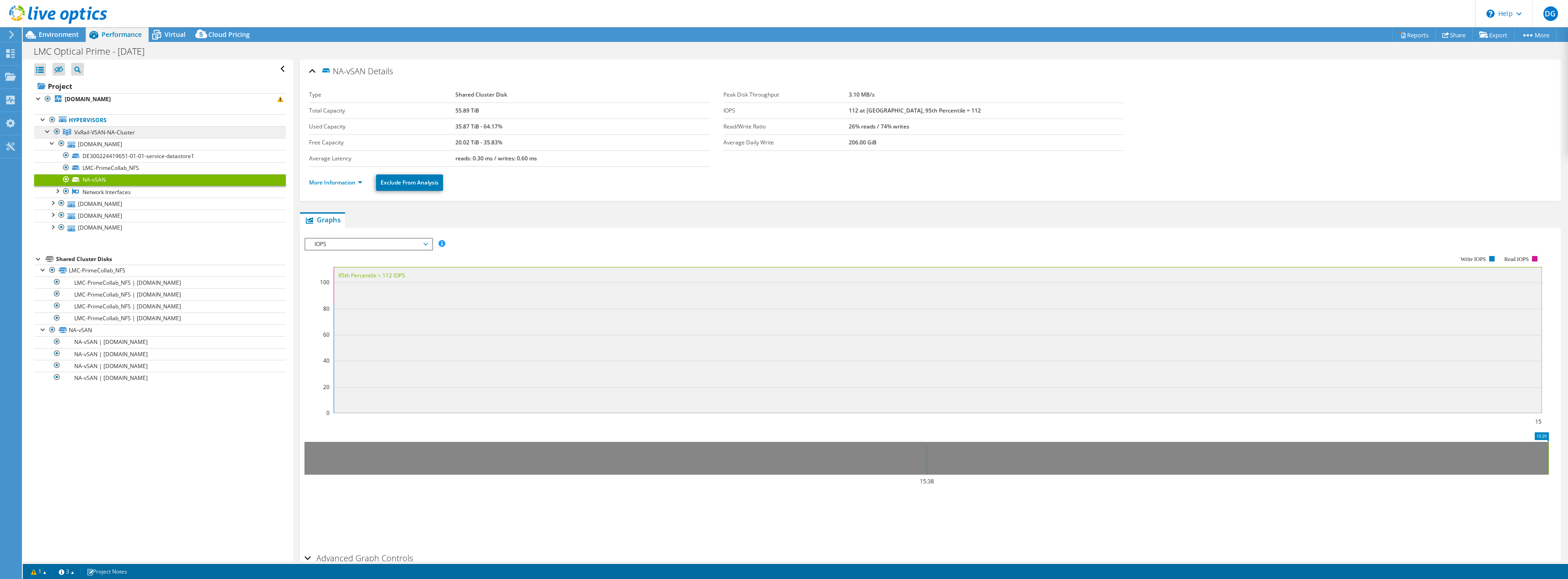
click at [147, 132] on link "VxRail-VSAN-NA-Cluster" at bounding box center [159, 132] width 251 height 12
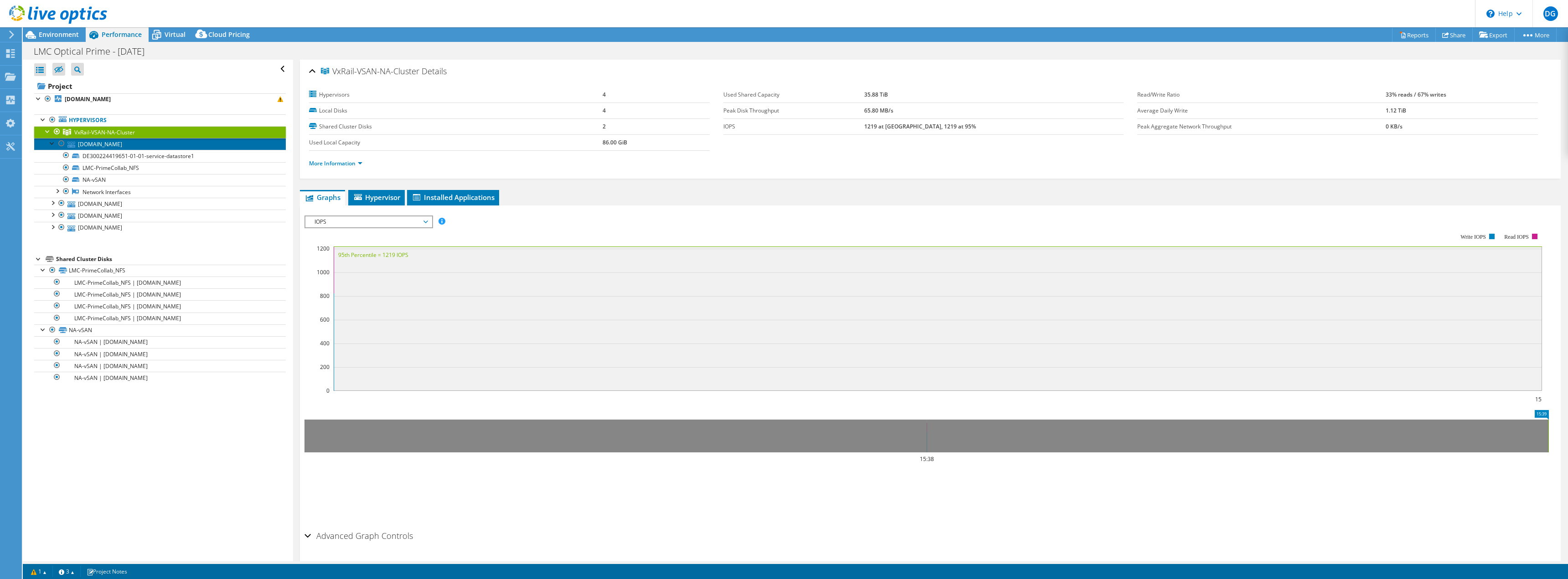
click at [146, 144] on link "[DOMAIN_NAME]" at bounding box center [159, 144] width 251 height 12
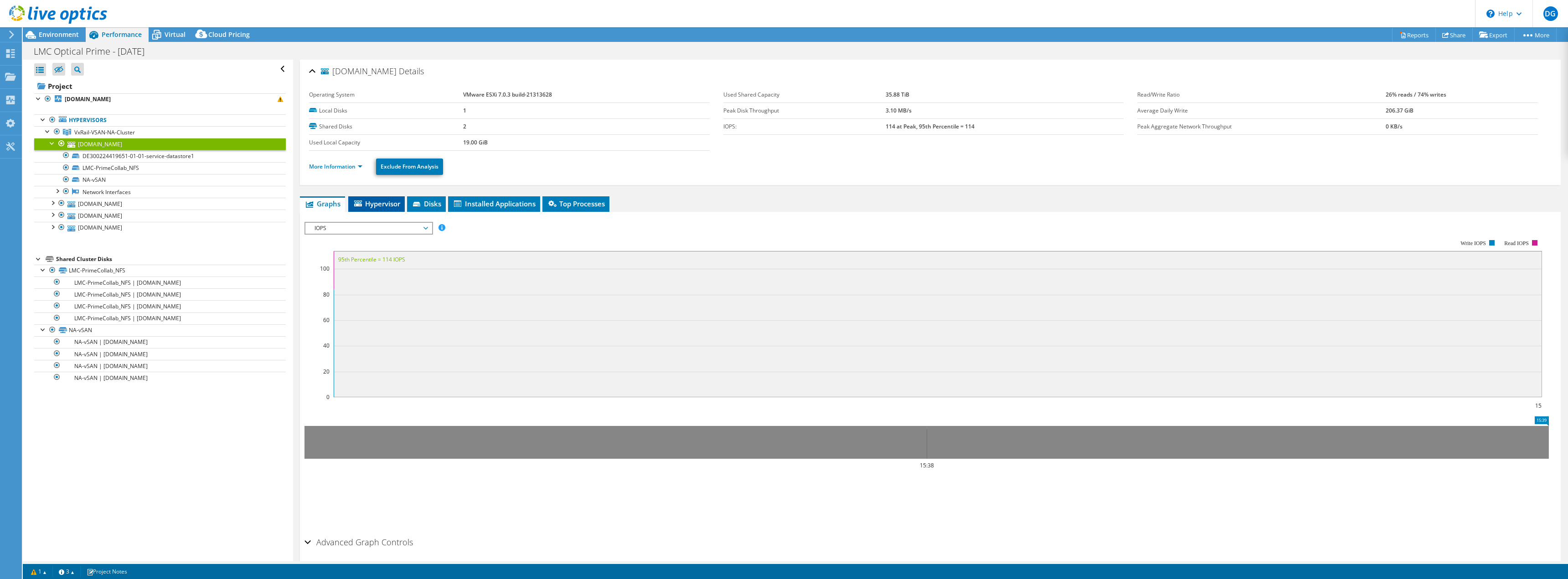
click at [384, 202] on span "Hypervisor" at bounding box center [376, 203] width 47 height 9
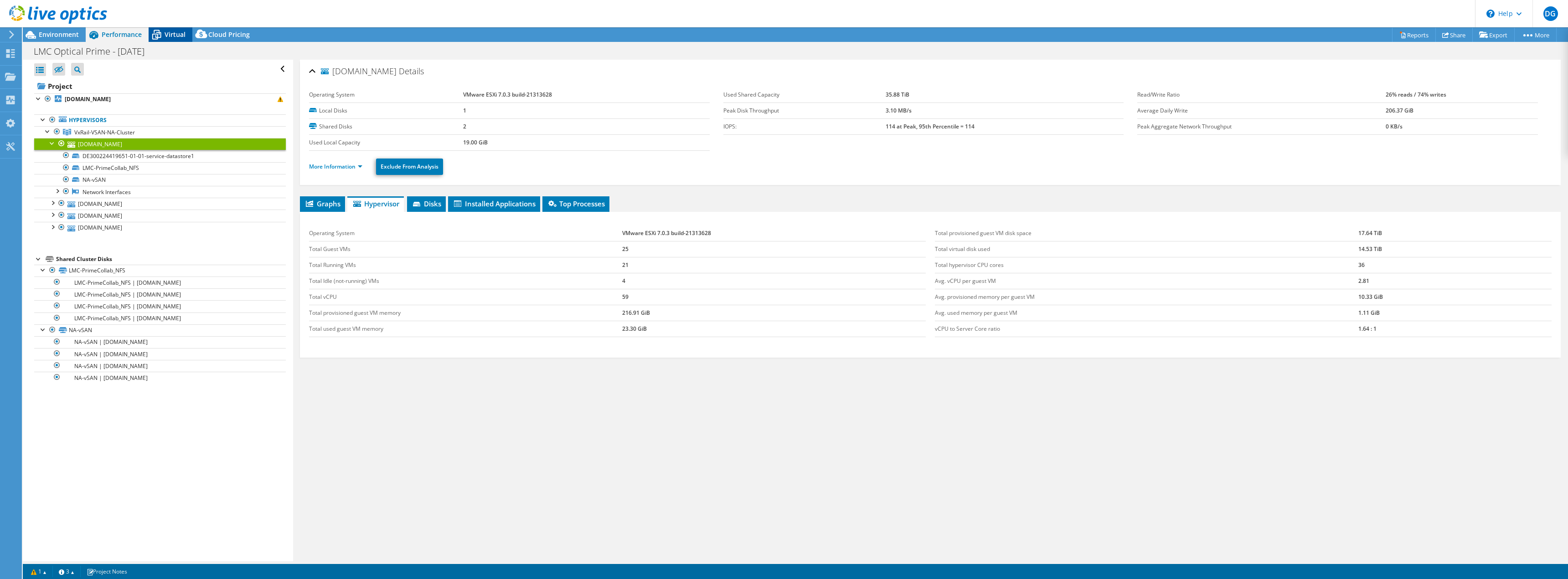
click at [178, 32] on span "Virtual" at bounding box center [174, 34] width 21 height 8
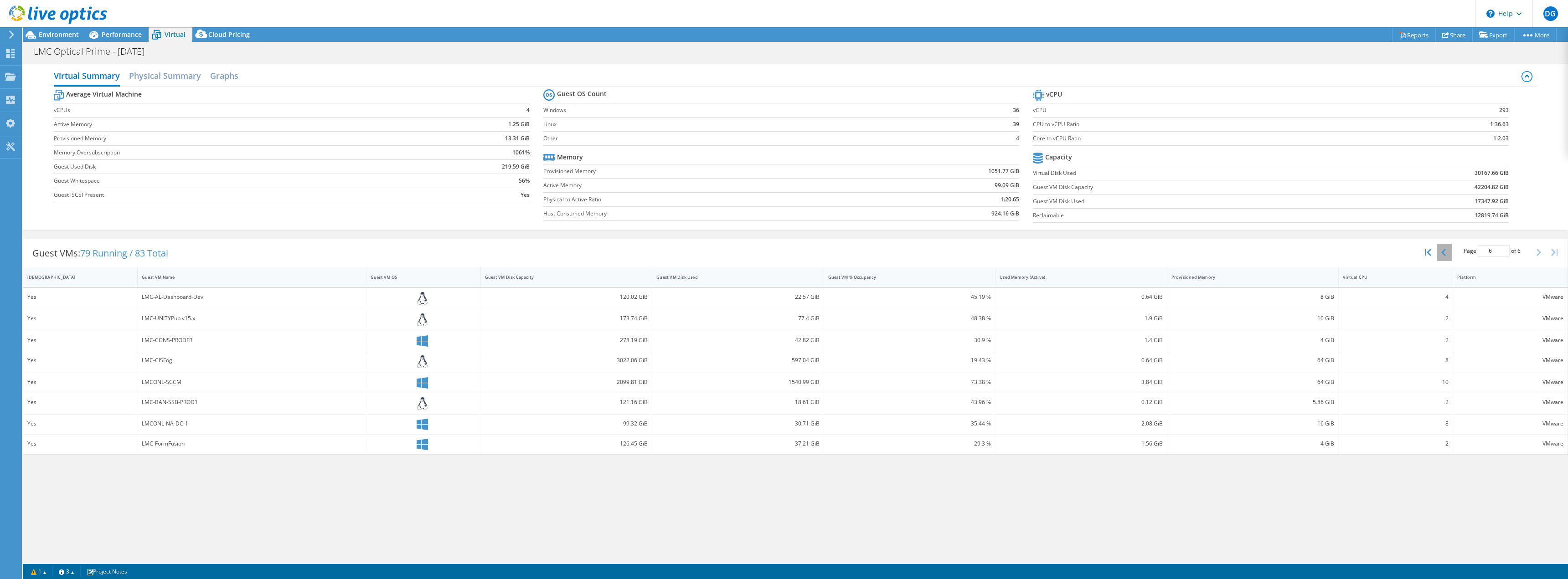
click at [1440, 254] on button "button" at bounding box center [1444, 252] width 16 height 17
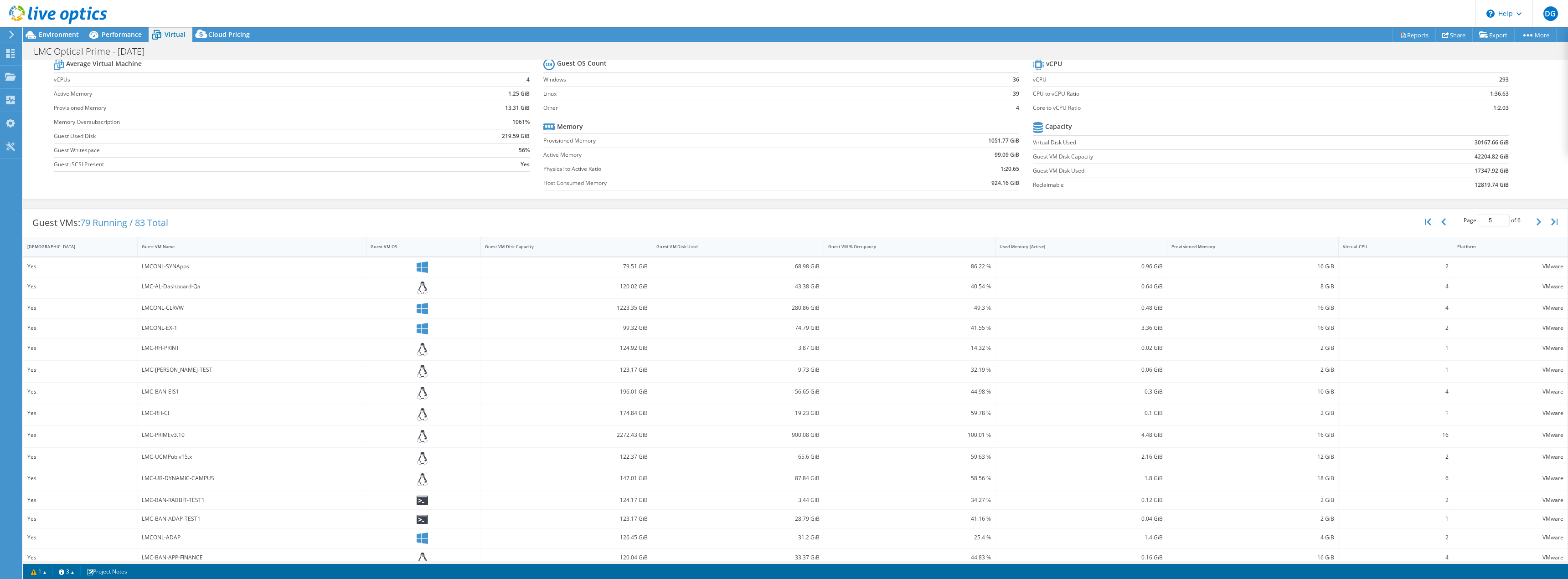
scroll to position [44, 0]
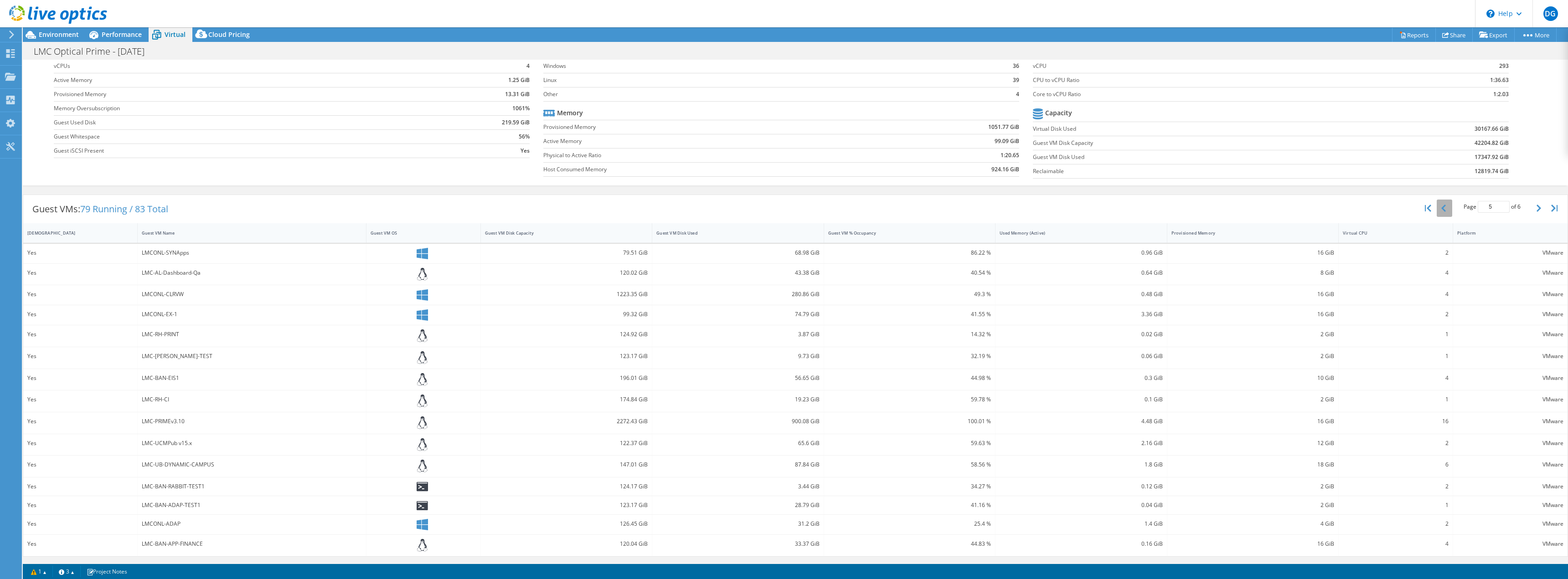
click at [1441, 205] on icon "button" at bounding box center [1443, 208] width 4 height 7
type input "4"
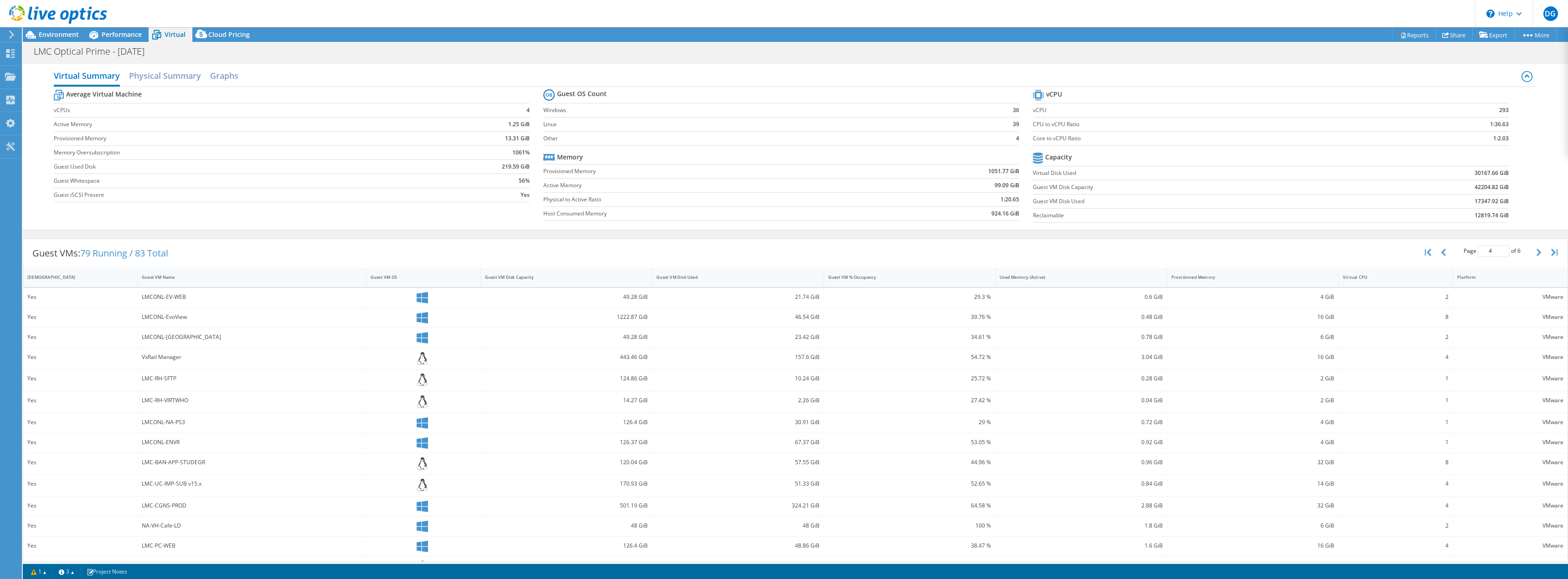
scroll to position [41, 0]
